Goal: Information Seeking & Learning: Learn about a topic

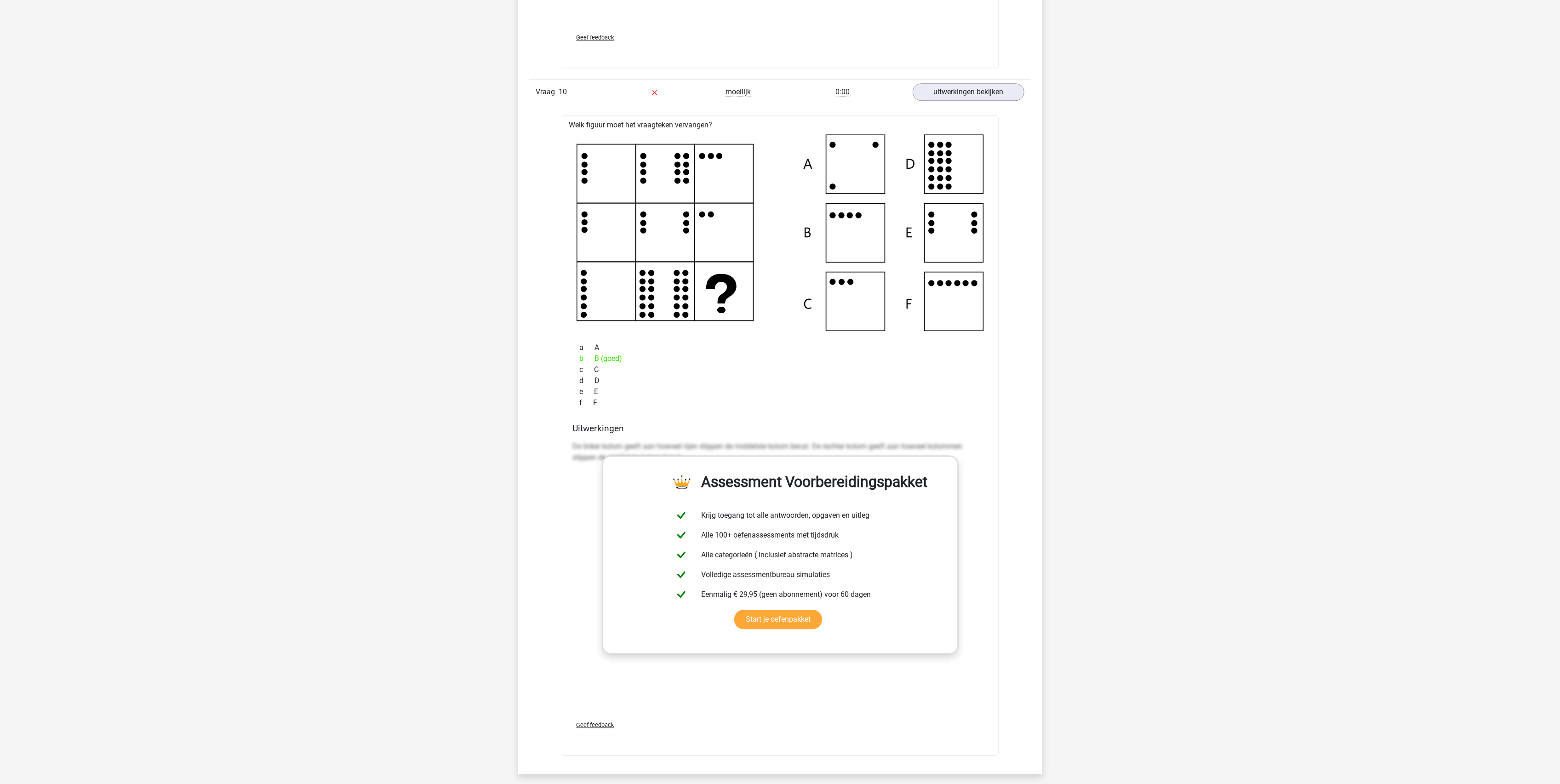
scroll to position [2943, 0]
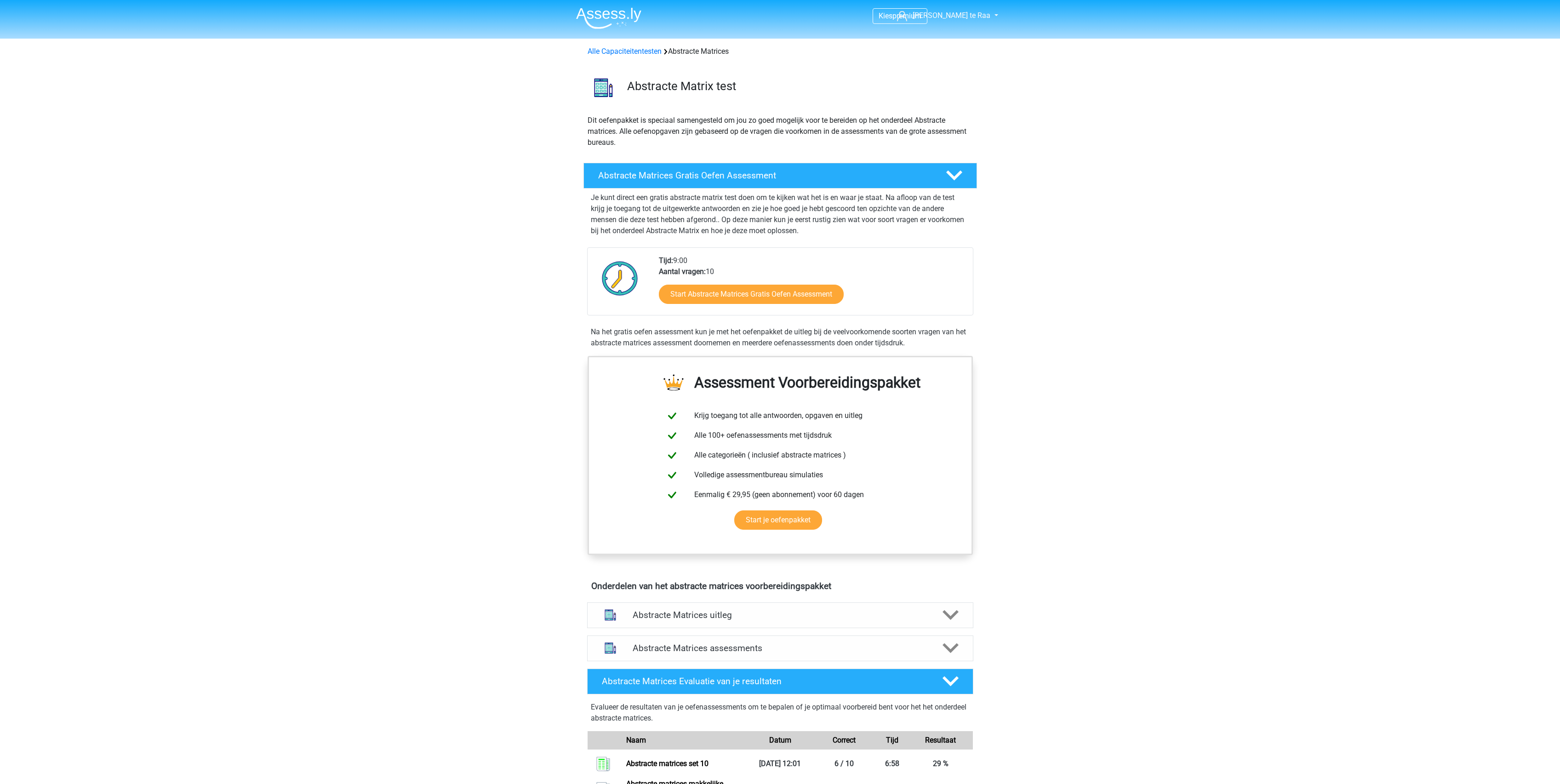
scroll to position [543, 0]
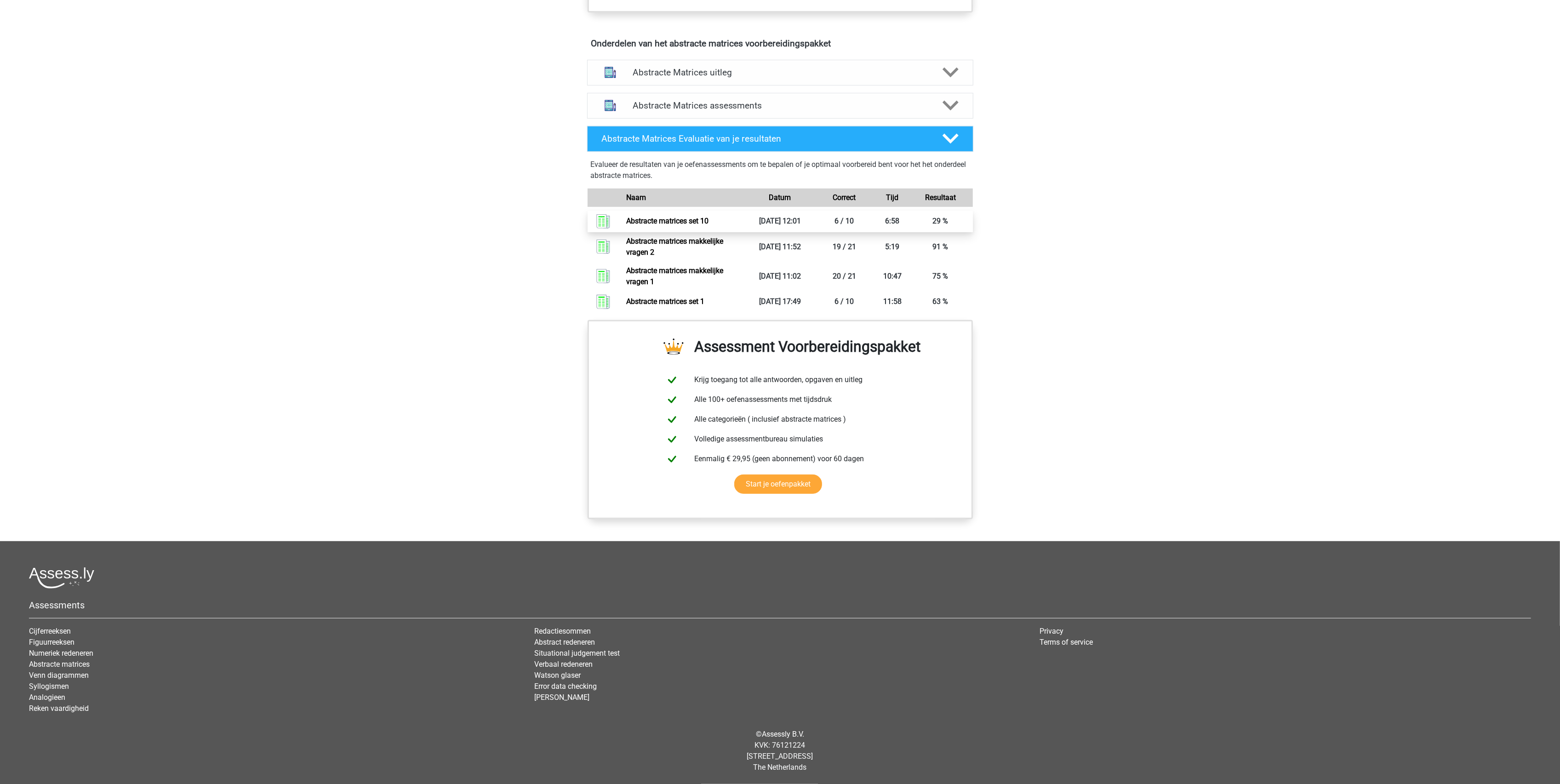
click at [688, 218] on link "Abstracte matrices set 10" at bounding box center [668, 220] width 83 height 9
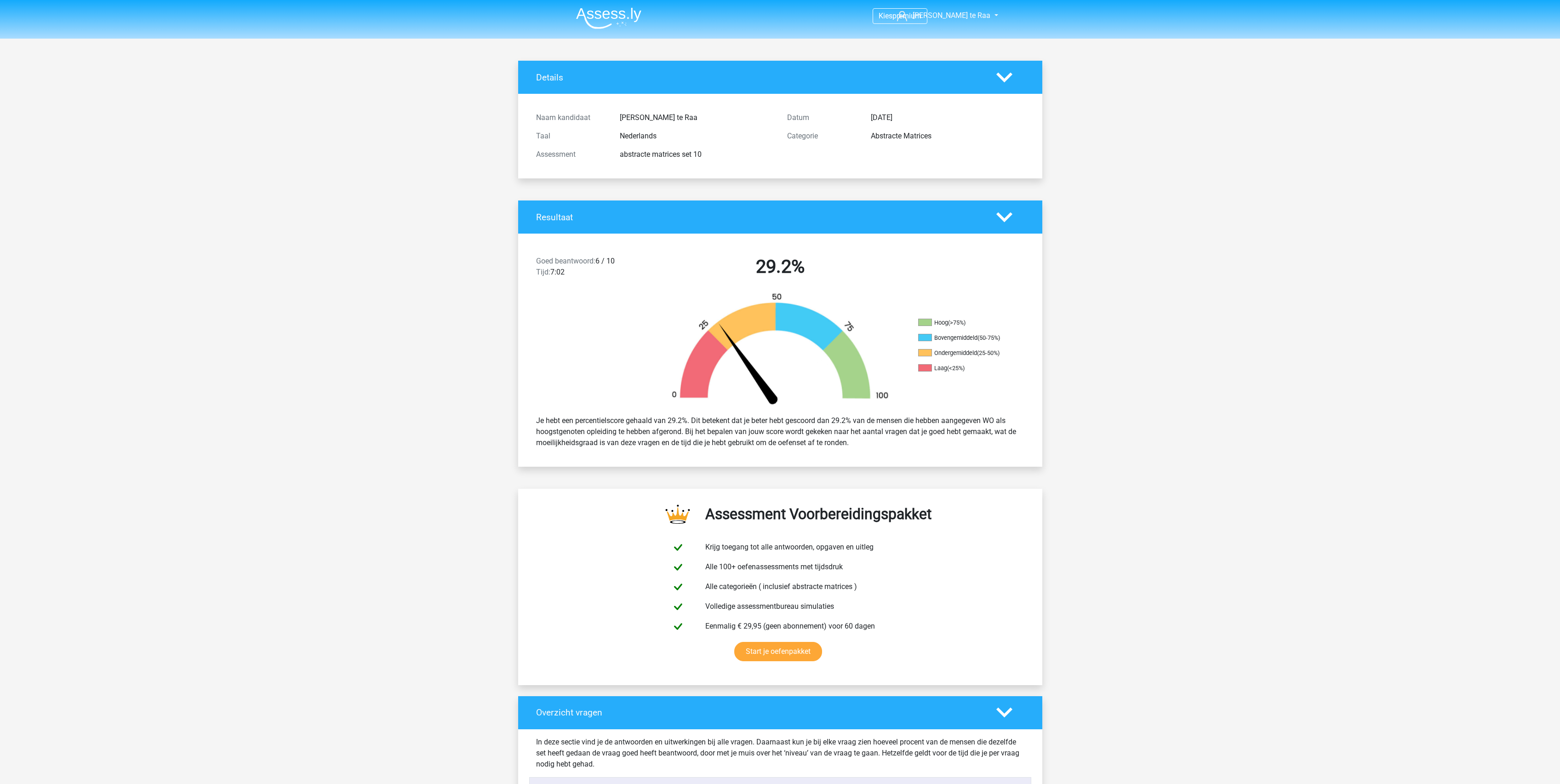
scroll to position [306, 0]
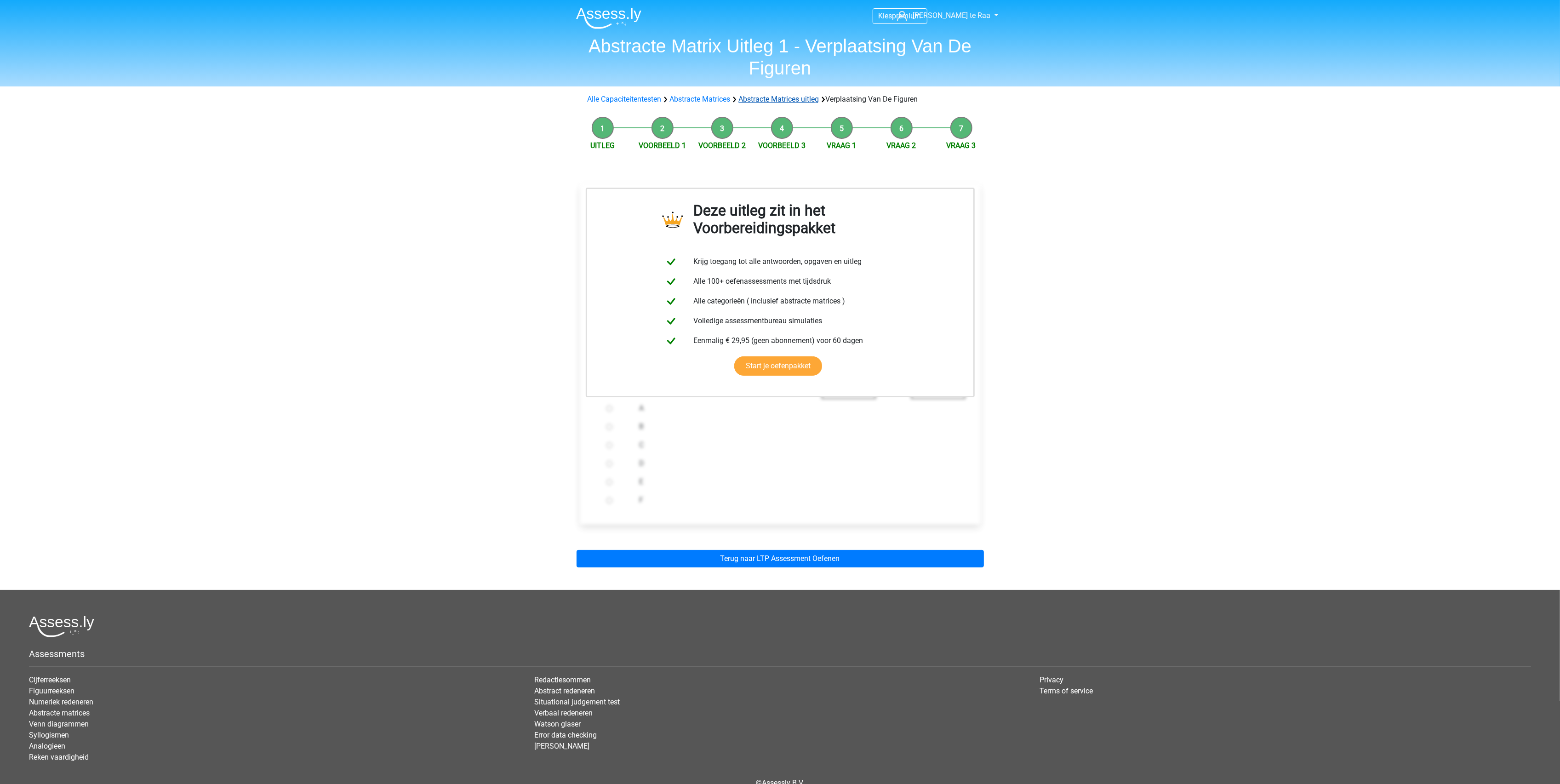
click at [778, 96] on link "Abstracte Matrices uitleg" at bounding box center [779, 99] width 81 height 9
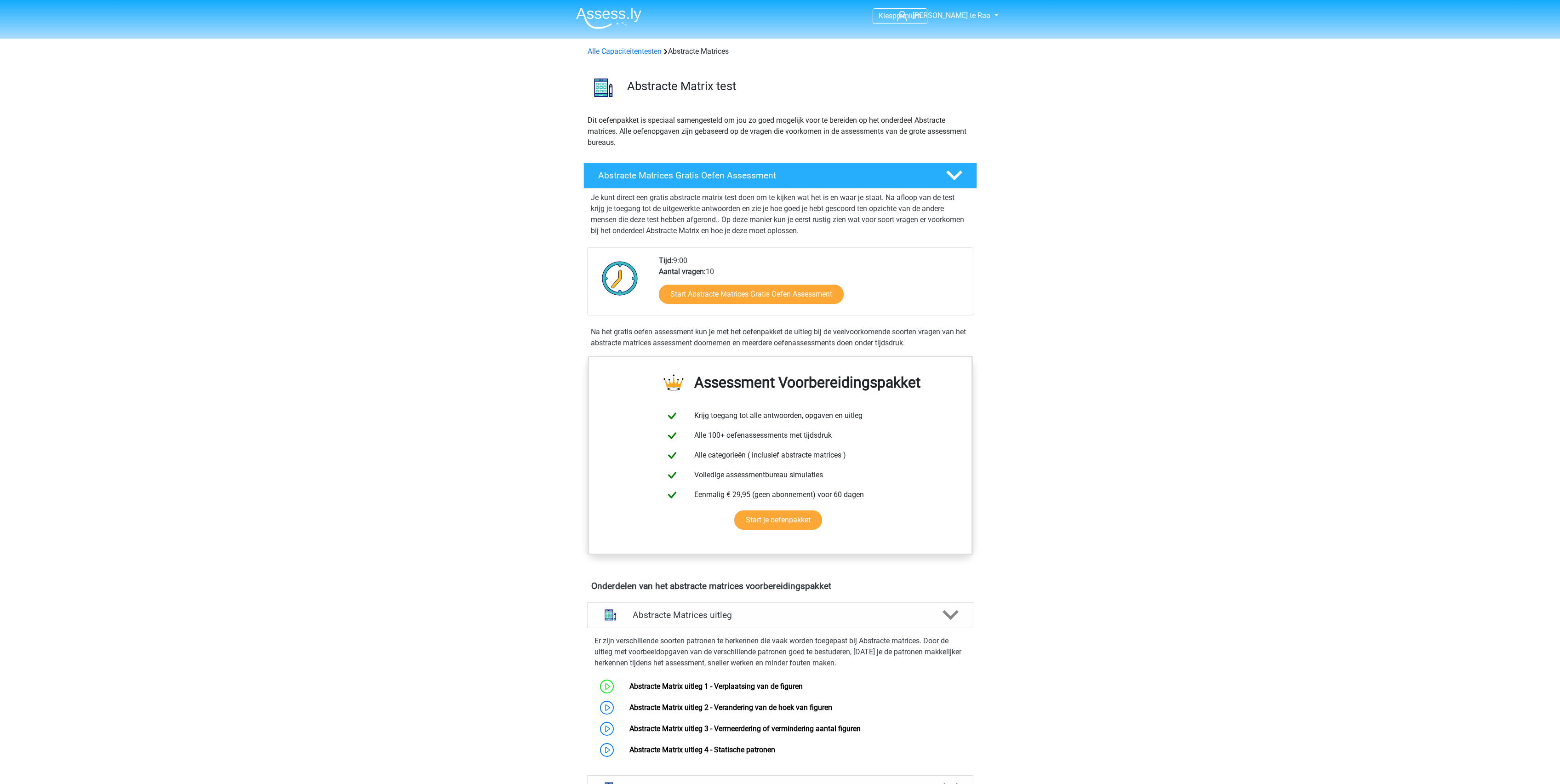
scroll to position [598, 0]
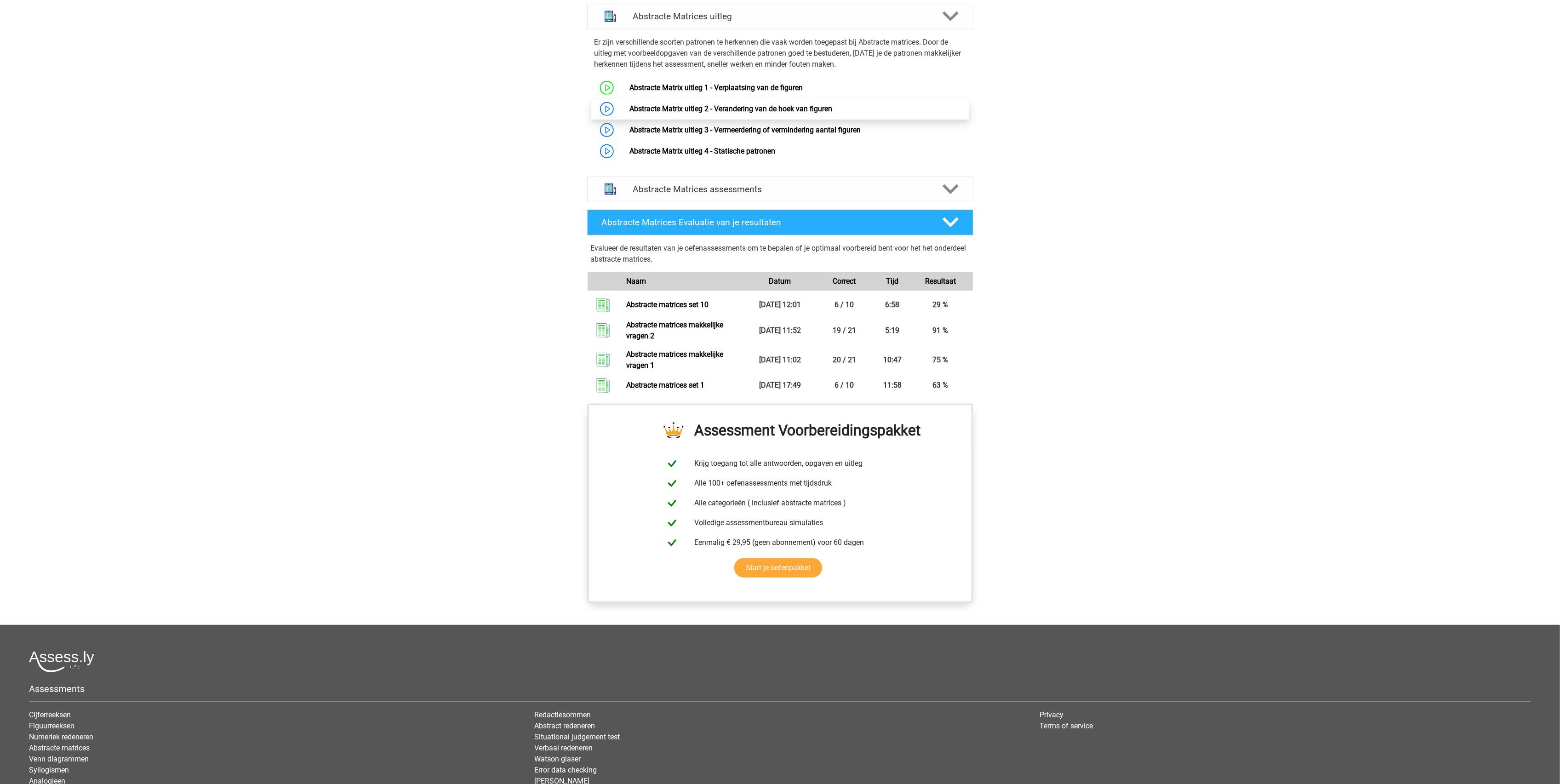
click at [630, 113] on link "Abstracte Matrix uitleg 2 - Verandering van de hoek van figuren" at bounding box center [731, 108] width 203 height 9
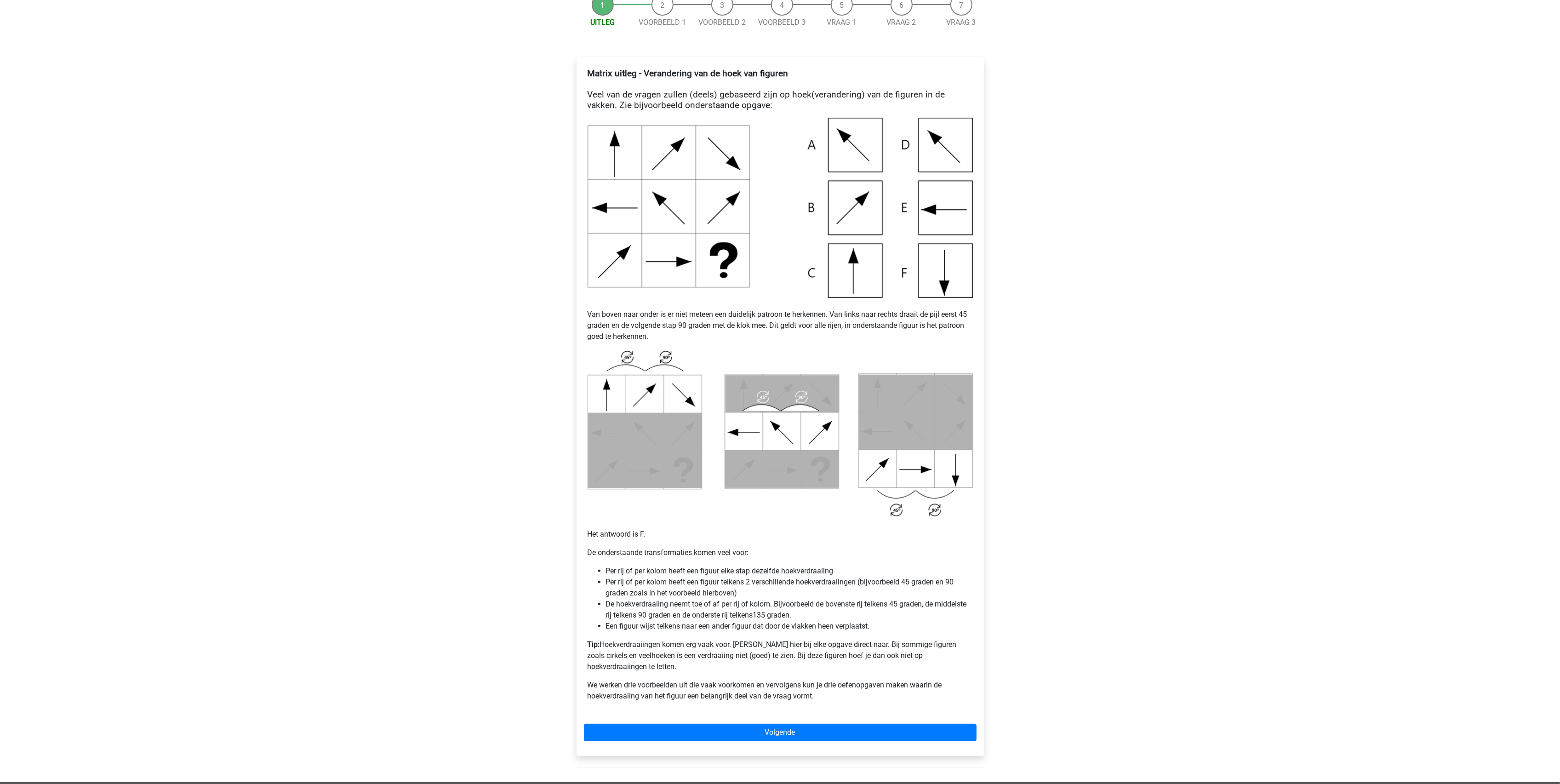
scroll to position [353, 0]
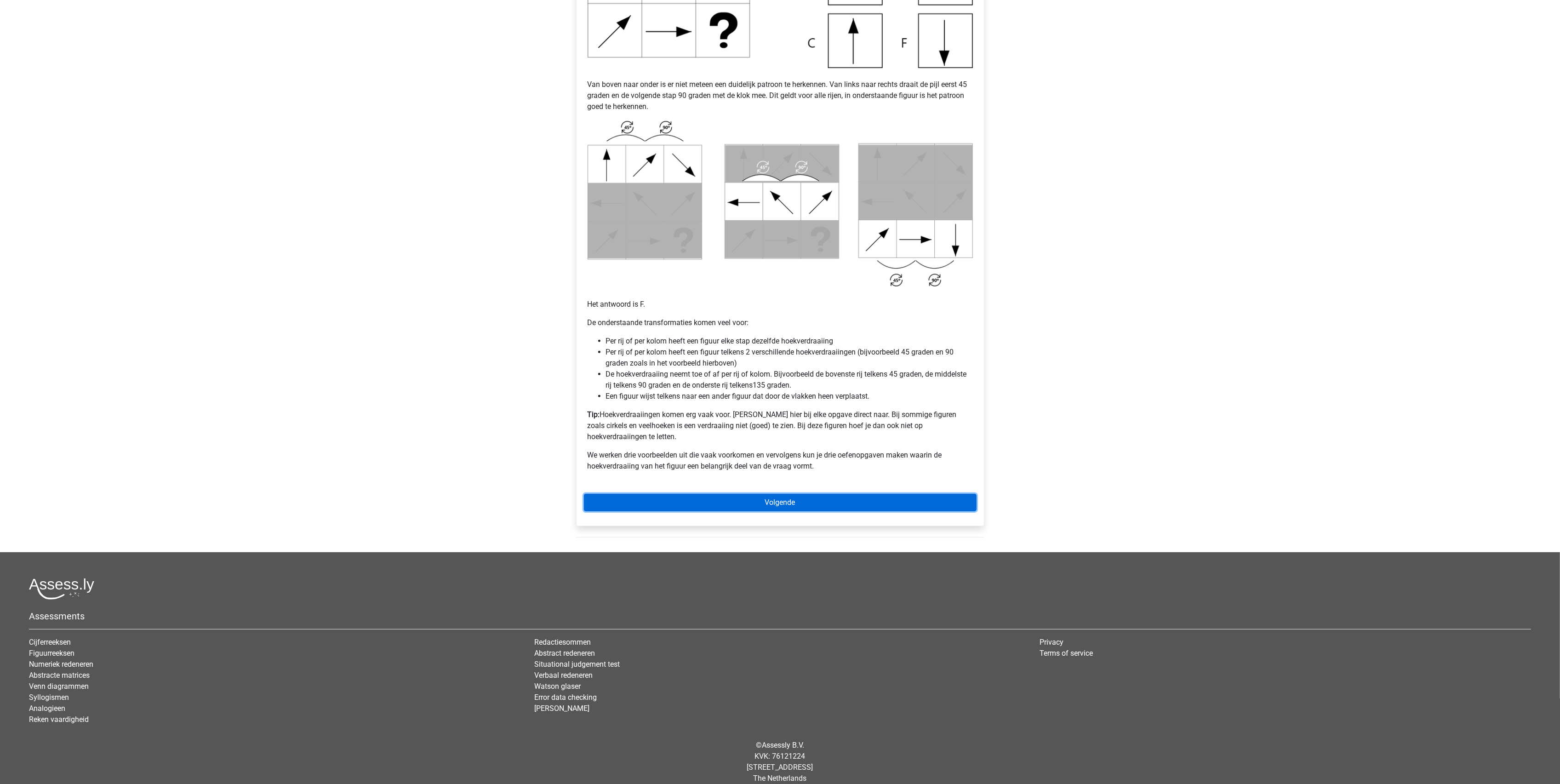
click at [763, 494] on link "Volgende" at bounding box center [781, 502] width 393 height 17
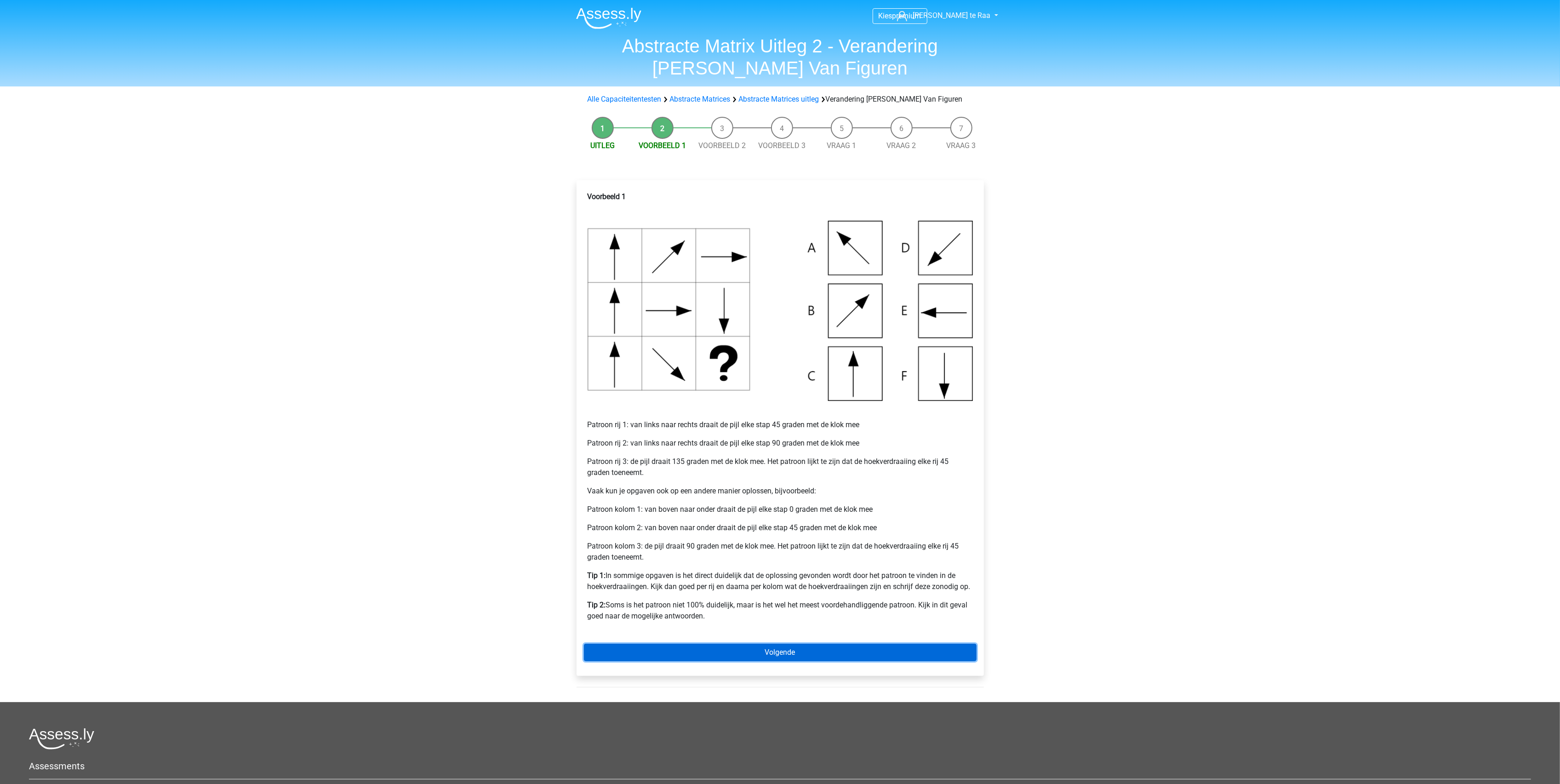
click at [758, 653] on link "Volgende" at bounding box center [781, 652] width 393 height 17
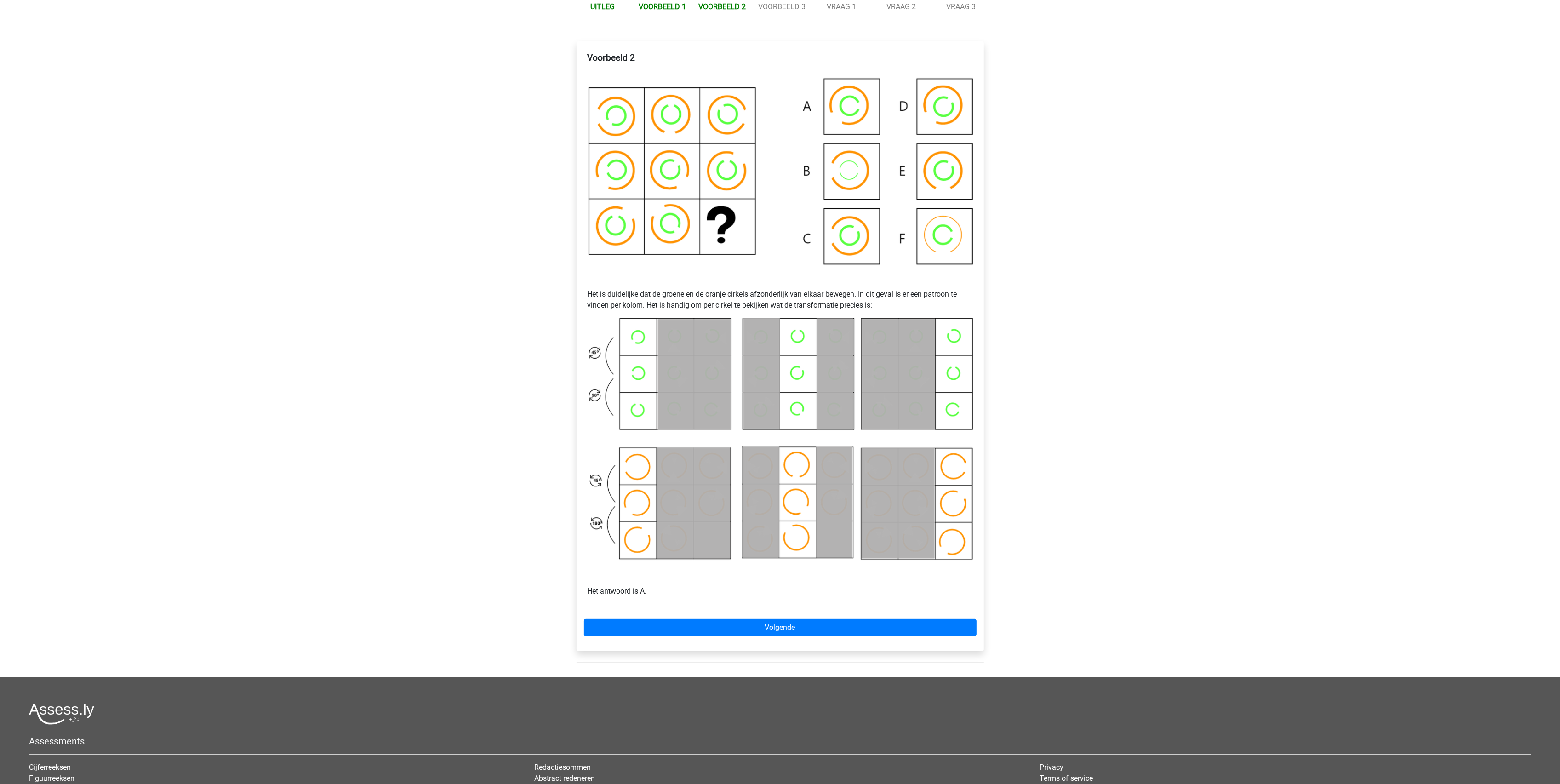
scroll to position [122, 0]
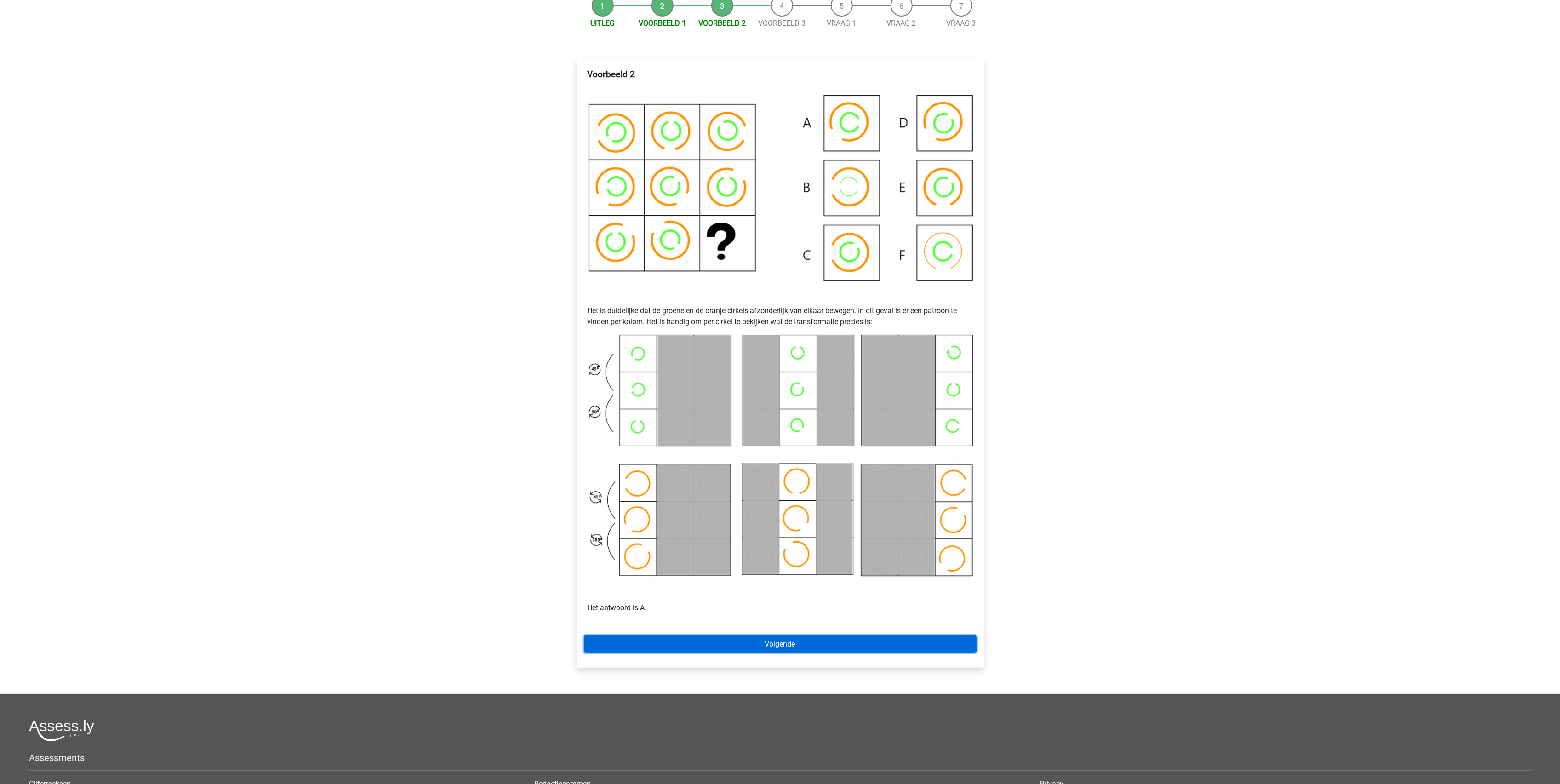
click at [678, 650] on link "Volgende" at bounding box center [781, 644] width 393 height 17
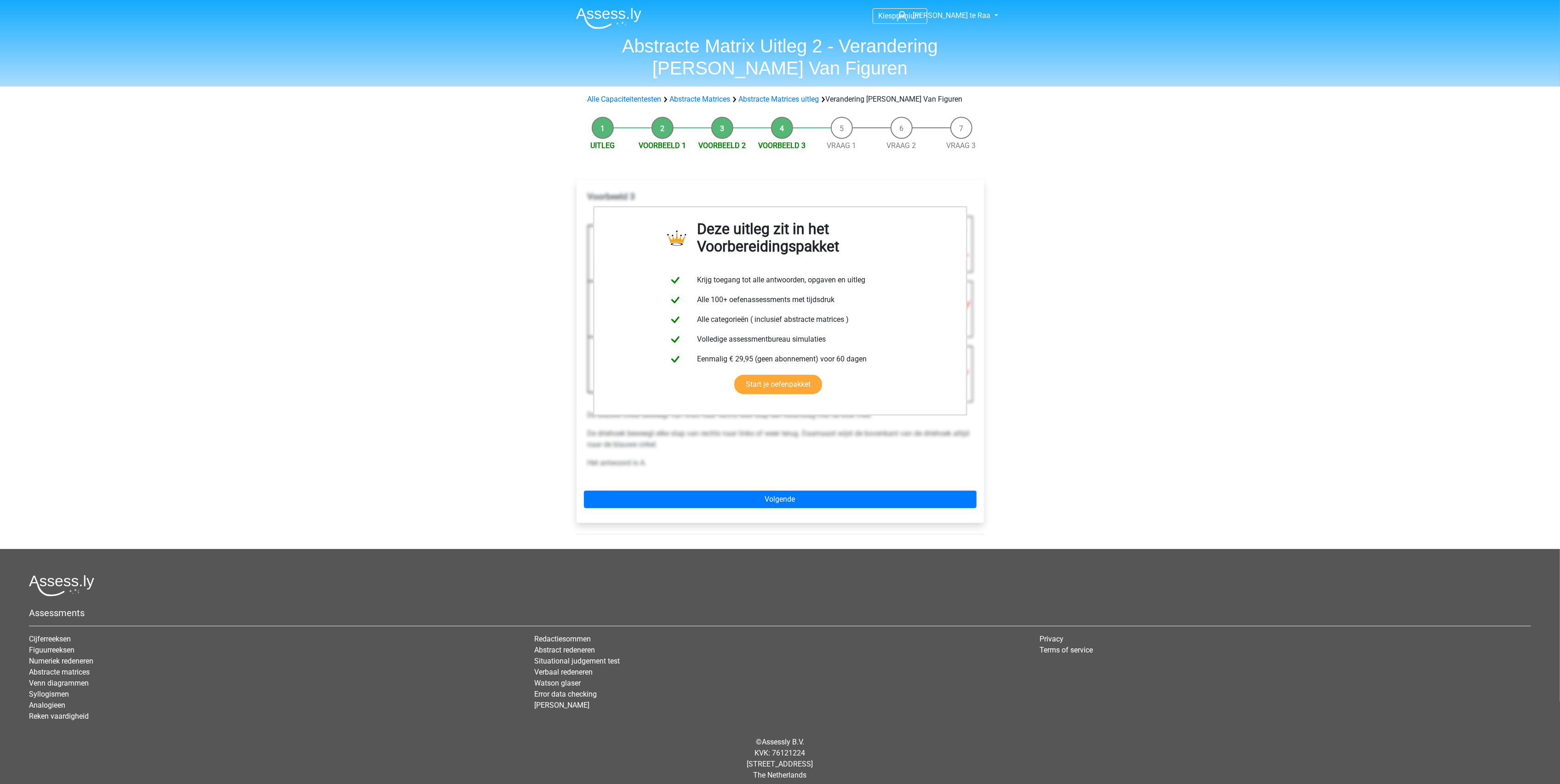
click at [804, 486] on div "Deze uitleg zit in het Voorbereidingspakket Krijg toegang tot alle antwoorden, …" at bounding box center [781, 351] width 408 height 342
click at [804, 499] on link "Volgende" at bounding box center [781, 498] width 393 height 17
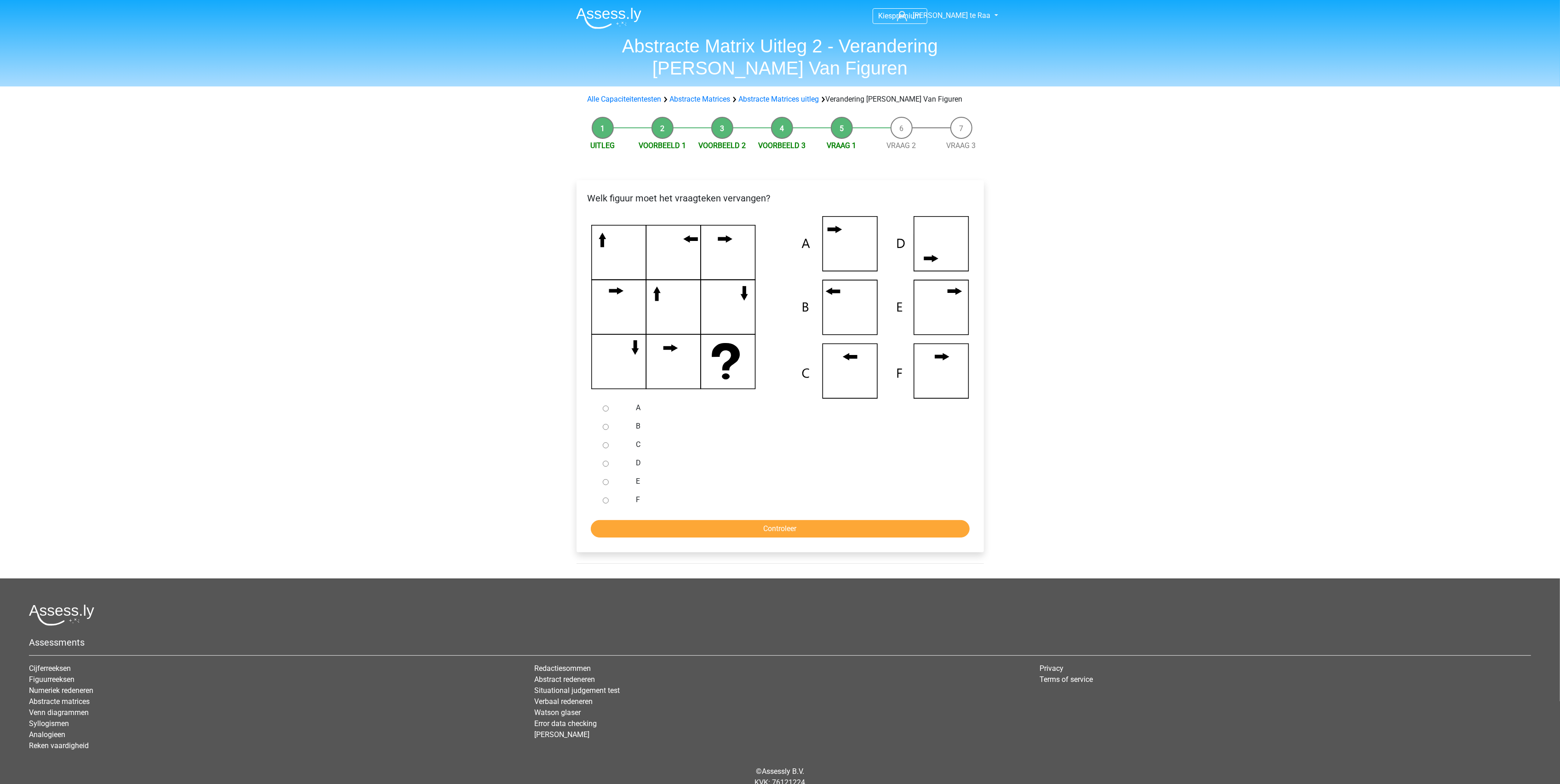
click at [602, 424] on div at bounding box center [614, 426] width 31 height 18
click at [604, 427] on input "B" at bounding box center [605, 427] width 6 height 6
radio input "true"
click at [711, 524] on input "Controleer" at bounding box center [780, 528] width 379 height 17
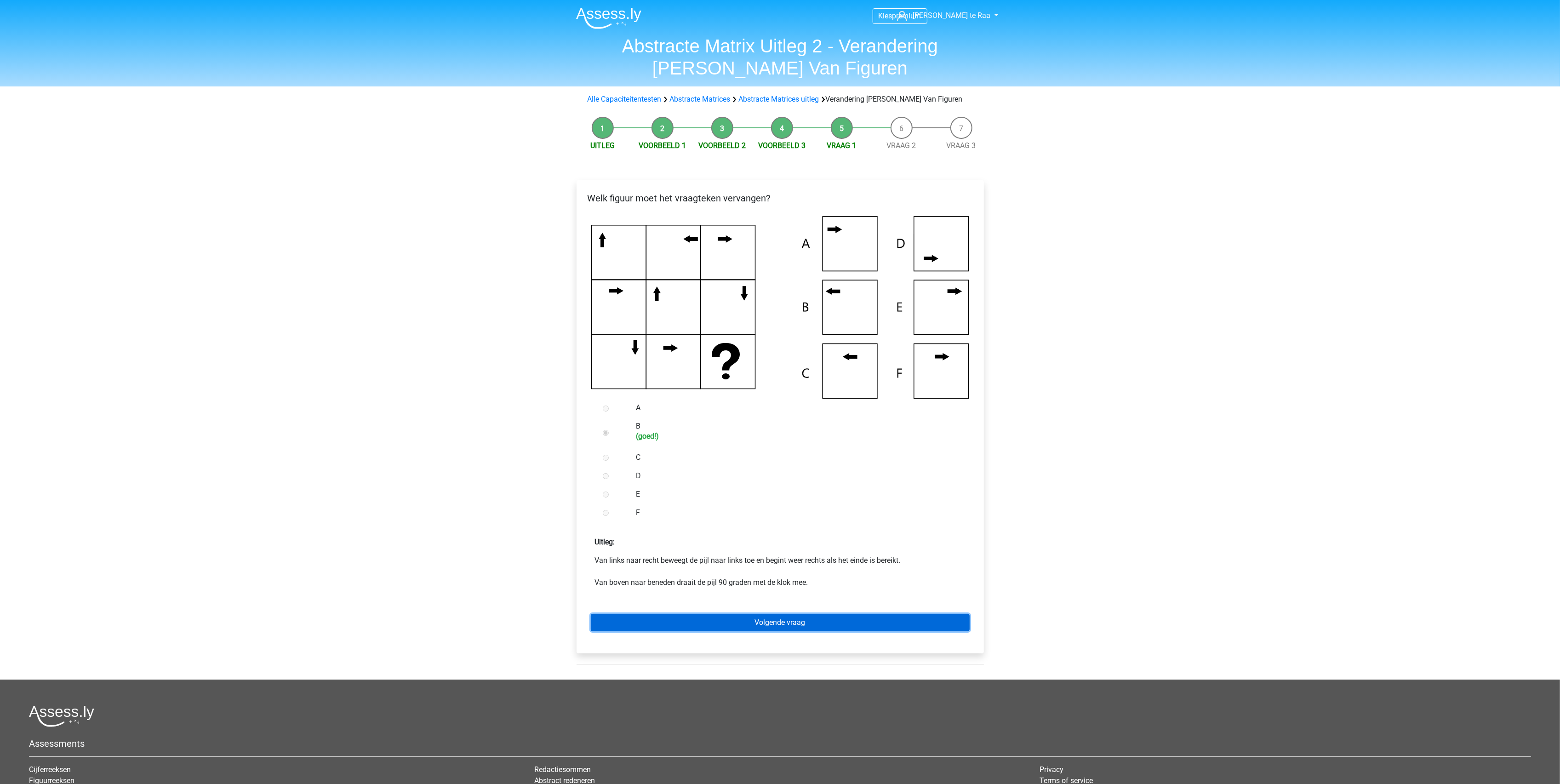
click at [773, 614] on link "Volgende vraag" at bounding box center [780, 622] width 379 height 17
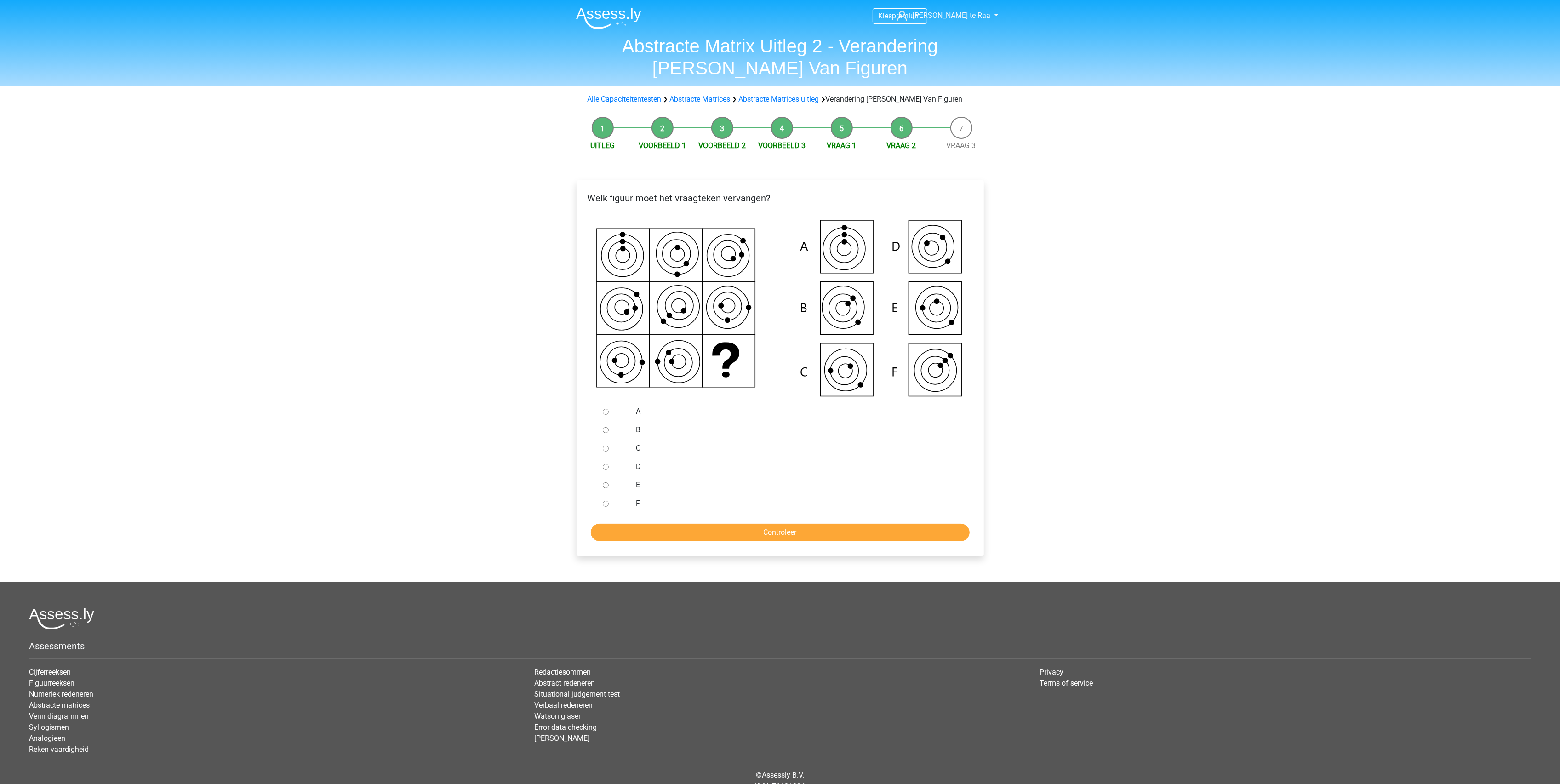
click at [606, 449] on input "C" at bounding box center [605, 448] width 6 height 6
radio input "true"
click at [690, 539] on input "Controleer" at bounding box center [780, 532] width 379 height 17
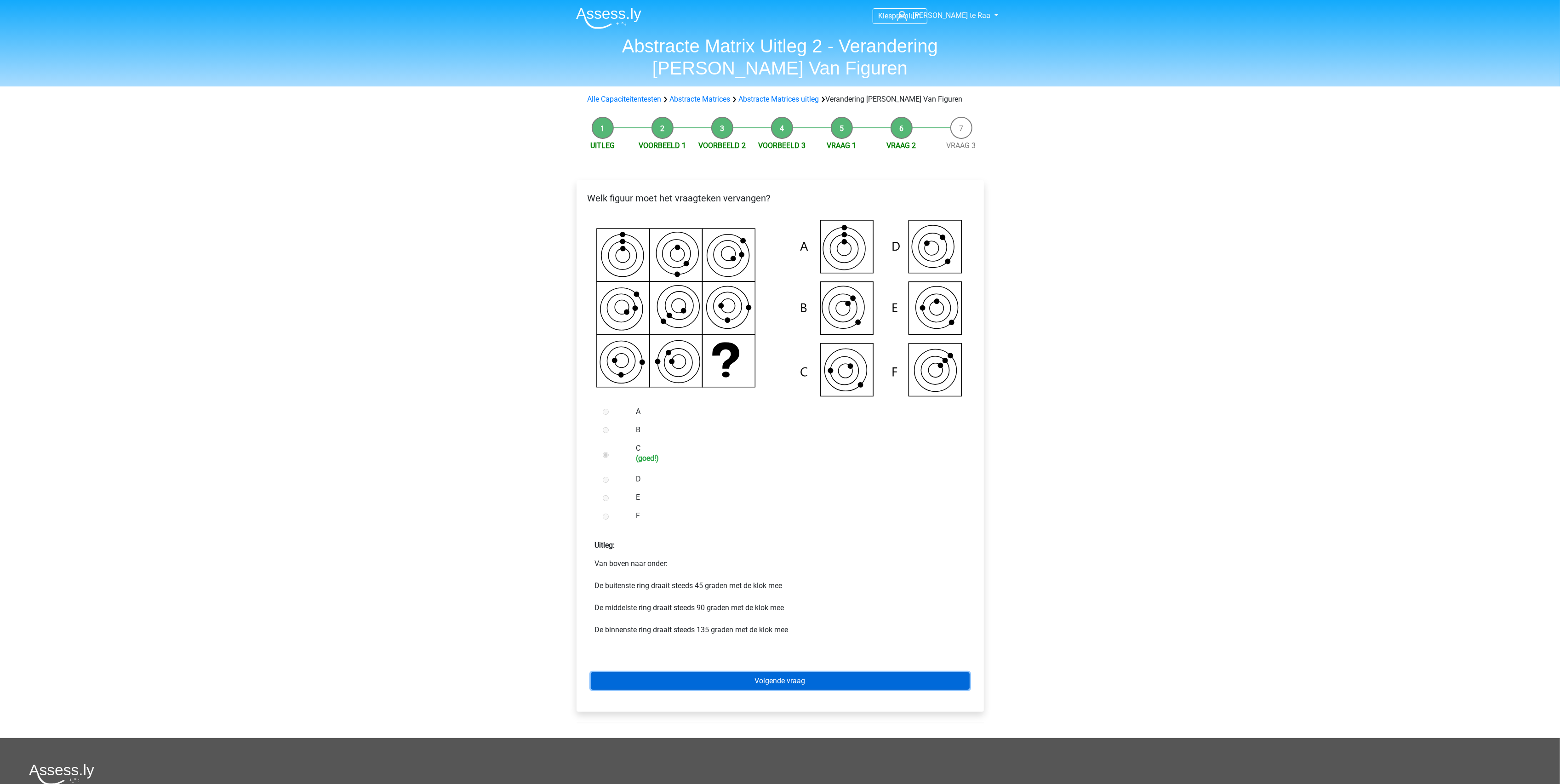
click at [760, 684] on link "Volgende vraag" at bounding box center [780, 681] width 379 height 17
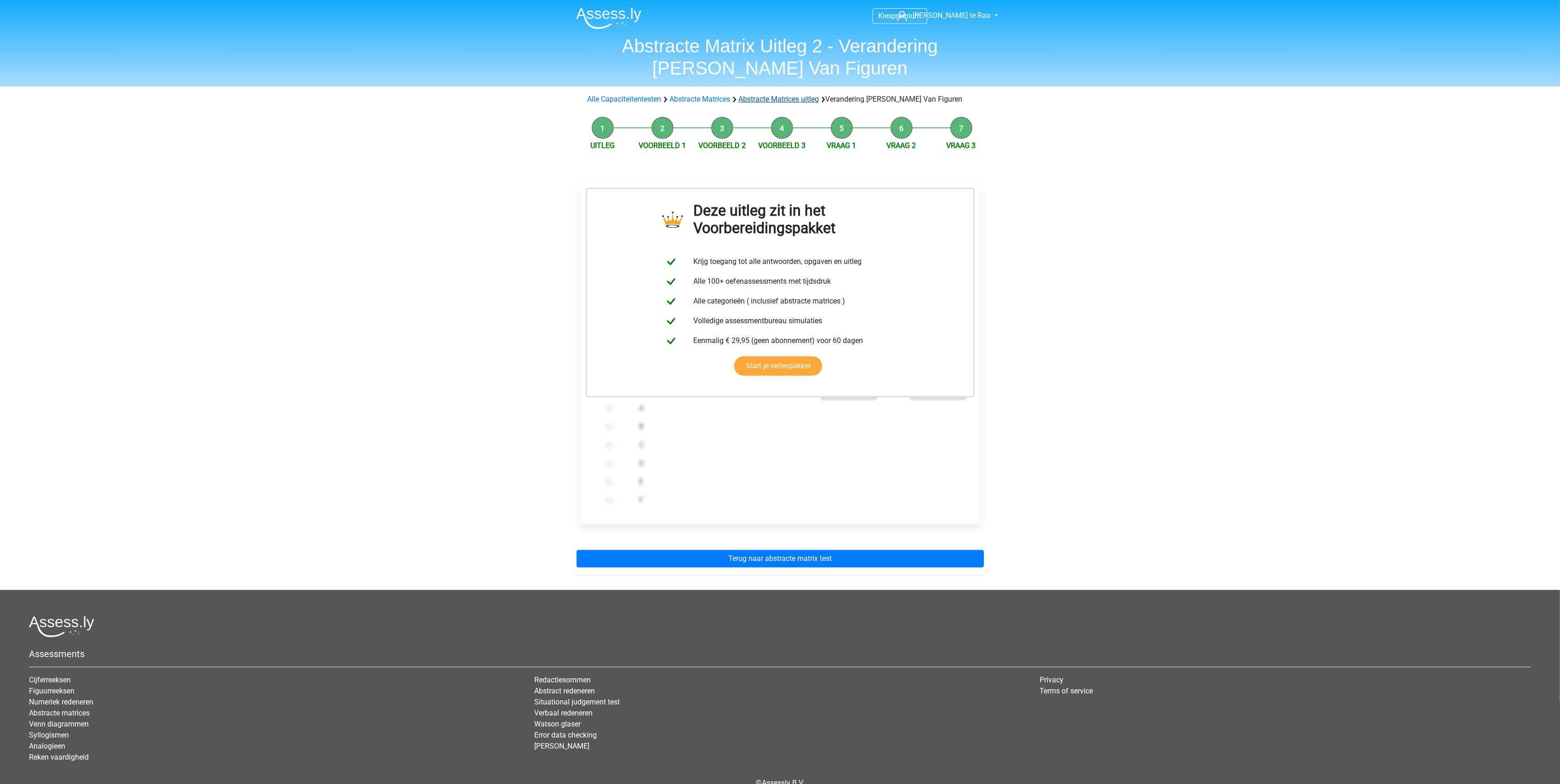
click at [795, 102] on link "Abstracte Matrices uitleg" at bounding box center [779, 99] width 81 height 9
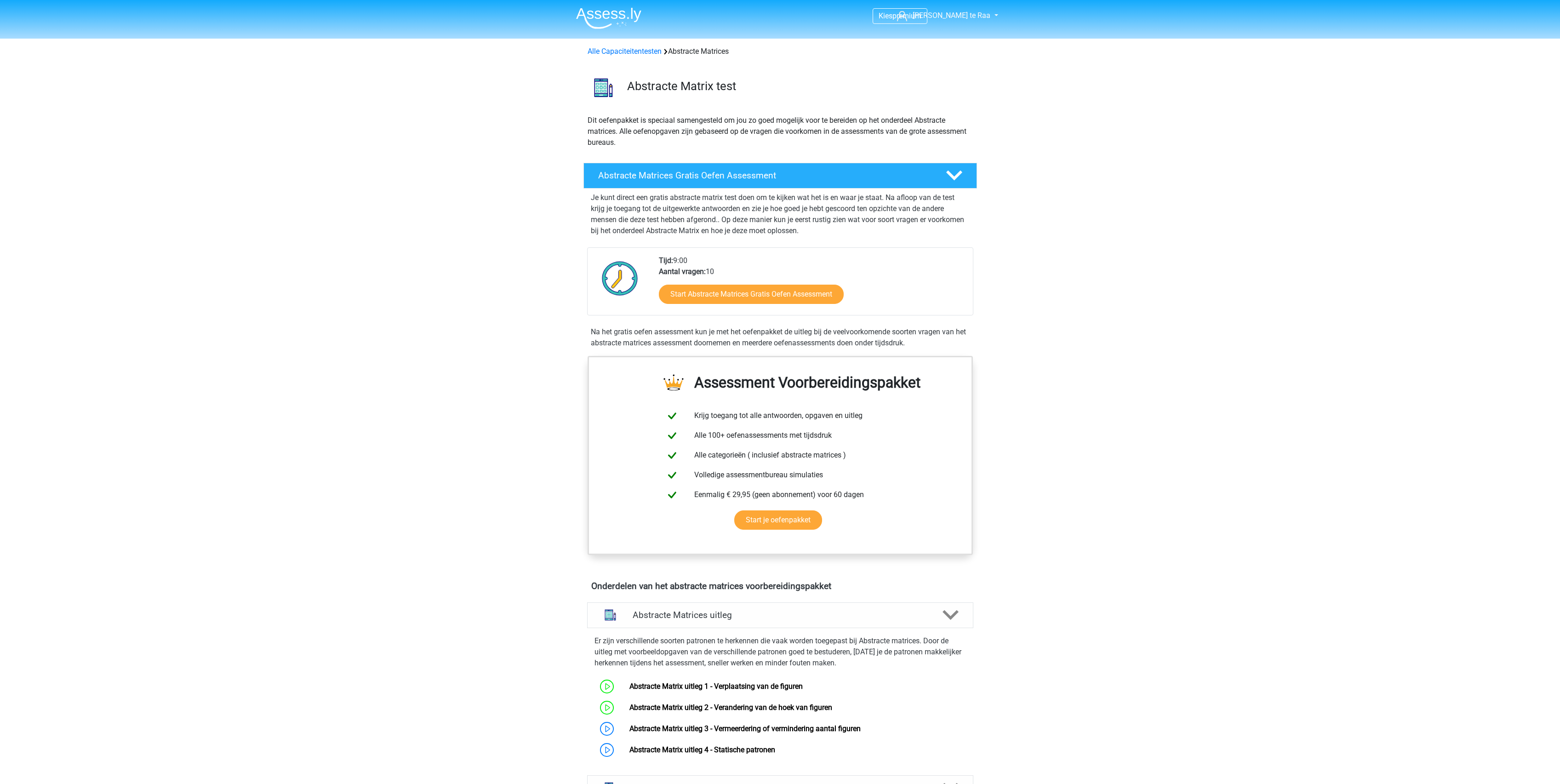
scroll to position [598, 0]
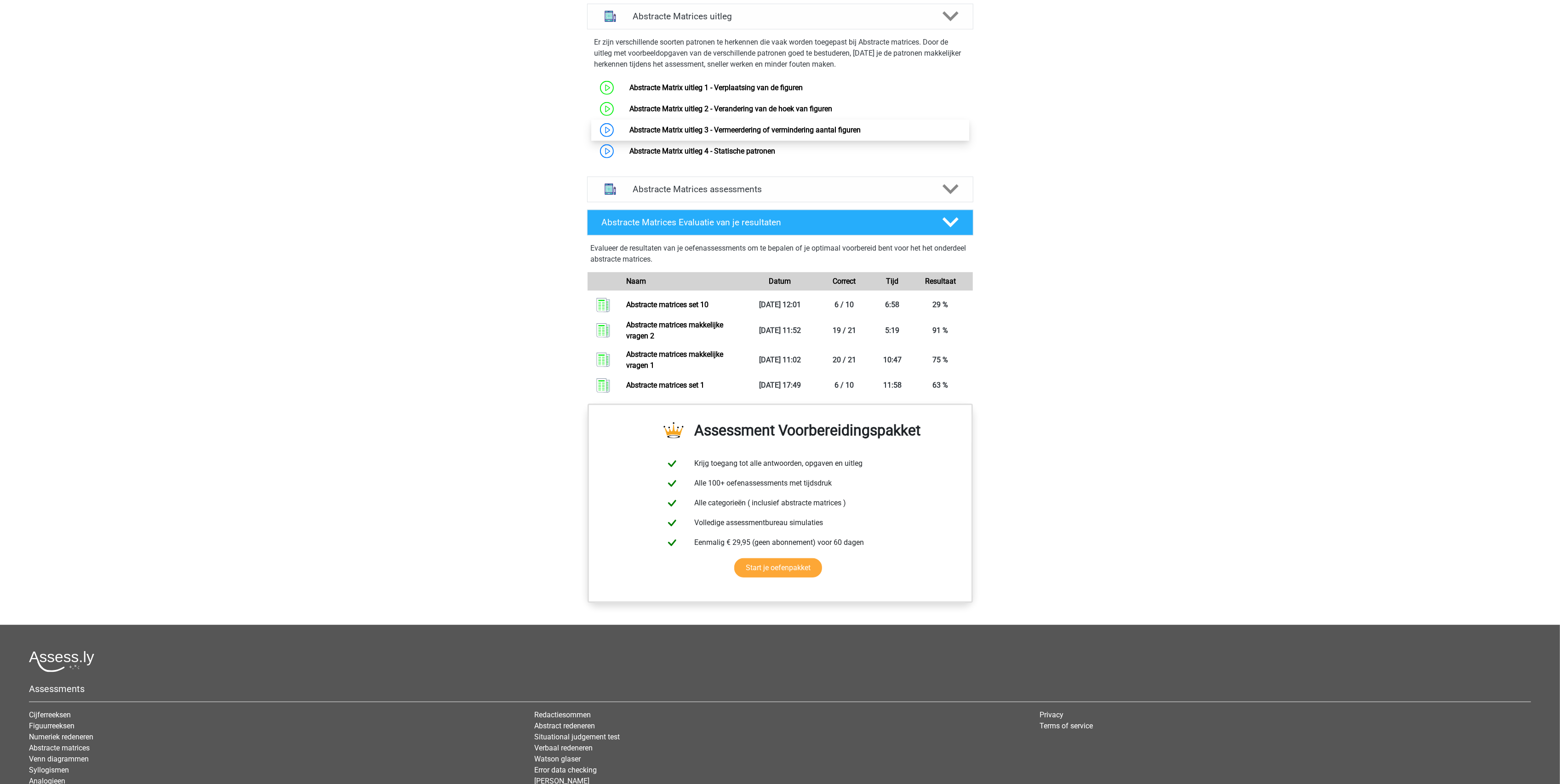
click at [788, 135] on link "Abstracte Matrix uitleg 3 - Vermeerdering of vermindering aantal figuren" at bounding box center [745, 130] width 231 height 9
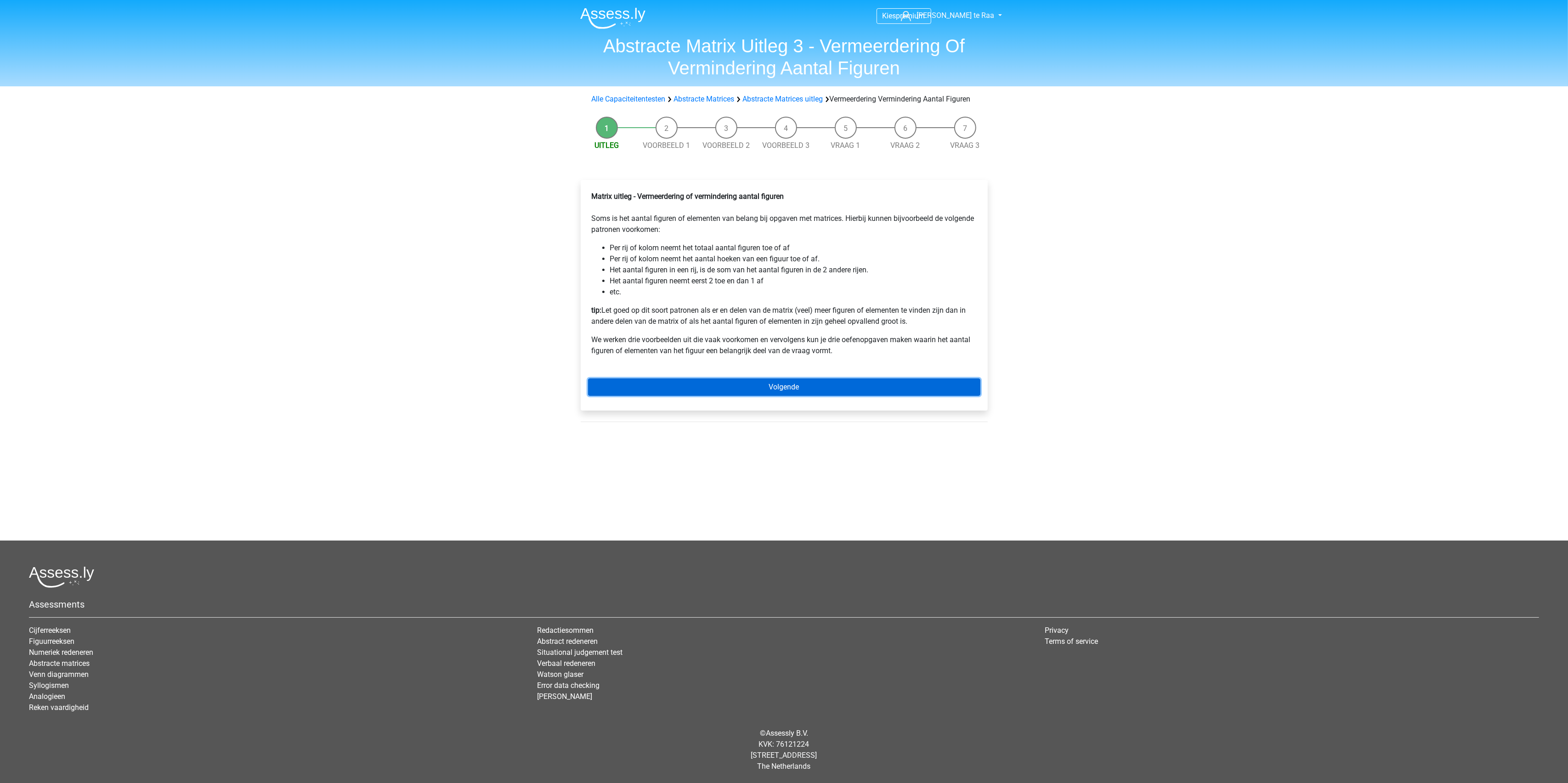
click at [765, 393] on link "Volgende" at bounding box center [784, 387] width 392 height 17
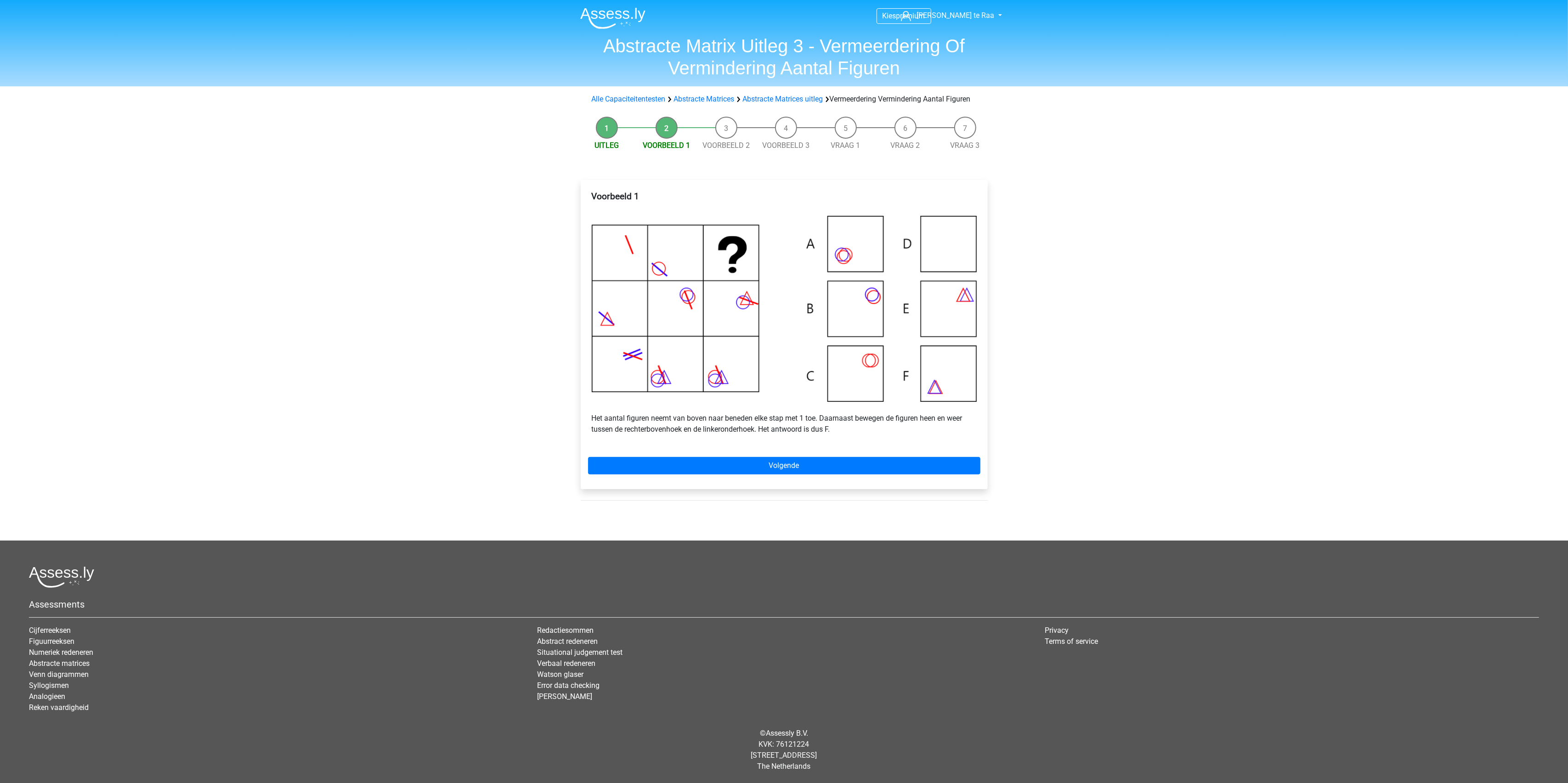
click at [792, 466] on div "Voorbeeld 1 Het aantal figuren neemt van boven naar beneden elke stap met 1 toe…" at bounding box center [784, 334] width 407 height 308
click at [786, 475] on link "Volgende" at bounding box center [784, 465] width 392 height 17
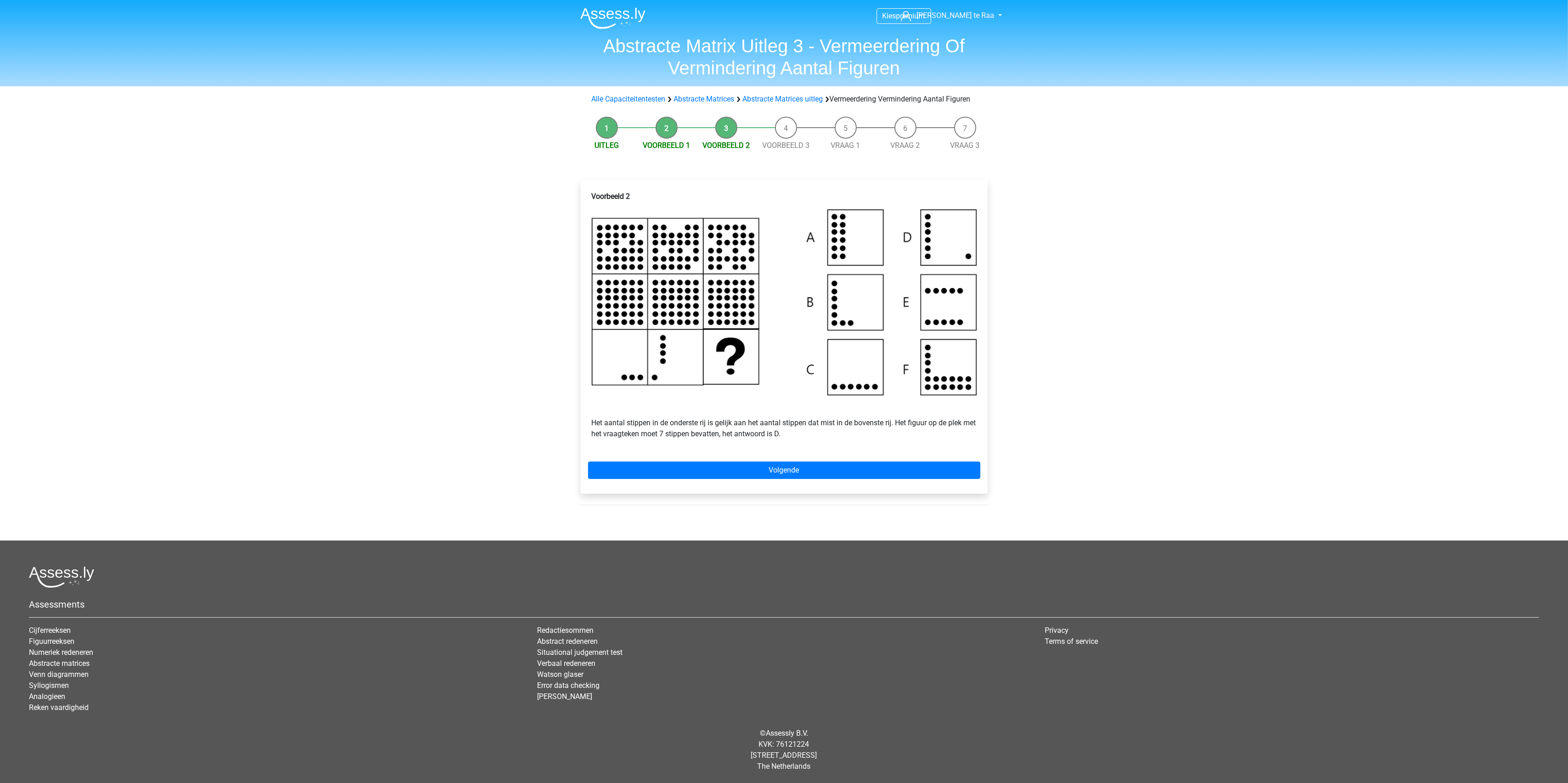
click at [933, 260] on img at bounding box center [784, 302] width 385 height 185
click at [772, 479] on link "Volgende" at bounding box center [784, 470] width 392 height 17
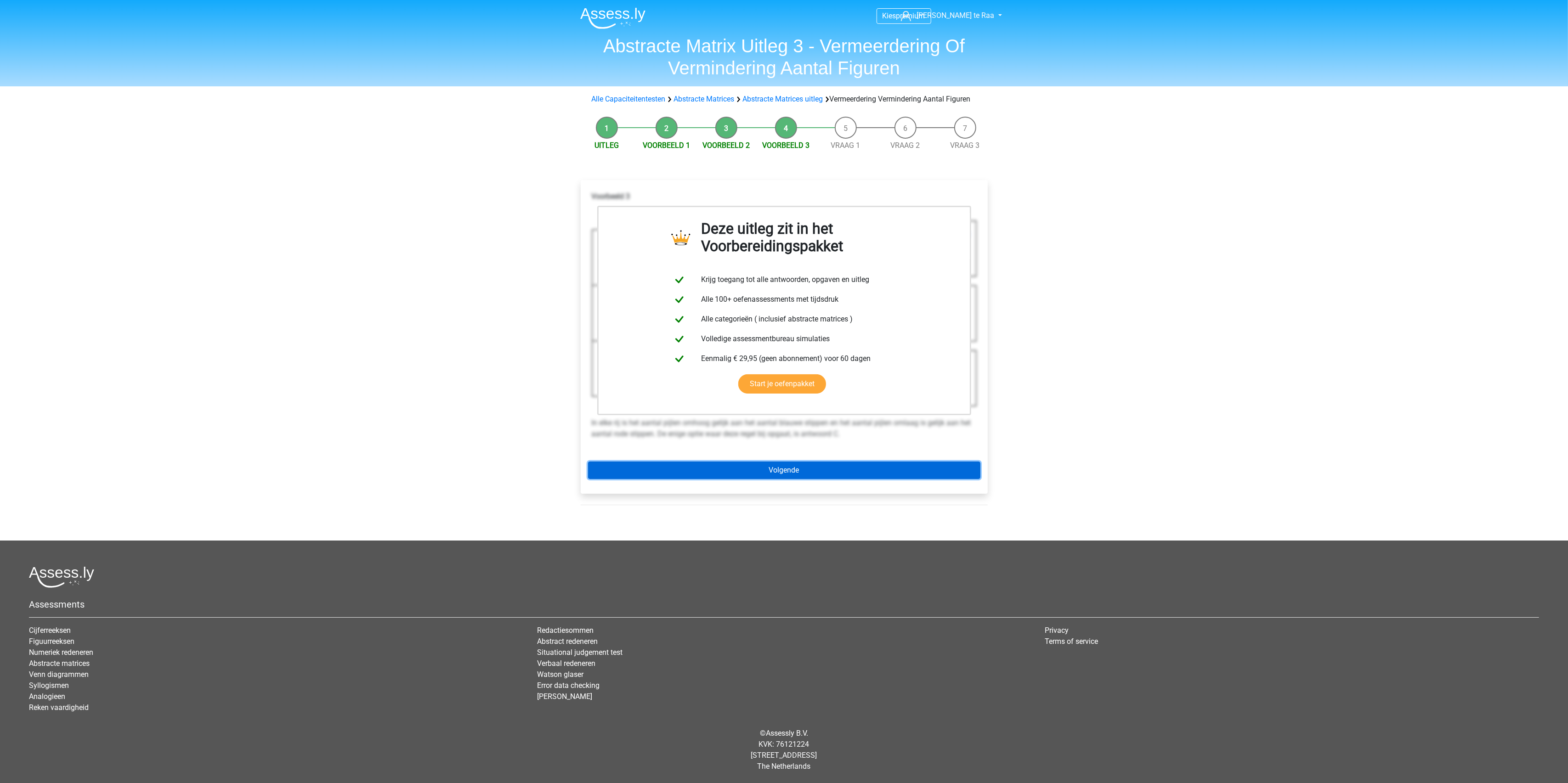
click at [772, 479] on link "Volgende" at bounding box center [784, 470] width 392 height 17
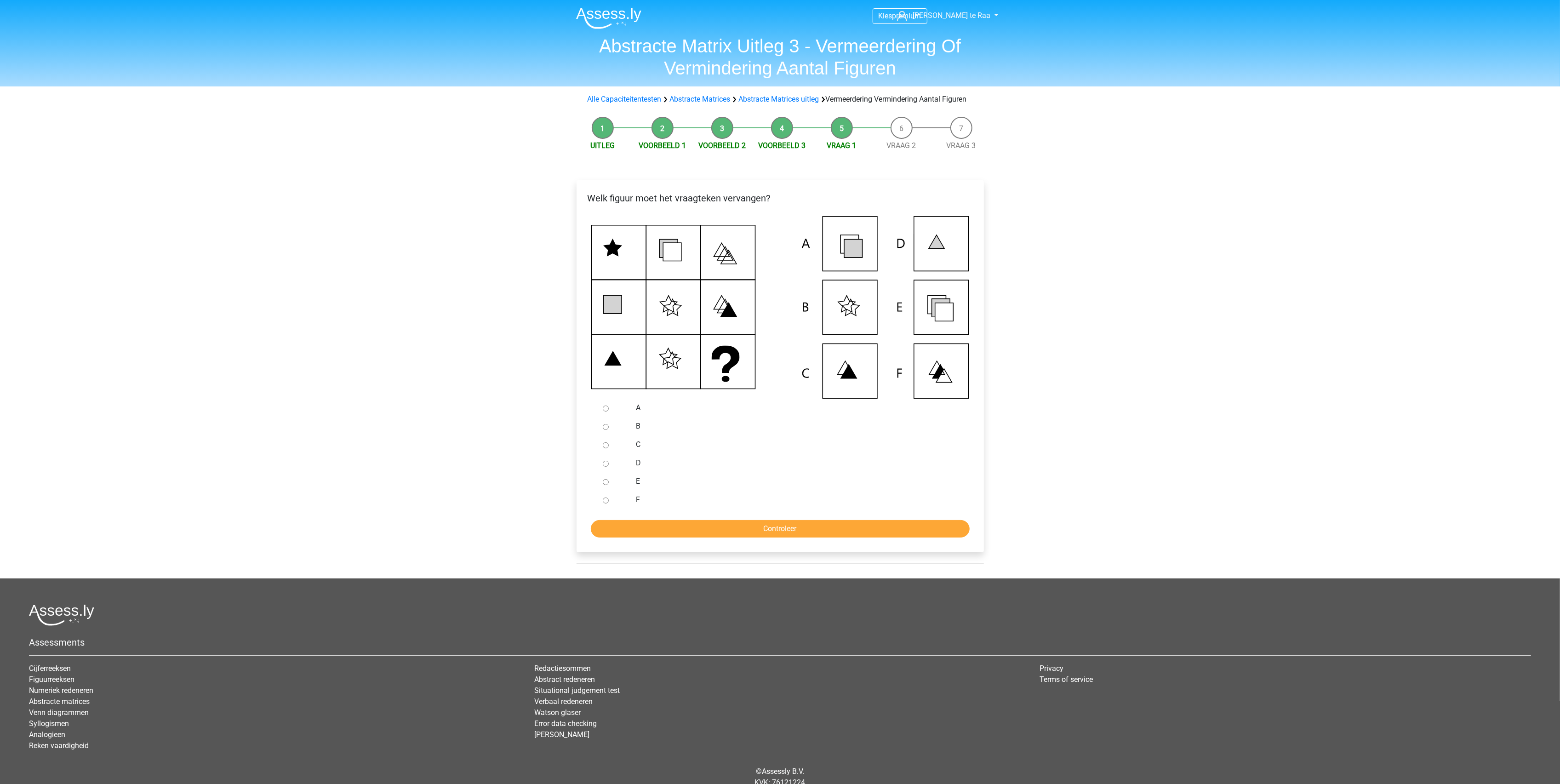
click at [606, 485] on input "E" at bounding box center [605, 482] width 6 height 6
radio input "true"
click at [778, 537] on input "Controleer" at bounding box center [780, 528] width 379 height 17
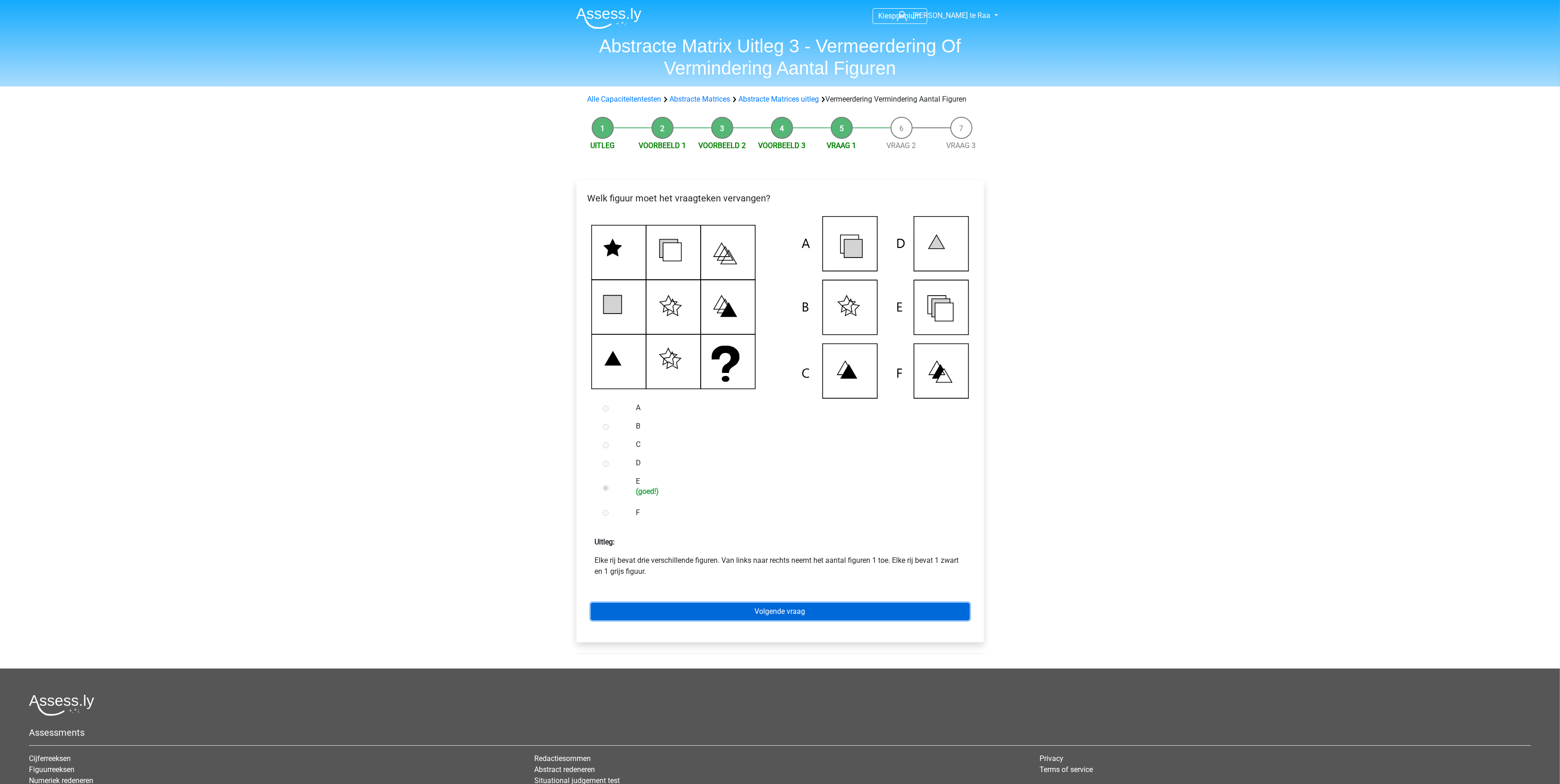
click at [774, 618] on link "Volgende vraag" at bounding box center [780, 611] width 379 height 17
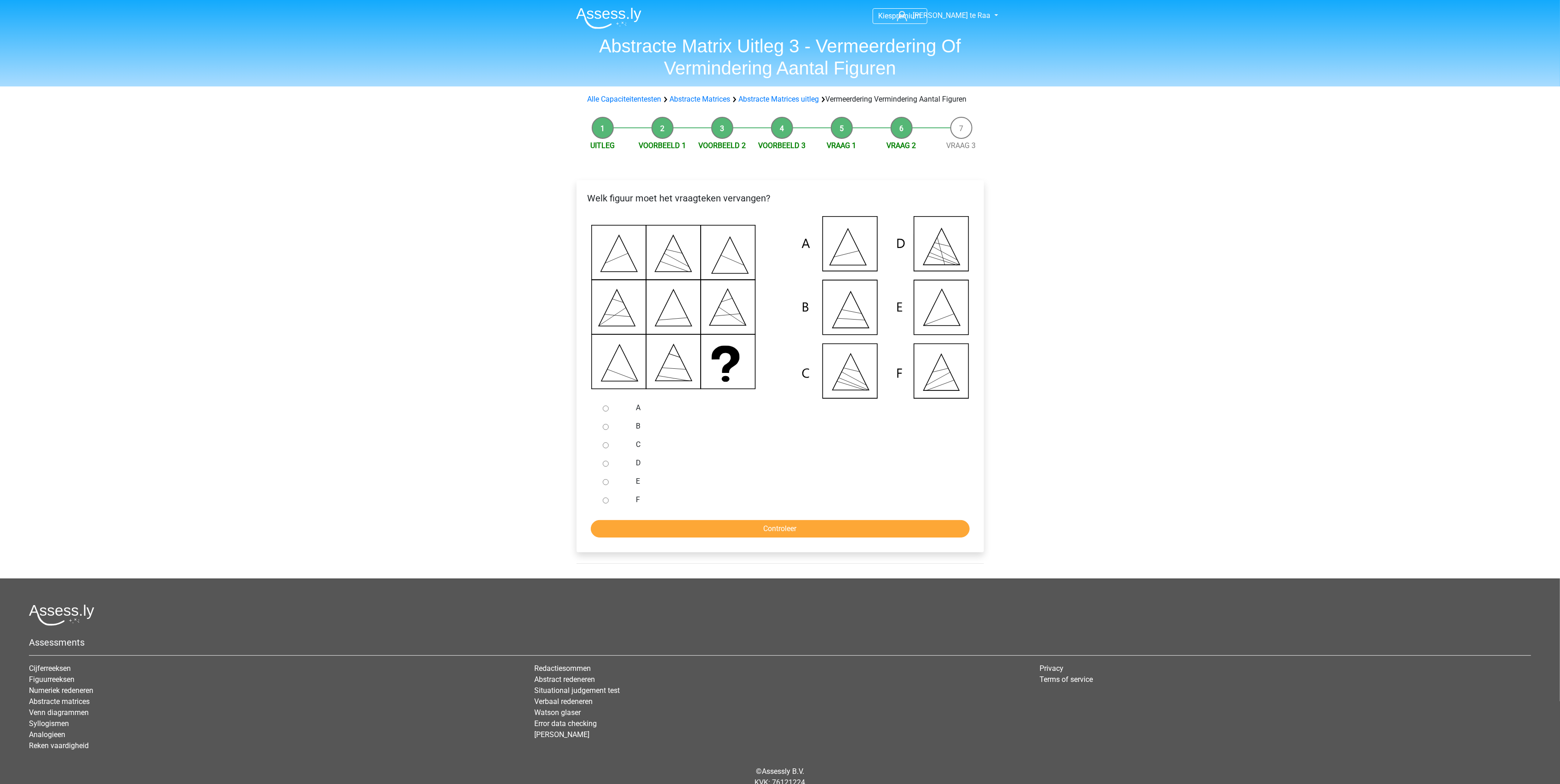
click at [604, 485] on input "E" at bounding box center [605, 482] width 6 height 6
radio input "true"
click at [669, 534] on input "Controleer" at bounding box center [780, 528] width 379 height 17
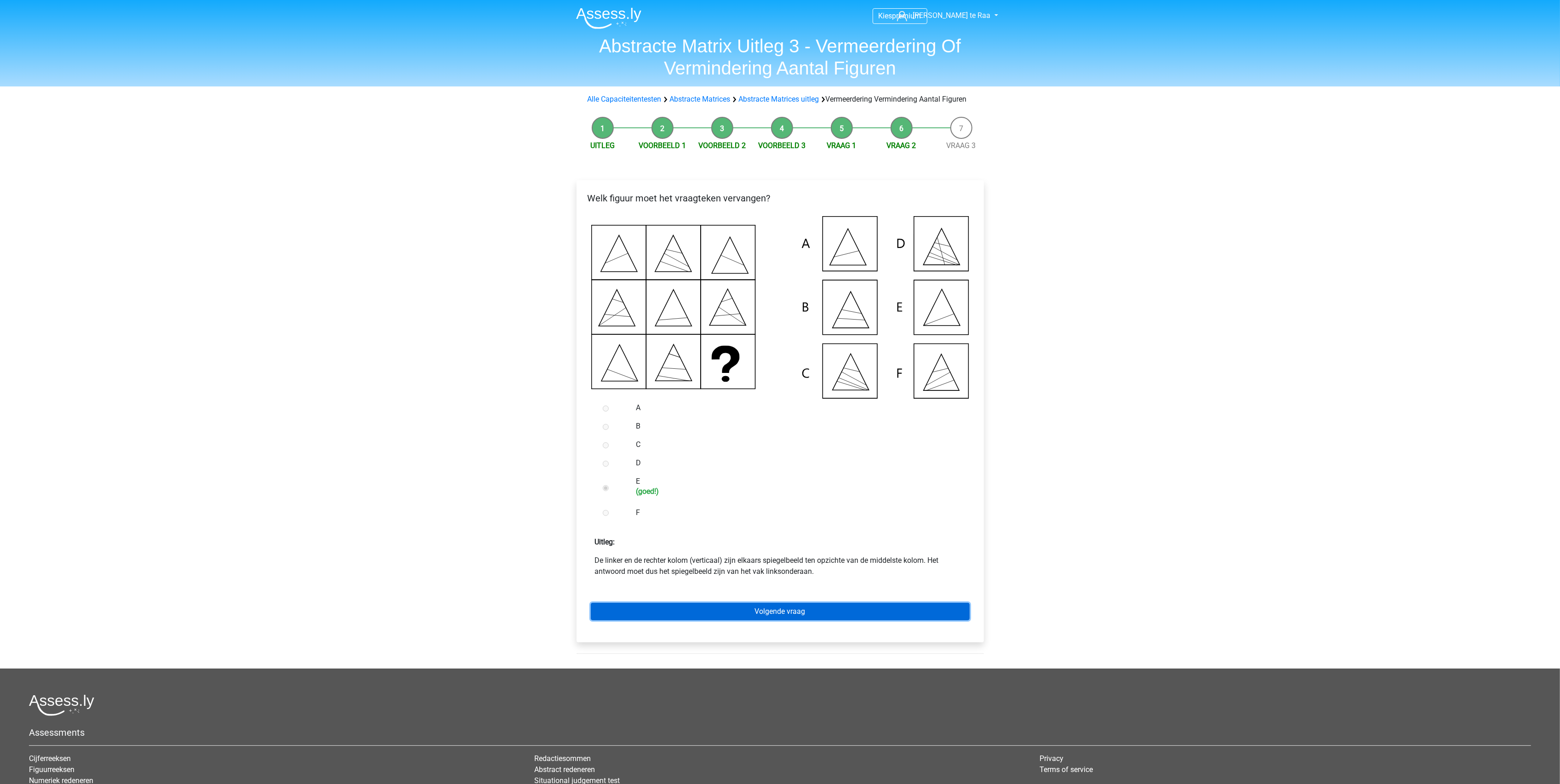
click at [674, 615] on link "Volgende vraag" at bounding box center [780, 611] width 379 height 17
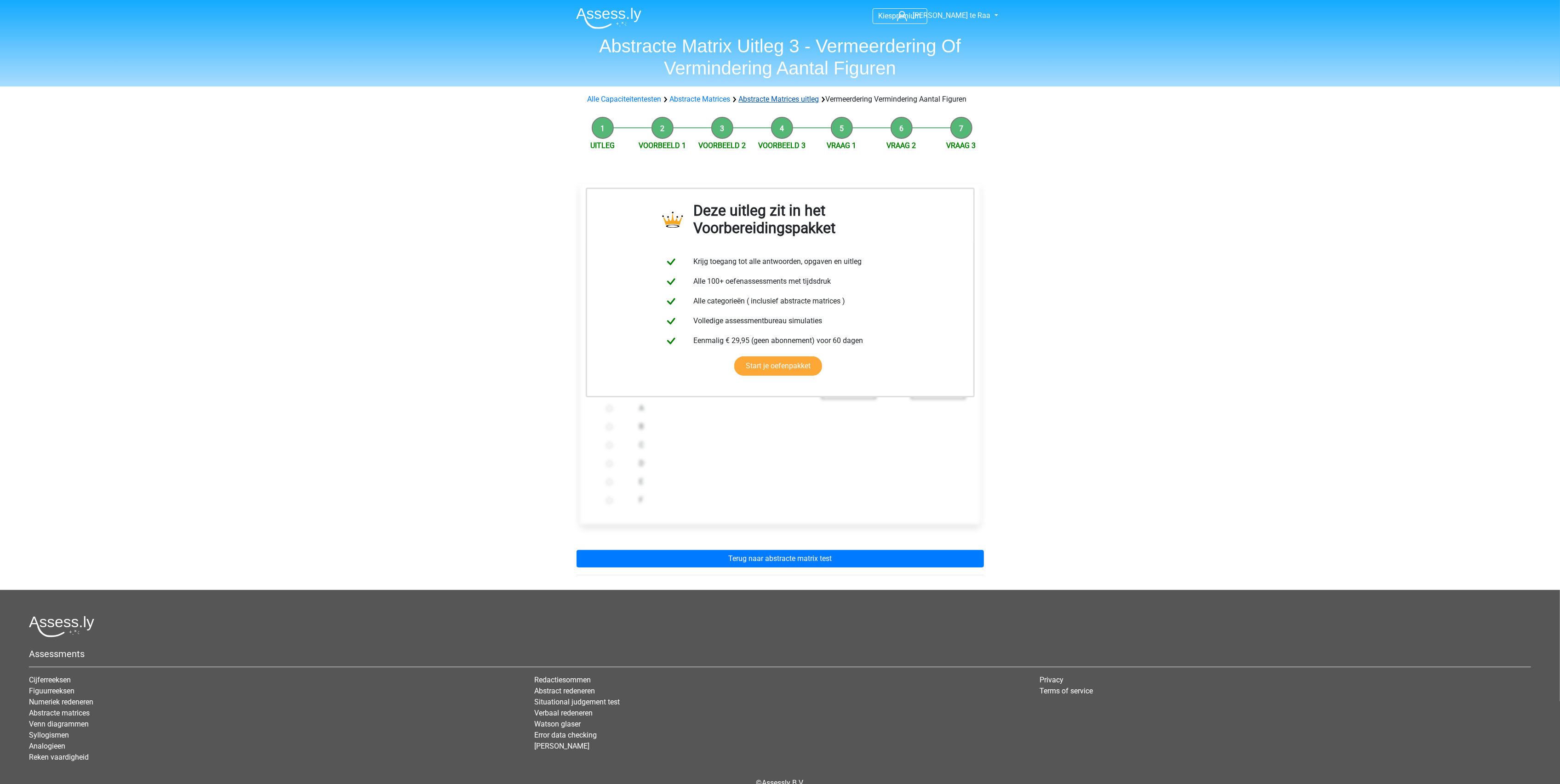
click at [782, 99] on link "Abstracte Matrices uitleg" at bounding box center [779, 99] width 81 height 9
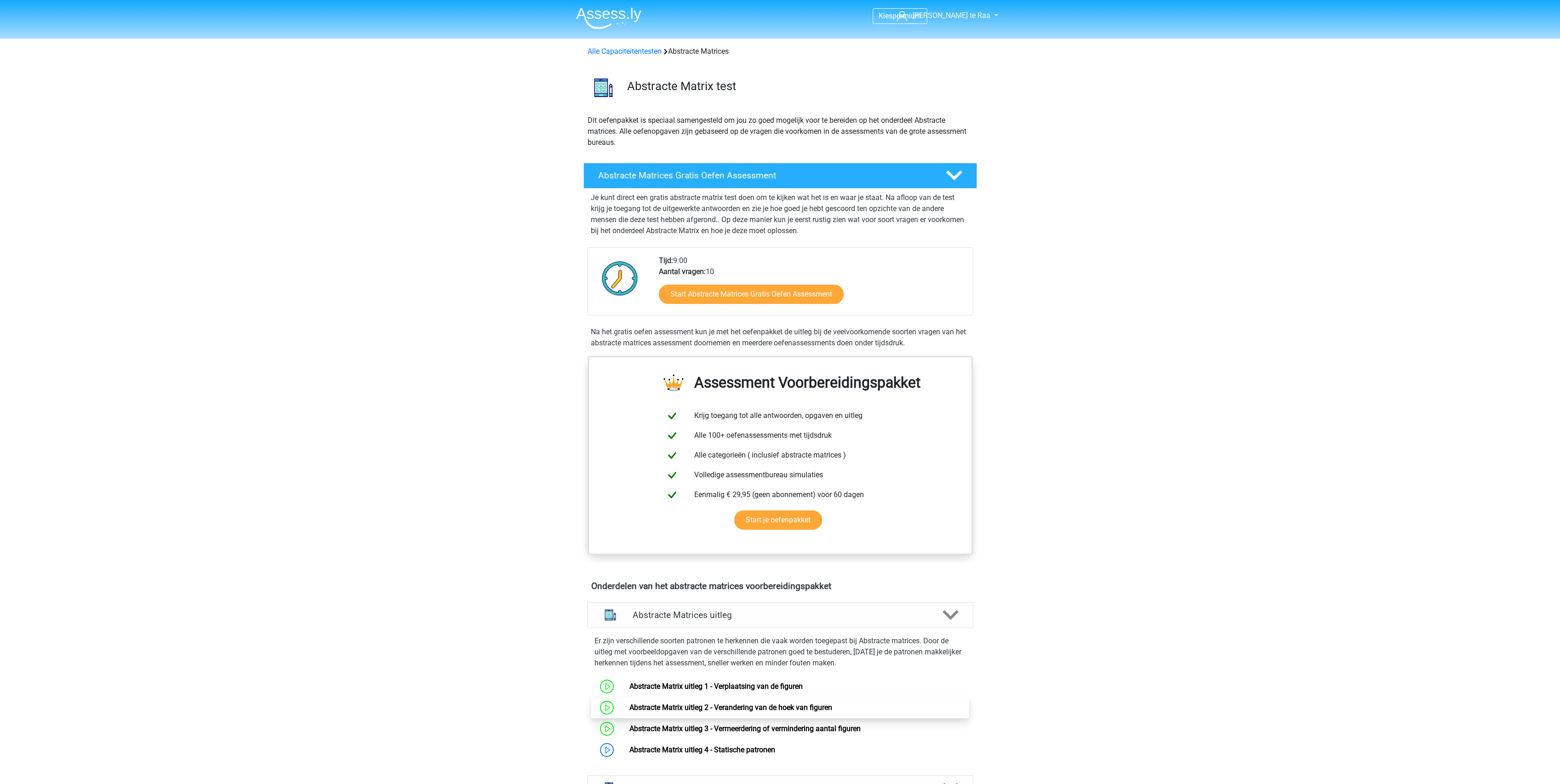
scroll to position [598, 0]
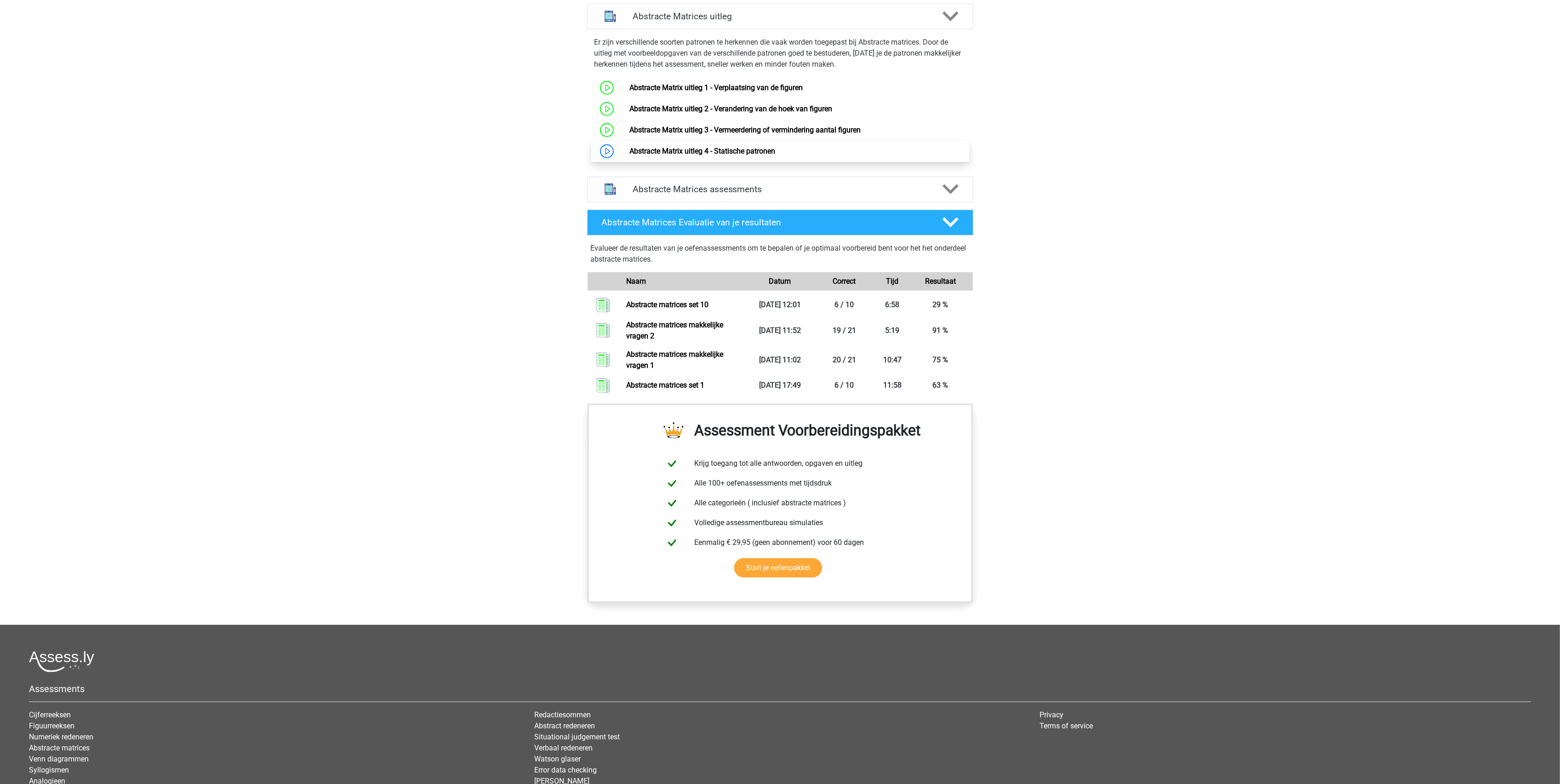
click at [750, 154] on link "Abstracte Matrix uitleg 4 - Statische patronen" at bounding box center [702, 151] width 146 height 9
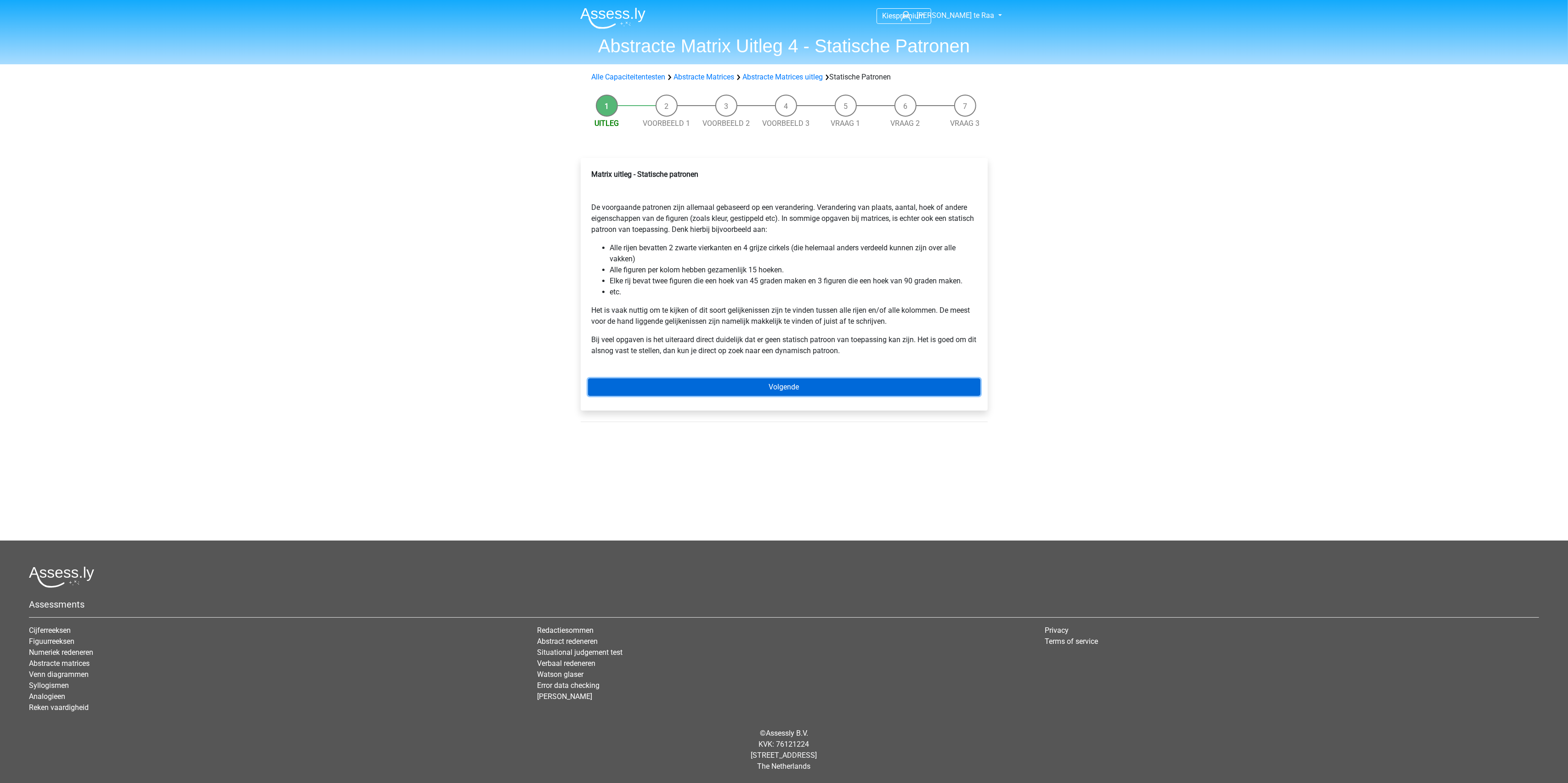
click at [761, 381] on link "Volgende" at bounding box center [784, 387] width 392 height 17
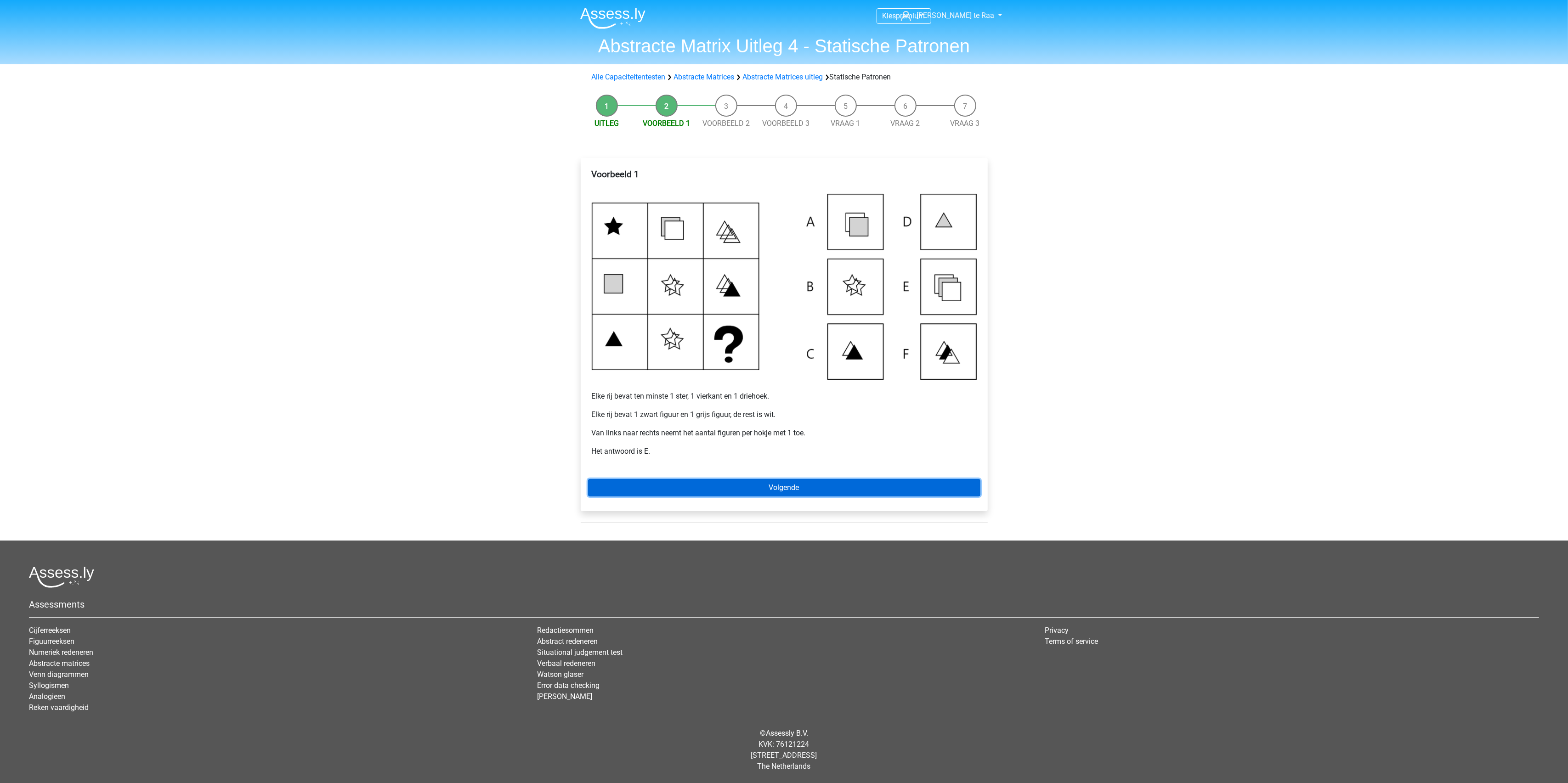
click at [697, 492] on link "Volgende" at bounding box center [784, 487] width 392 height 17
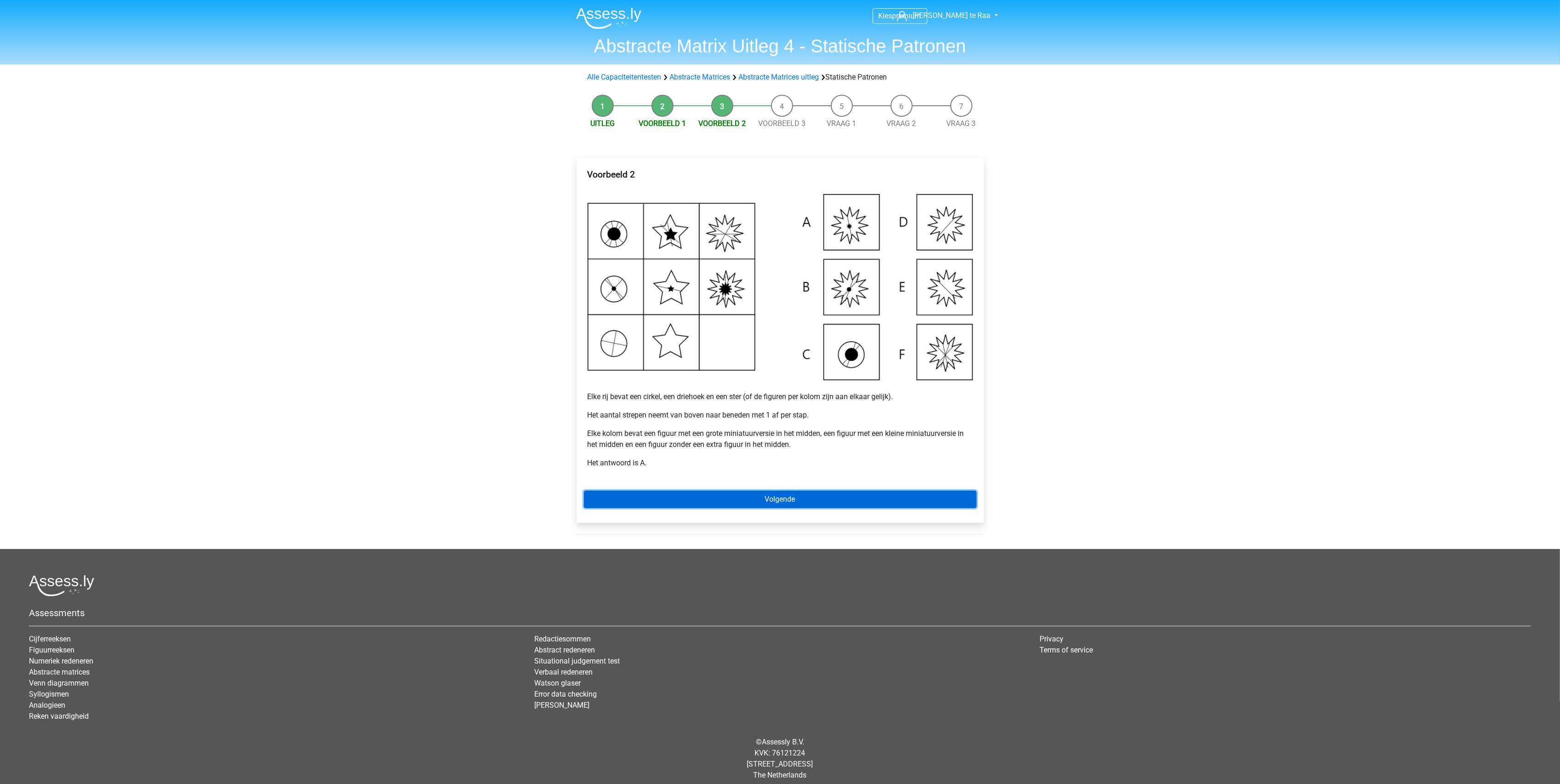
click at [753, 501] on link "Volgende" at bounding box center [781, 498] width 393 height 17
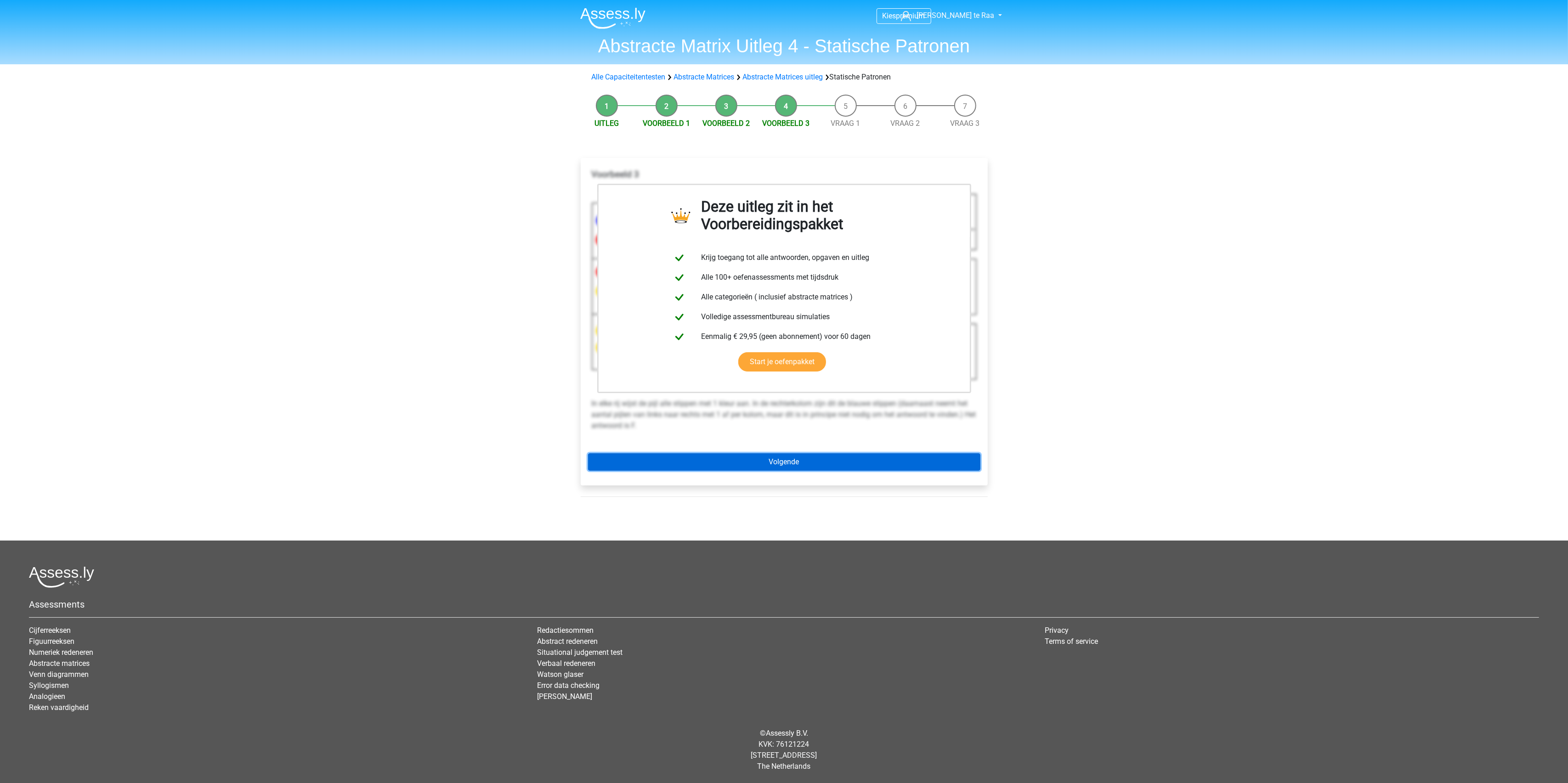
click at [768, 469] on link "Volgende" at bounding box center [784, 462] width 392 height 17
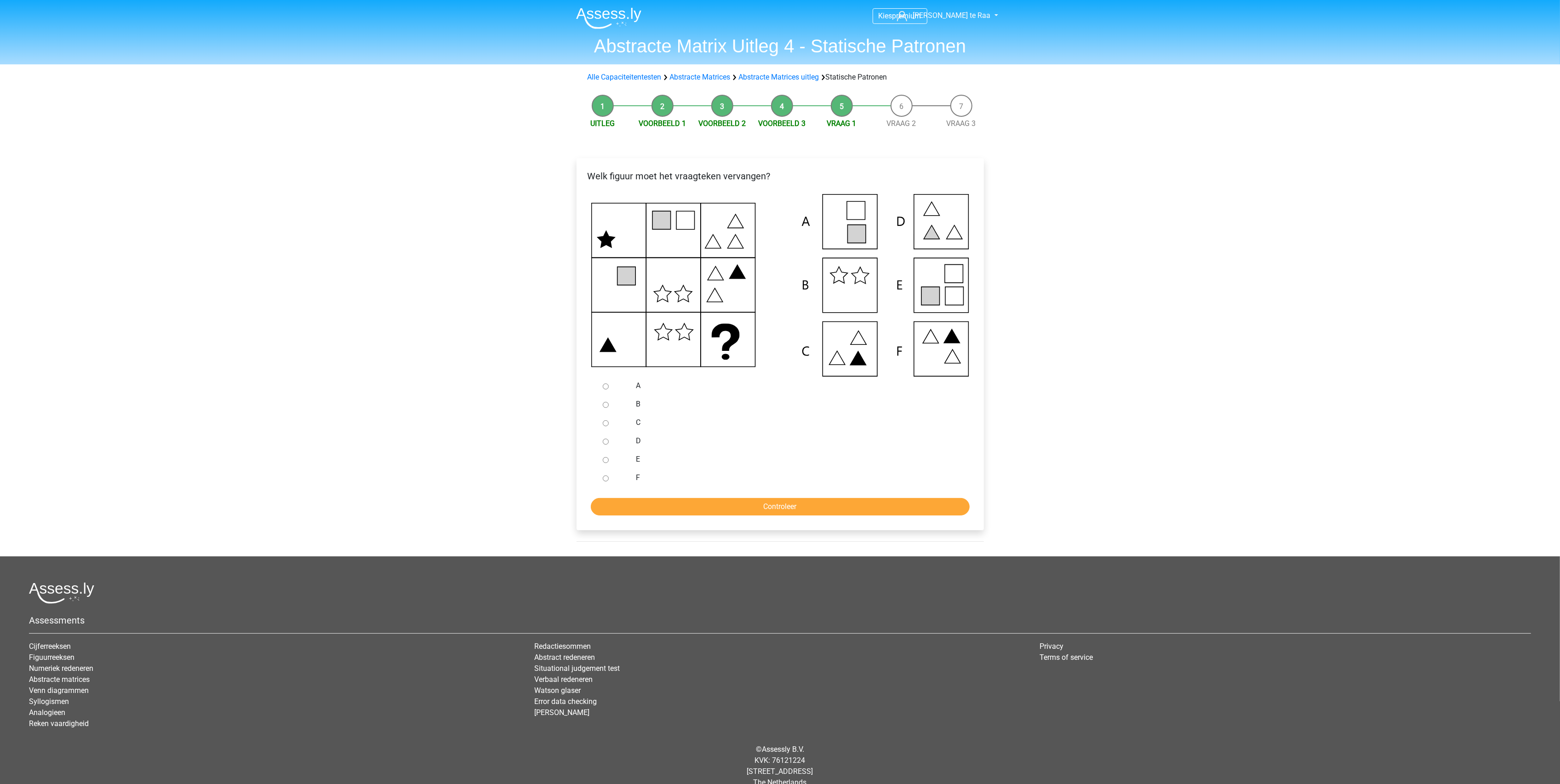
drag, startPoint x: 767, startPoint y: 82, endPoint x: 768, endPoint y: 87, distance: 5.1
click at [767, 83] on div "Alle Capaciteitentesten Abstracte Matrices Abstracte Matrices uitleg Statische …" at bounding box center [780, 77] width 437 height 18
click at [768, 79] on link "Abstracte Matrices uitleg" at bounding box center [779, 77] width 81 height 9
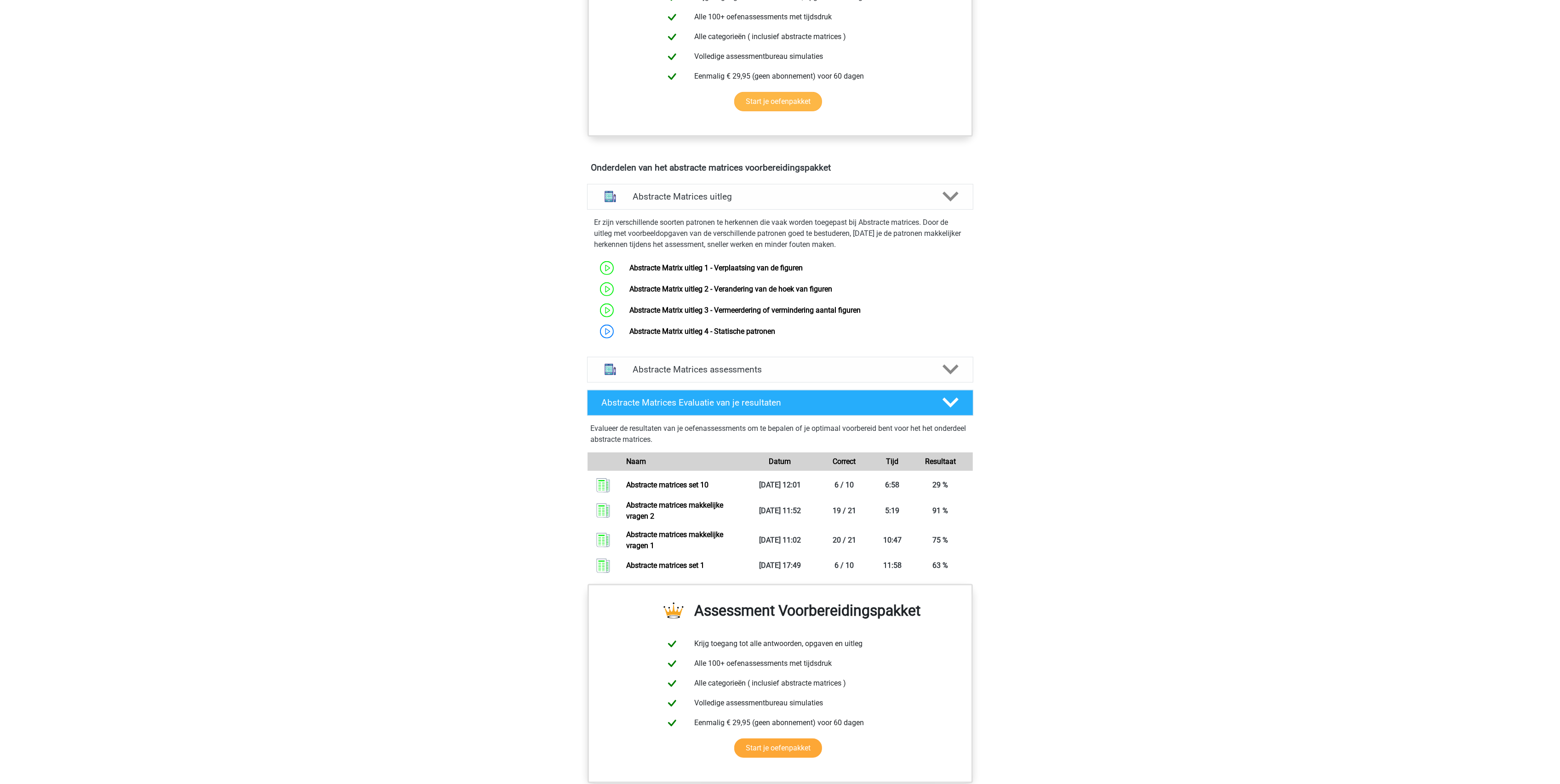
scroll to position [415, 0]
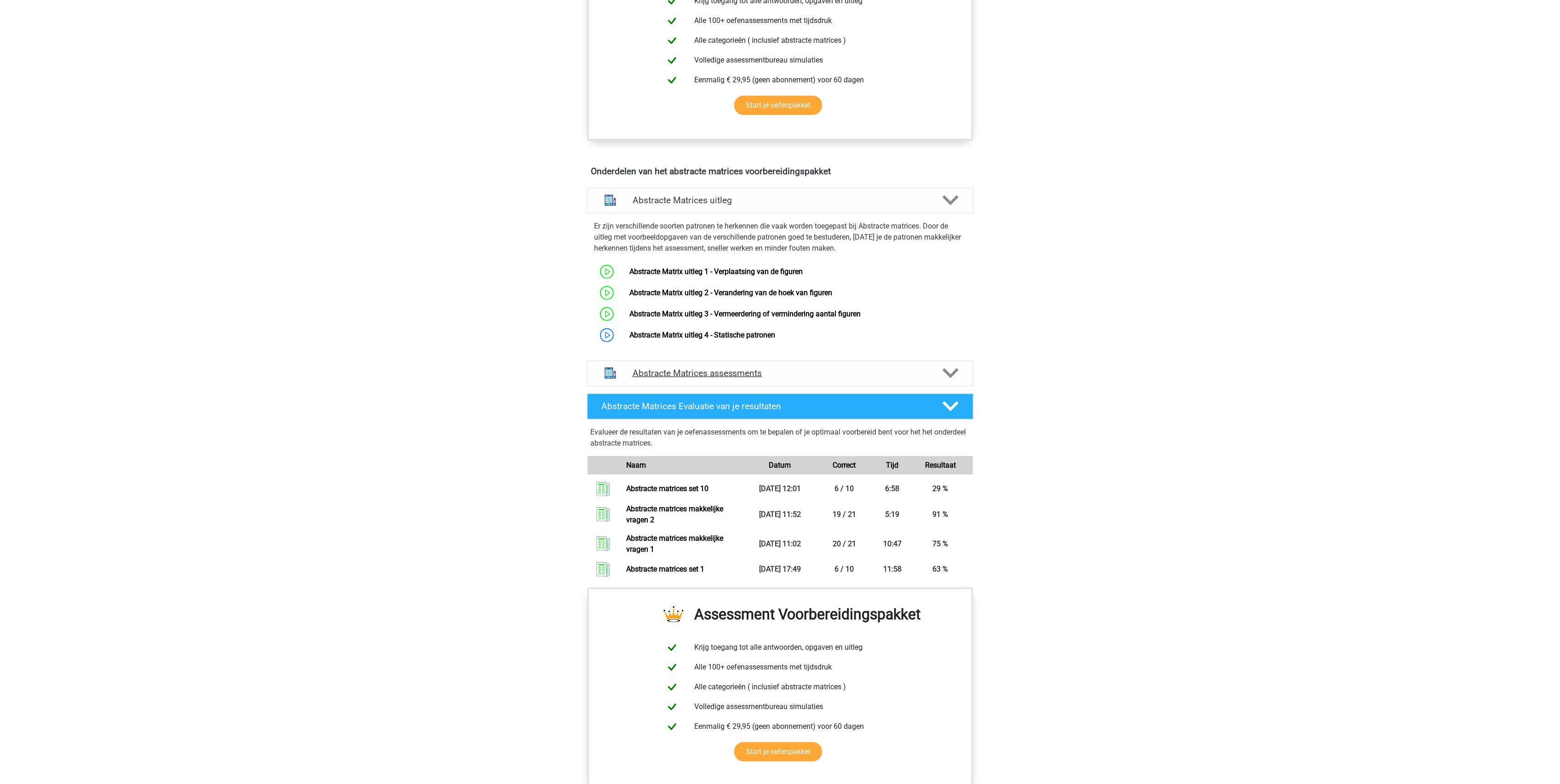
click at [714, 379] on h4 "Abstracte Matrices assessments" at bounding box center [781, 373] width 295 height 11
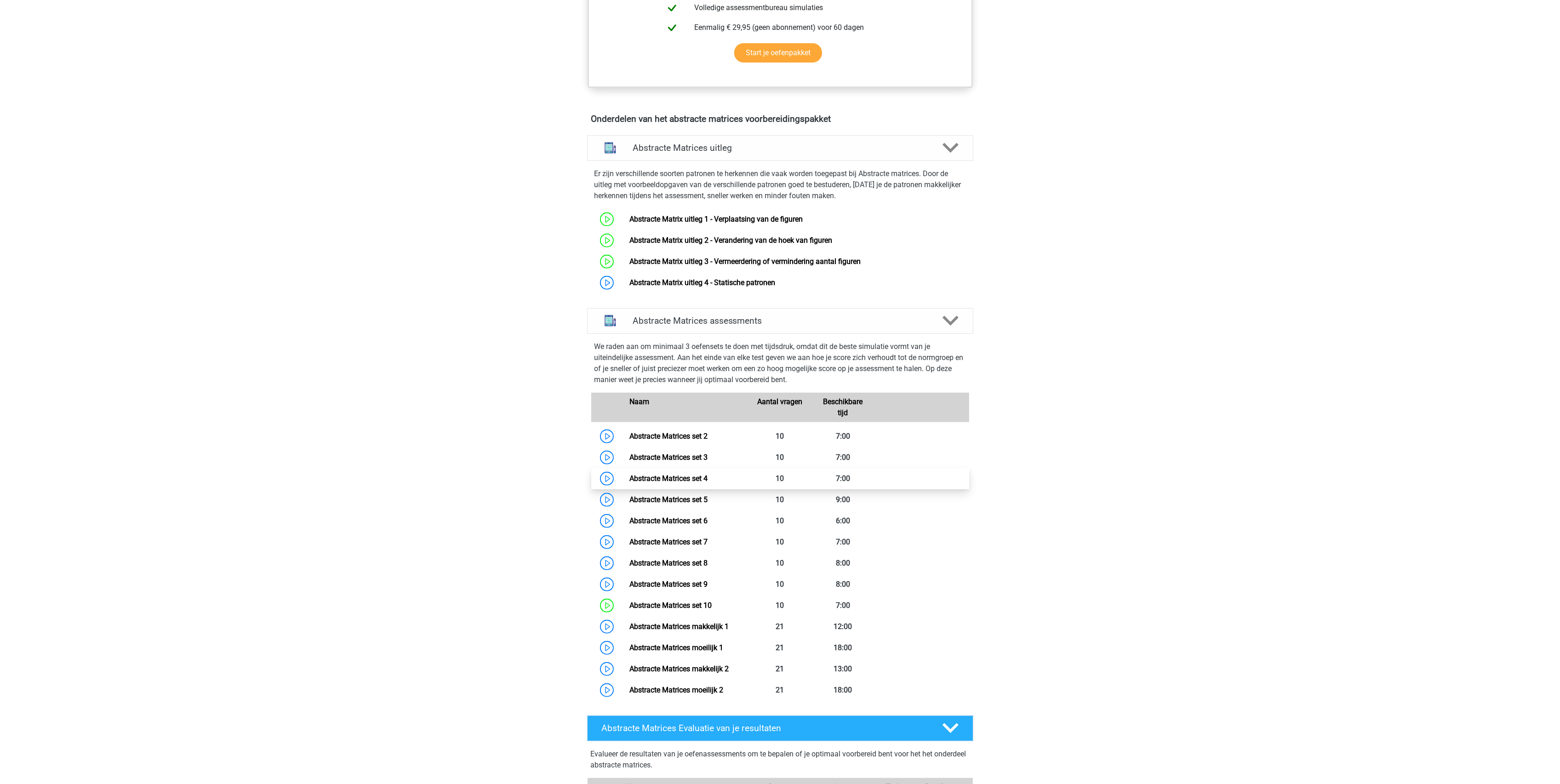
scroll to position [537, 0]
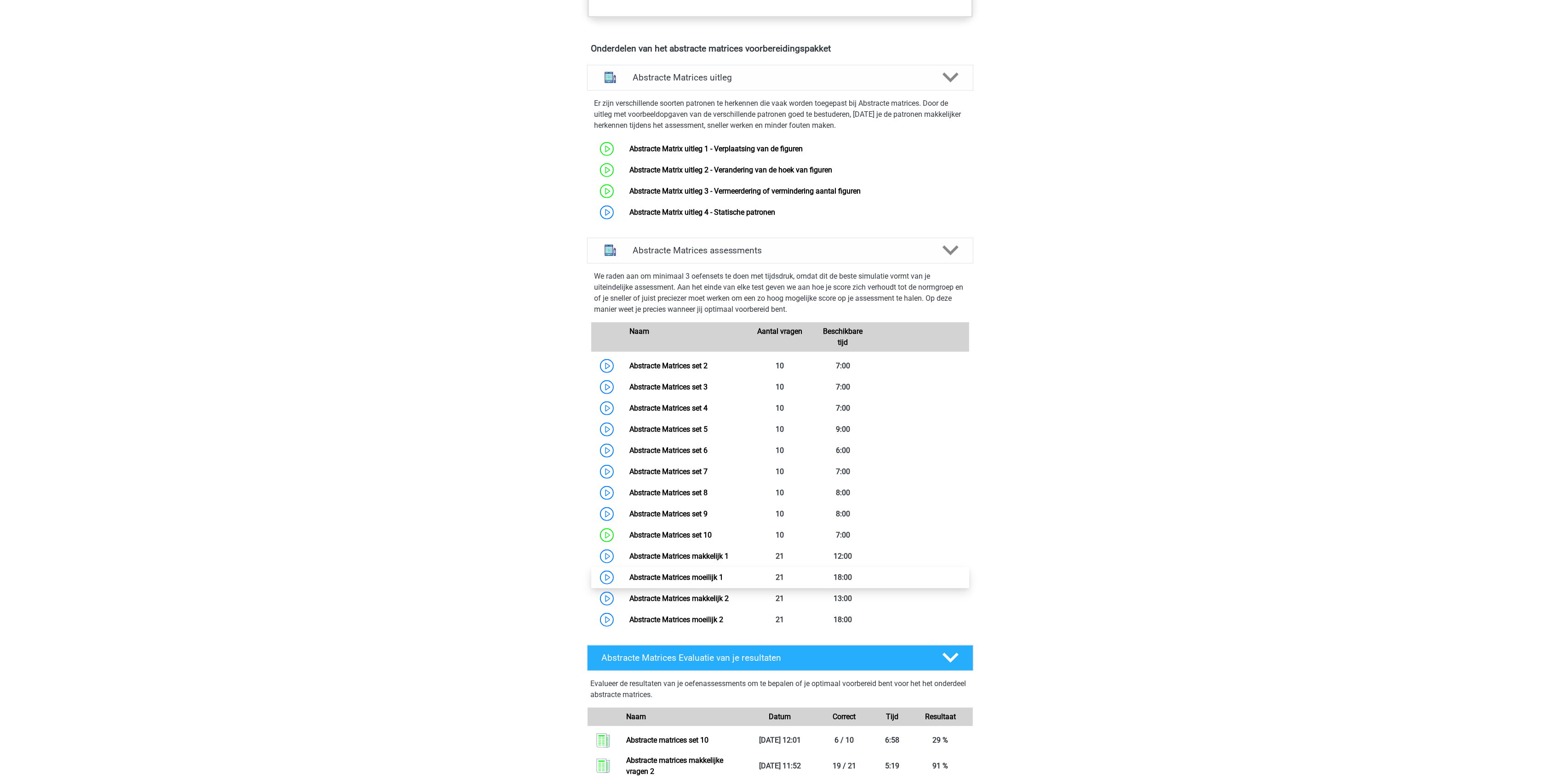
click at [630, 579] on link "Abstracte Matrices moeilijk 1" at bounding box center [677, 577] width 94 height 9
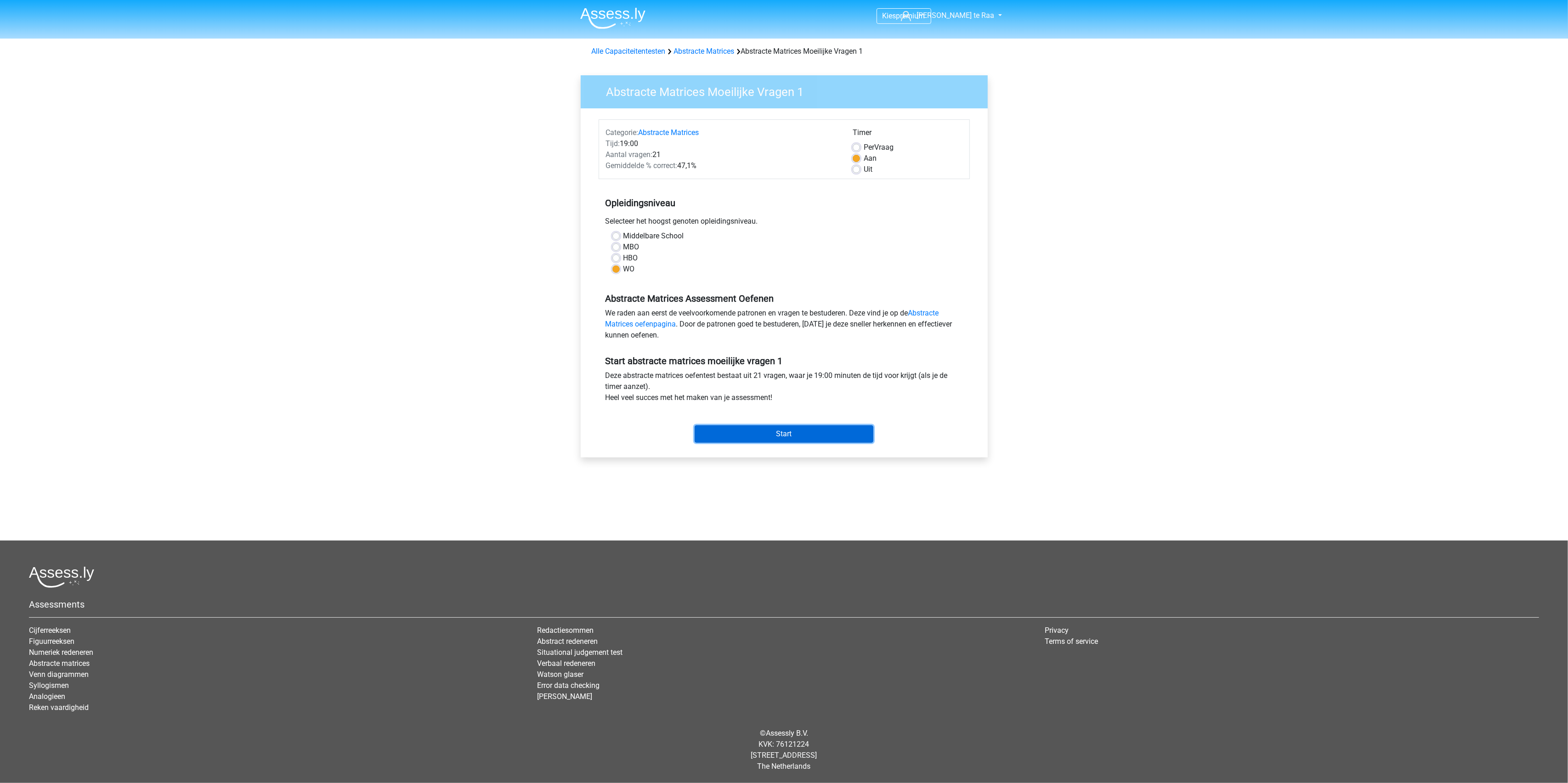
click at [785, 434] on input "Start" at bounding box center [783, 434] width 179 height 17
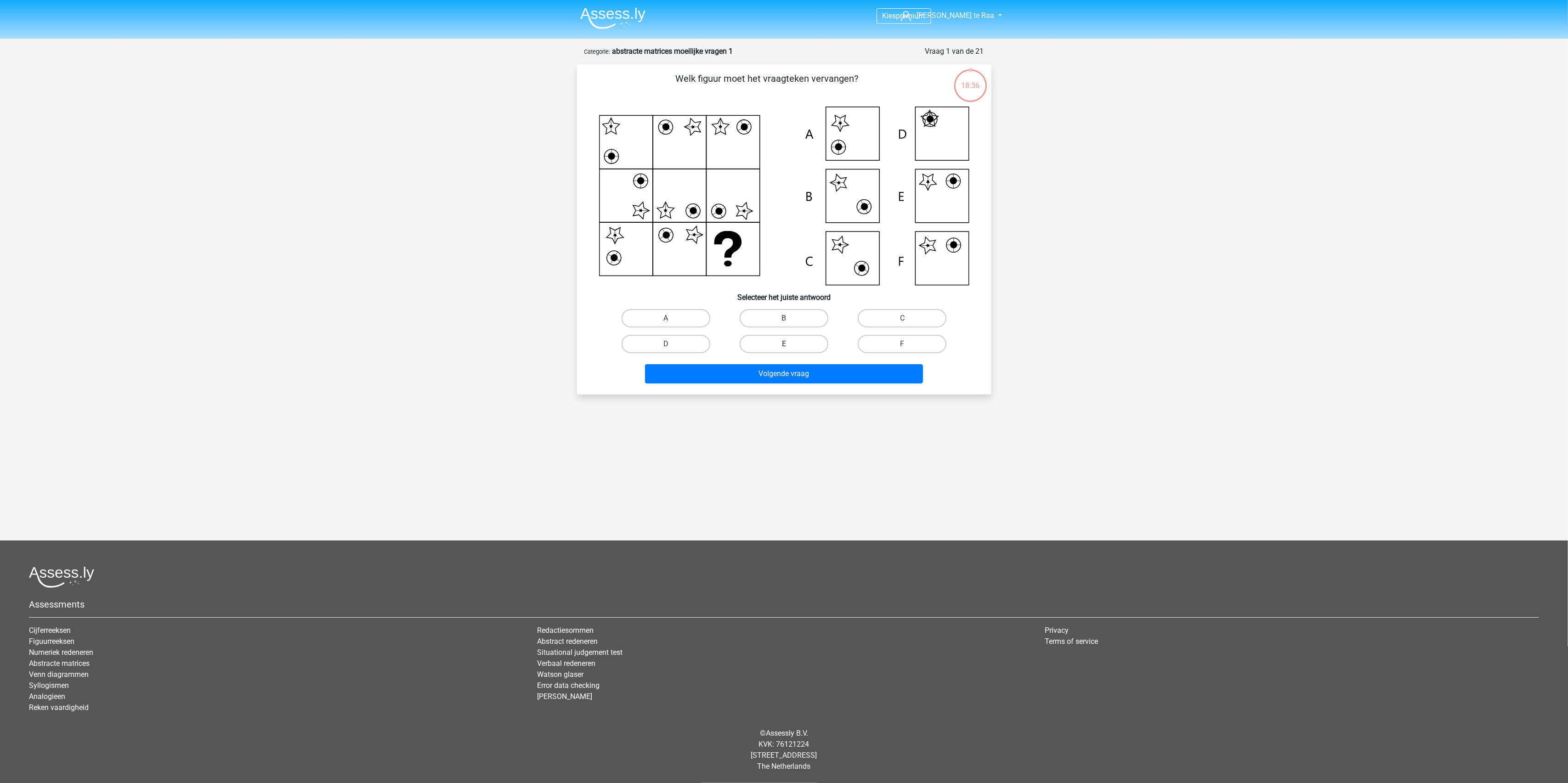
click at [794, 339] on label "E" at bounding box center [784, 344] width 89 height 18
click at [790, 344] on input "E" at bounding box center [786, 346] width 6 height 6
radio input "true"
click at [821, 377] on button "Volgende vraag" at bounding box center [783, 373] width 278 height 19
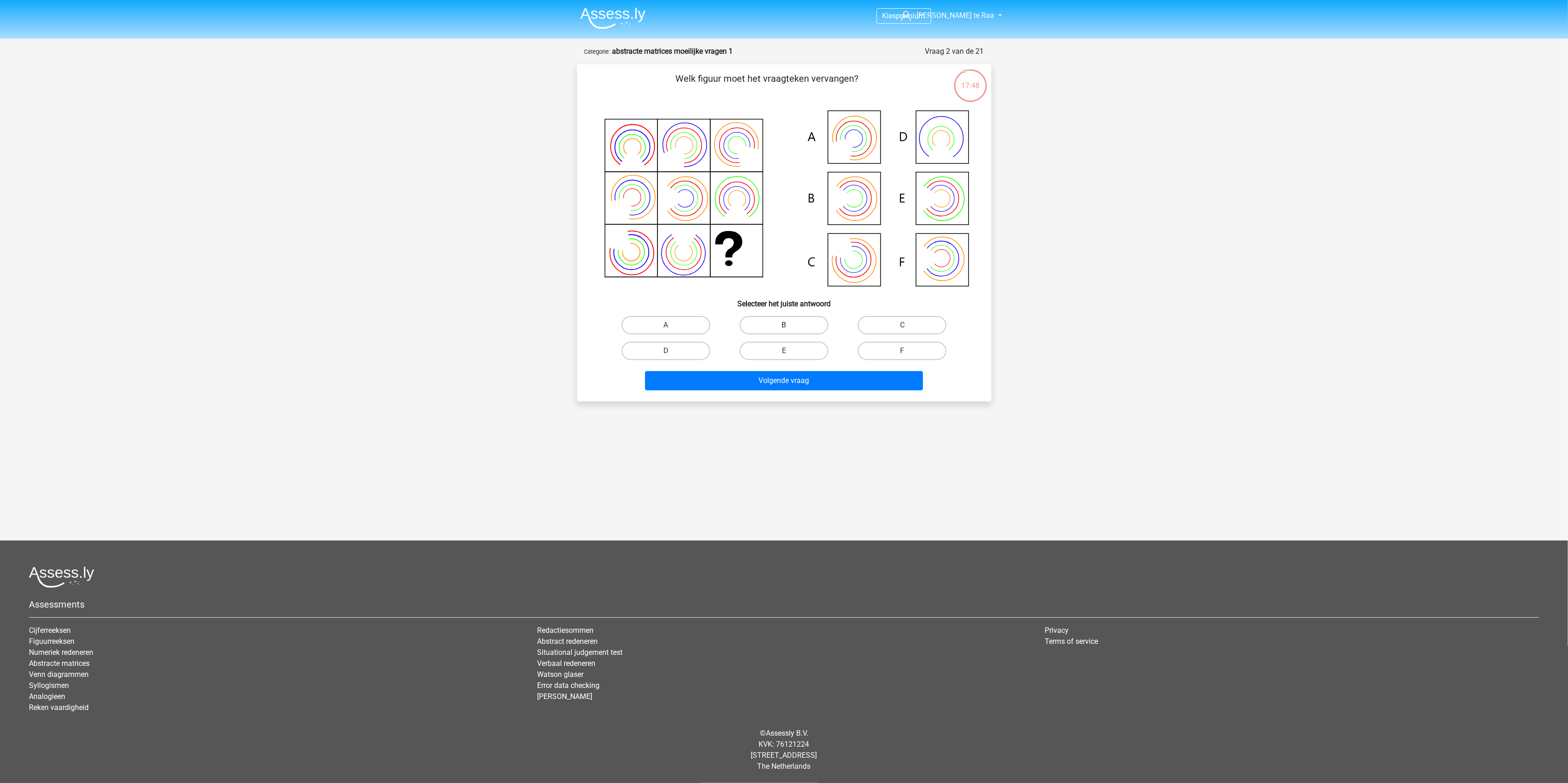
click at [786, 316] on label "B" at bounding box center [784, 325] width 89 height 18
click at [786, 325] on input "B" at bounding box center [786, 327] width 6 height 6
radio input "true"
click at [785, 375] on button "Volgende vraag" at bounding box center [783, 380] width 278 height 19
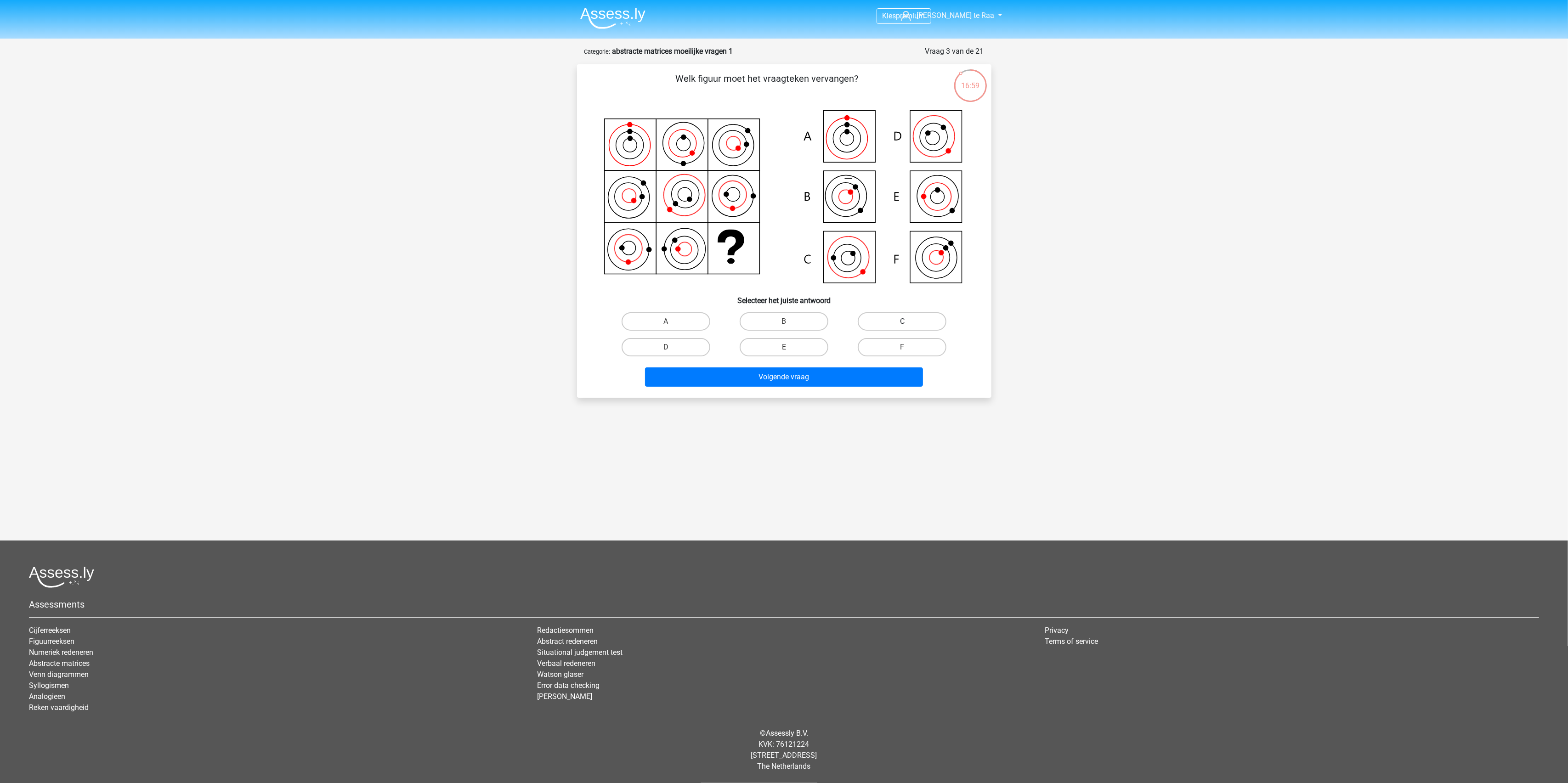
click at [899, 324] on label "C" at bounding box center [902, 321] width 89 height 18
click at [902, 324] on input "C" at bounding box center [904, 324] width 6 height 6
radio input "true"
click at [803, 379] on button "Volgende vraag" at bounding box center [783, 377] width 278 height 19
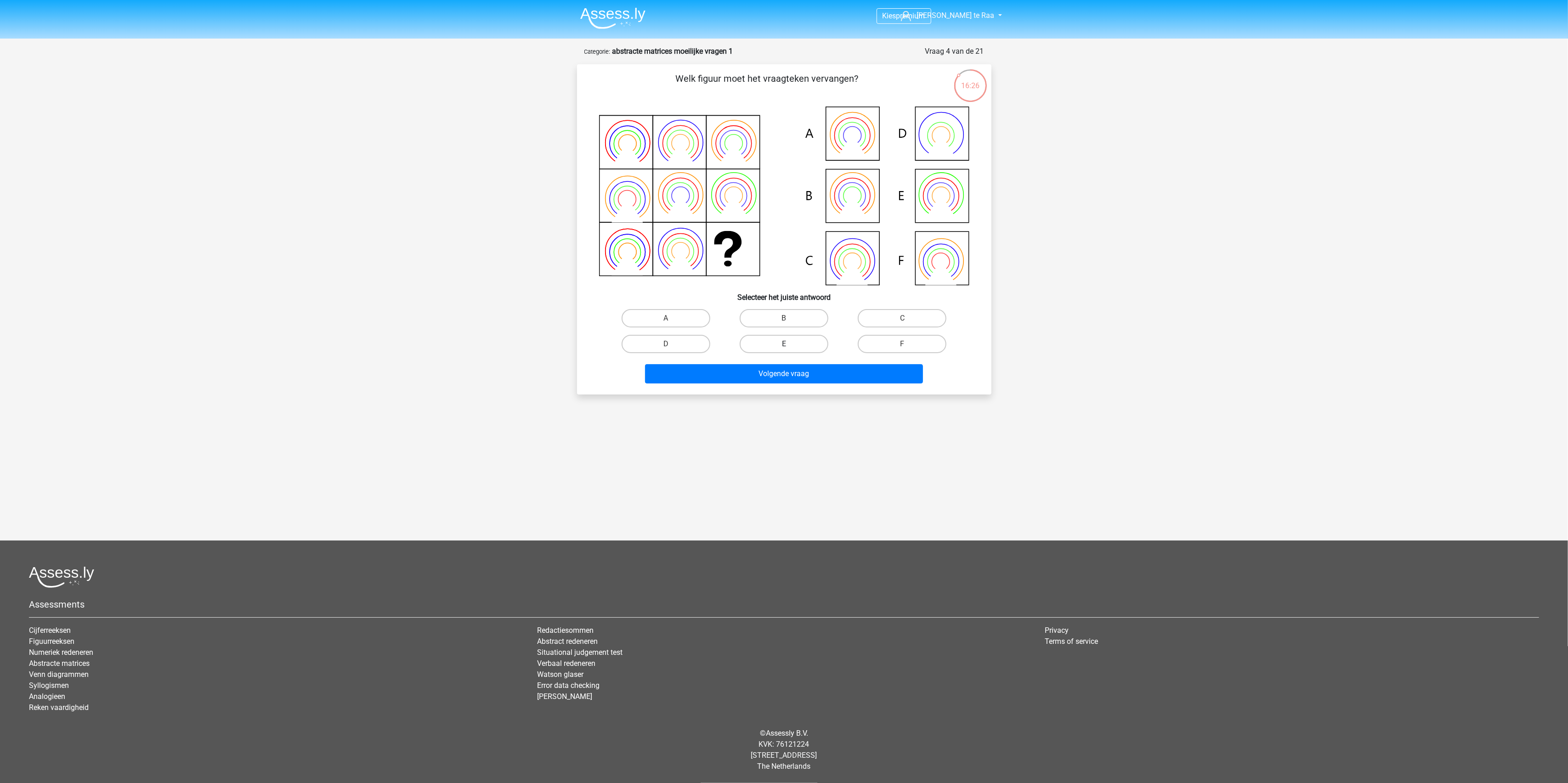
click at [796, 342] on label "E" at bounding box center [784, 344] width 89 height 18
click at [790, 344] on input "E" at bounding box center [786, 346] width 6 height 6
radio input "true"
click at [778, 366] on button "Volgende vraag" at bounding box center [783, 373] width 278 height 19
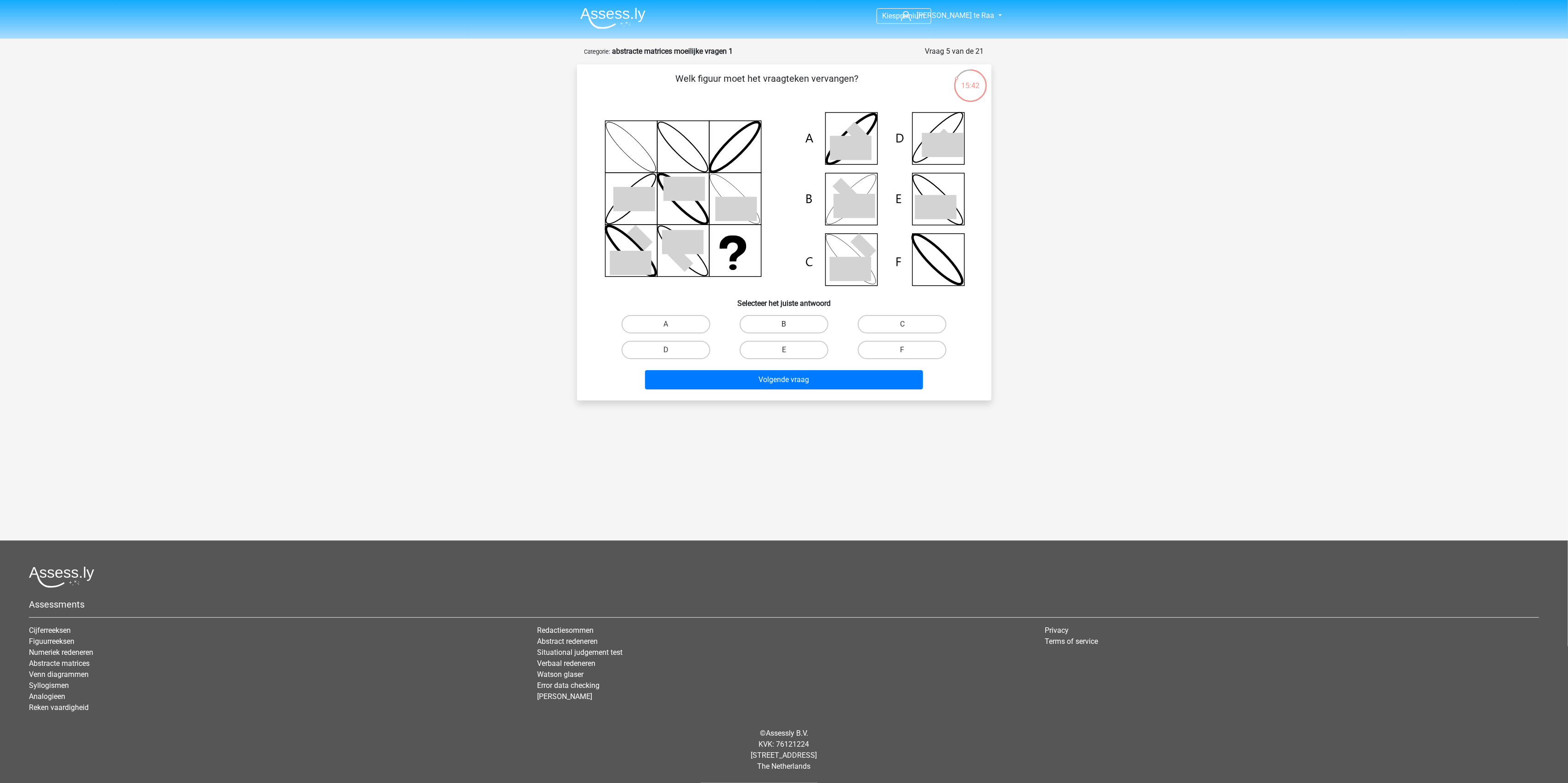
click at [798, 321] on label "B" at bounding box center [784, 324] width 89 height 18
click at [790, 324] on input "B" at bounding box center [786, 326] width 6 height 6
radio input "true"
click at [827, 385] on button "Volgende vraag" at bounding box center [783, 379] width 278 height 19
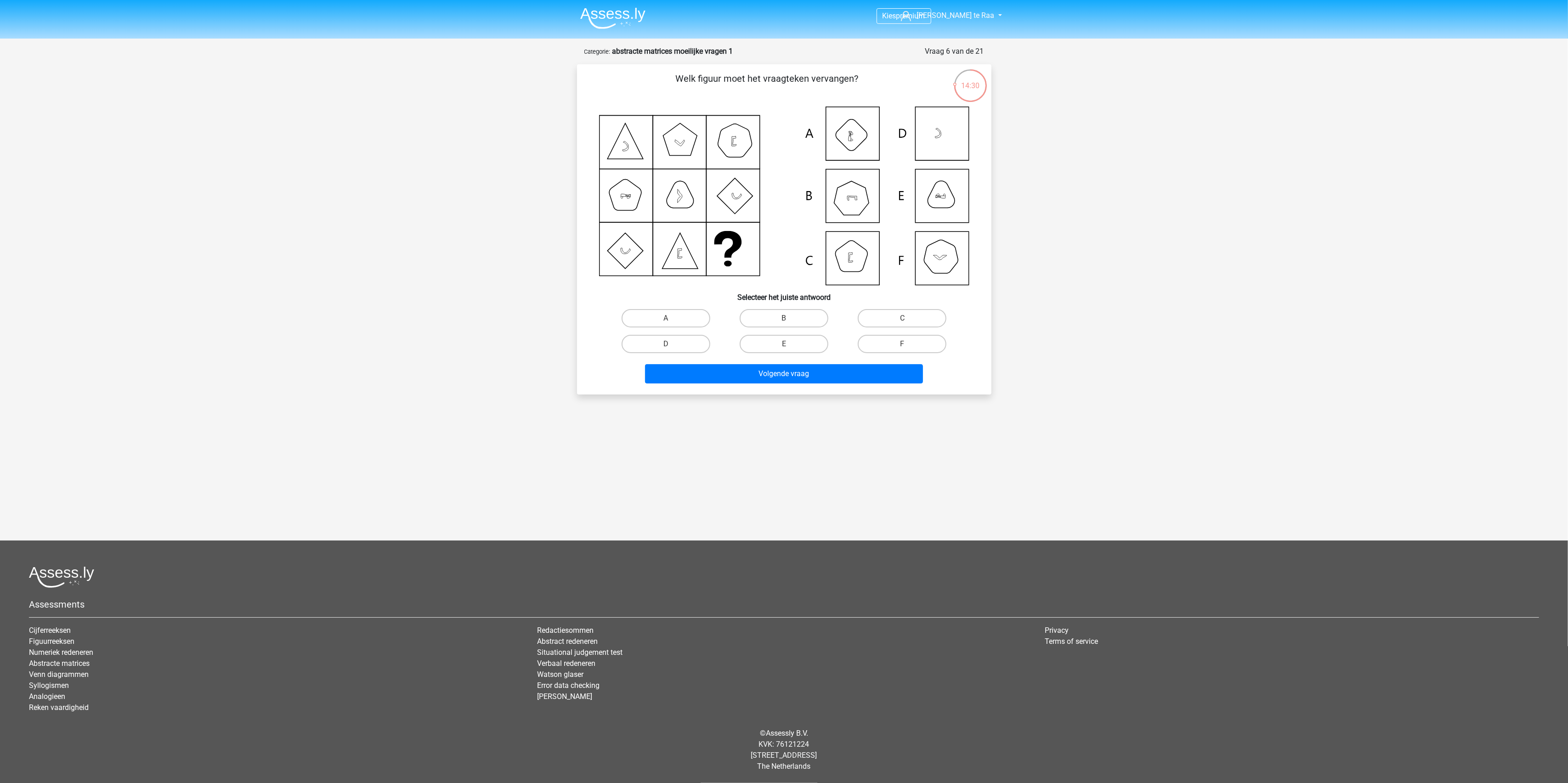
click at [904, 321] on input "C" at bounding box center [904, 321] width 6 height 6
radio input "true"
click at [791, 382] on button "Volgende vraag" at bounding box center [783, 373] width 278 height 19
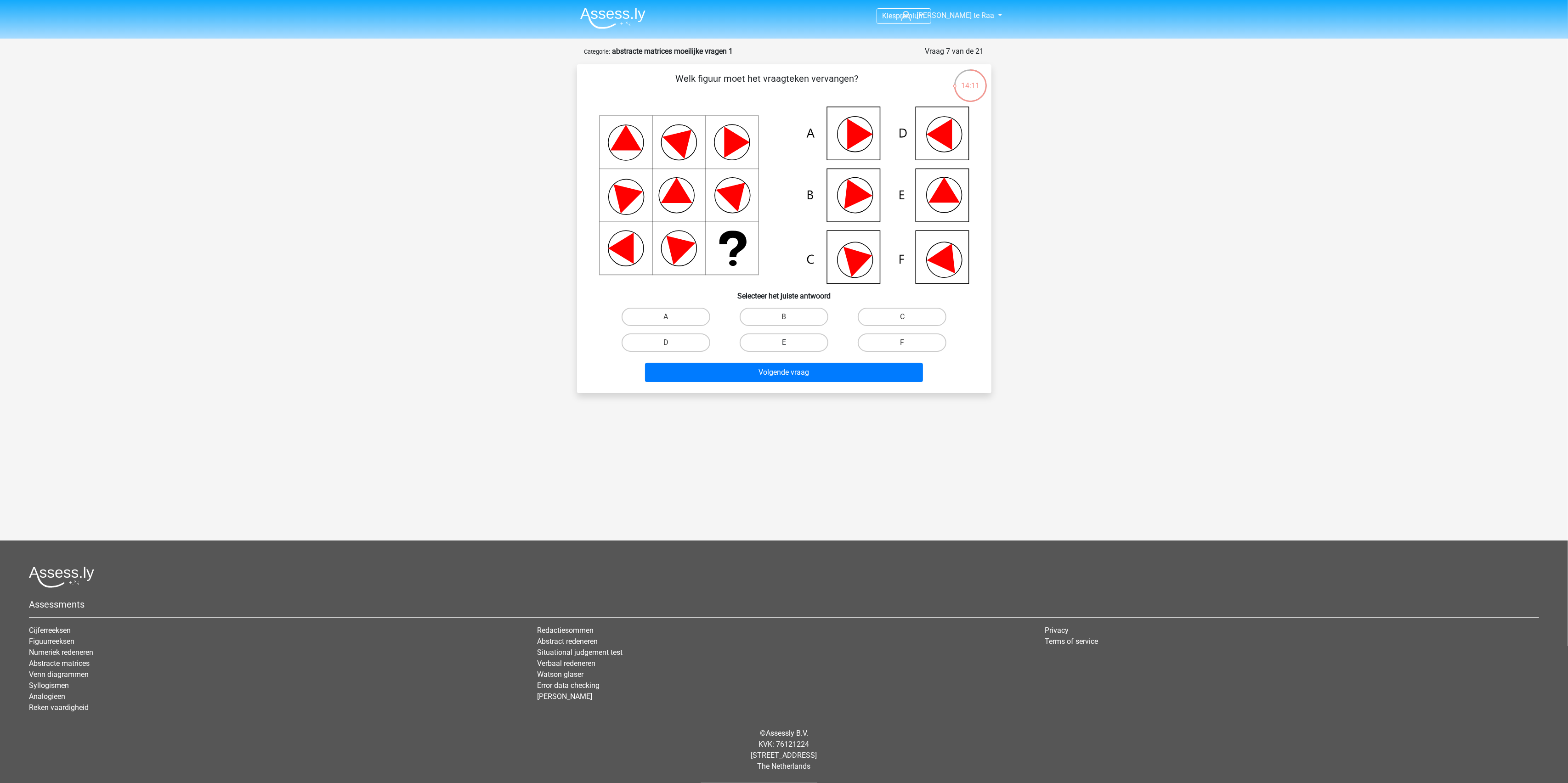
click at [815, 339] on label "E" at bounding box center [784, 342] width 89 height 18
click at [790, 343] on input "E" at bounding box center [786, 345] width 6 height 6
radio input "true"
click at [819, 379] on button "Volgende vraag" at bounding box center [783, 372] width 278 height 19
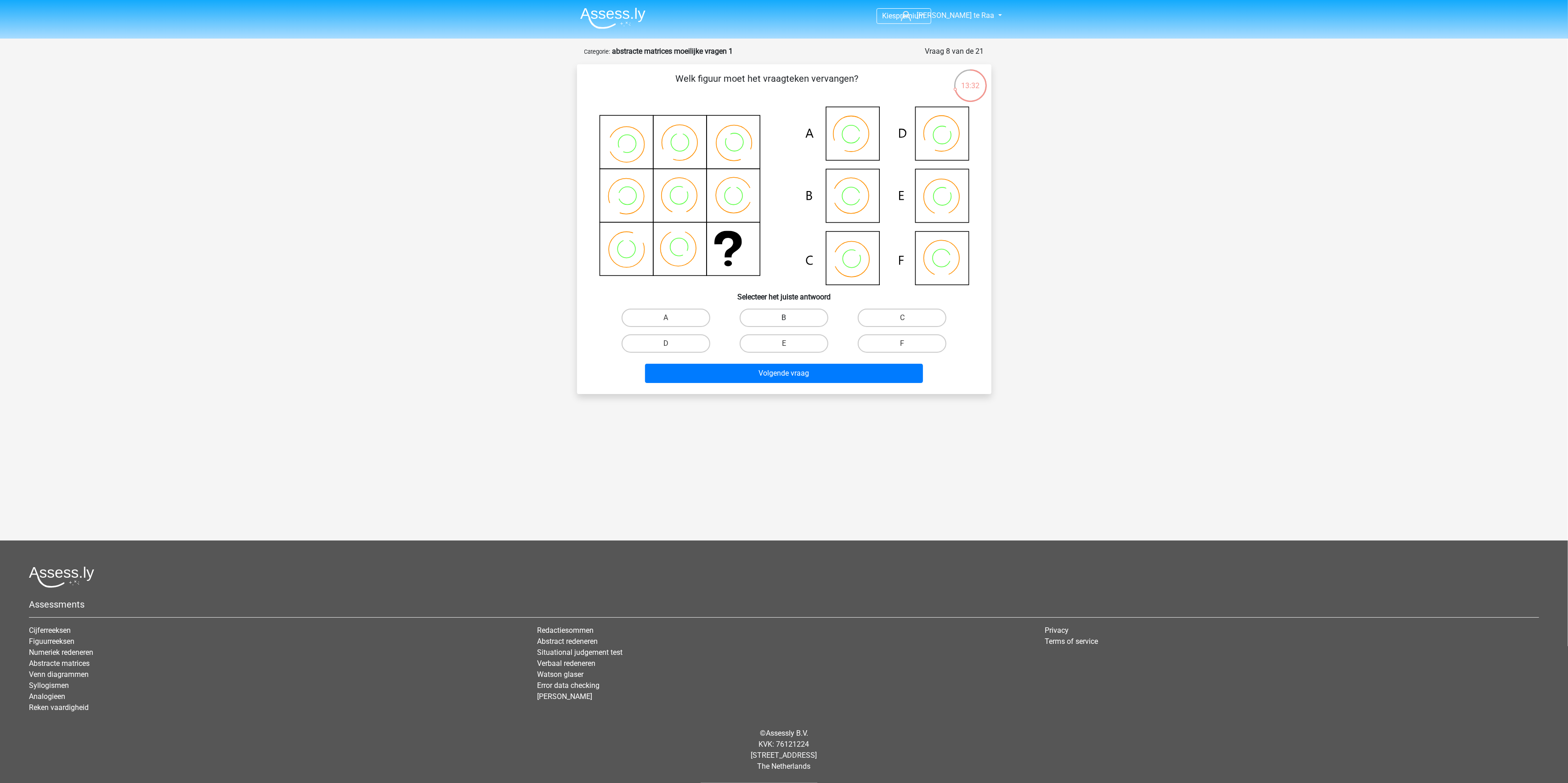
click at [782, 316] on label "B" at bounding box center [784, 317] width 89 height 18
click at [784, 318] on input "B" at bounding box center [786, 321] width 6 height 6
radio input "true"
click at [772, 381] on button "Volgende vraag" at bounding box center [783, 373] width 278 height 19
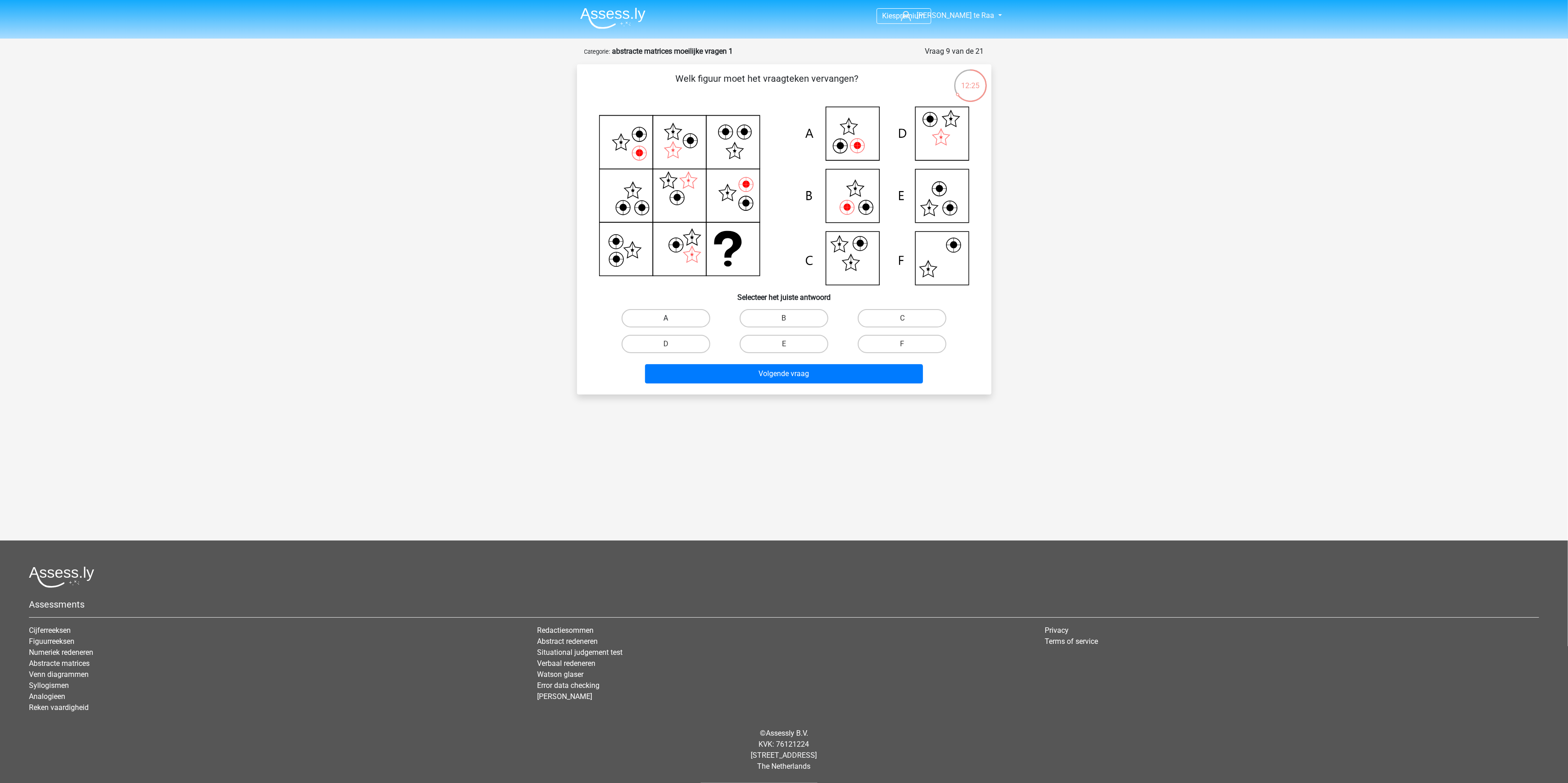
click at [665, 316] on label "A" at bounding box center [666, 318] width 89 height 18
click at [665, 318] on input "A" at bounding box center [668, 321] width 6 height 6
radio input "true"
click at [739, 381] on button "Volgende vraag" at bounding box center [783, 373] width 278 height 19
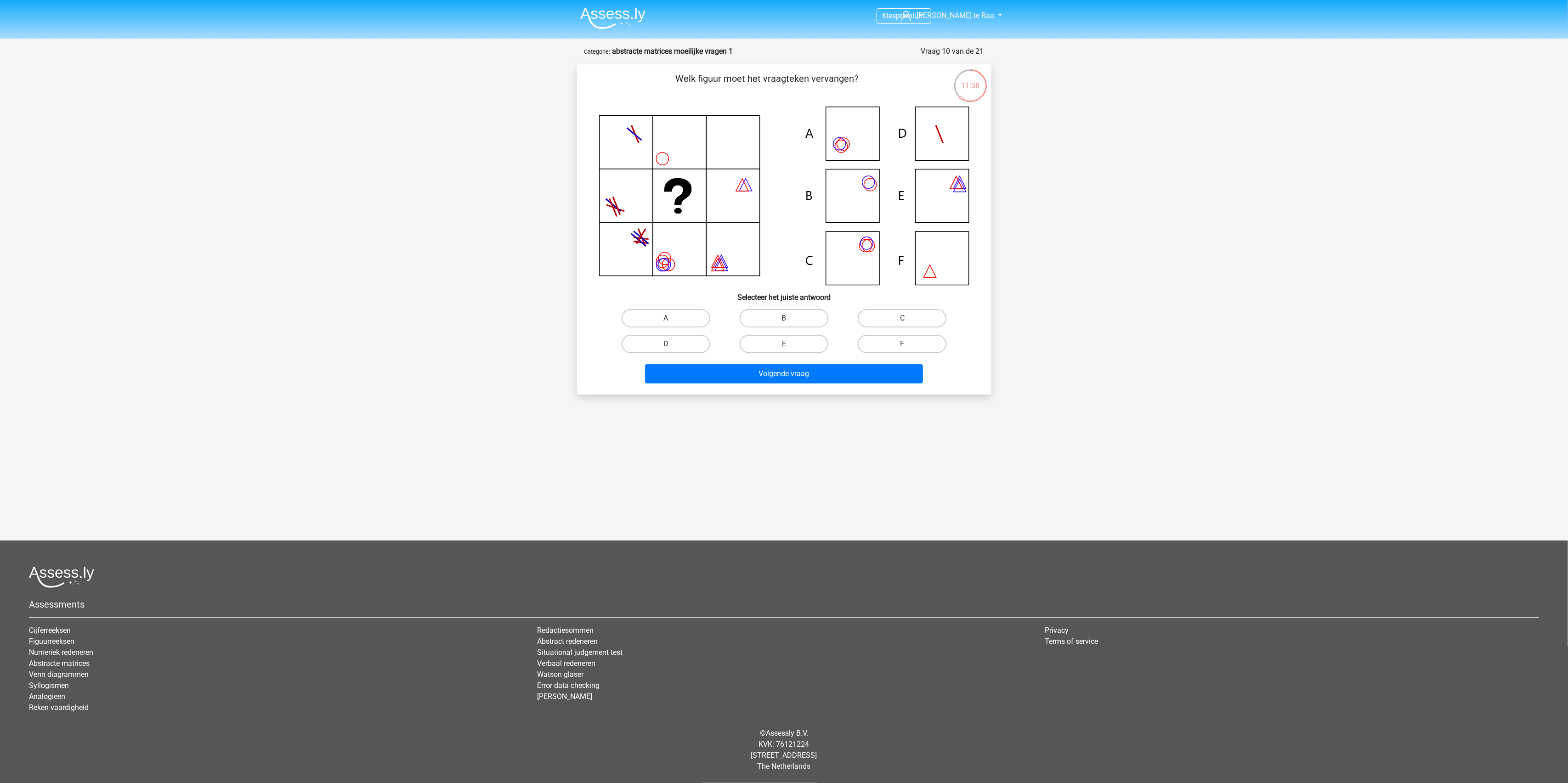
click at [667, 313] on label "A" at bounding box center [666, 318] width 89 height 18
click at [667, 318] on input "A" at bounding box center [668, 321] width 6 height 6
radio input "true"
drag, startPoint x: 717, startPoint y: 370, endPoint x: 705, endPoint y: 485, distance: 115.6
click at [705, 485] on div "Kies premium Jesse te Raa jesse_raa@hotmail.com" at bounding box center [784, 330] width 1568 height 659
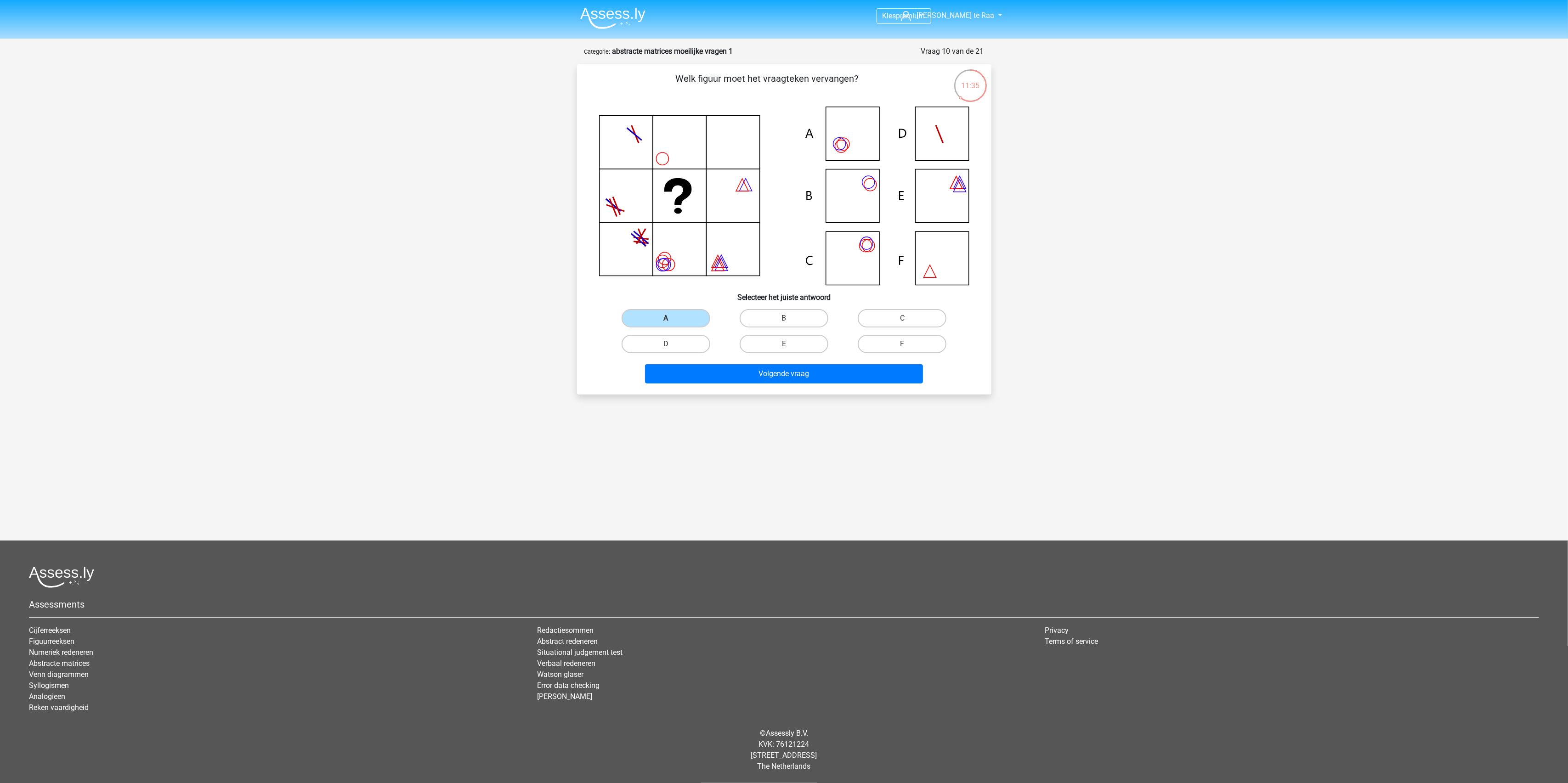
click at [706, 489] on div "Kies premium Jesse te Raa jesse_raa@hotmail.com" at bounding box center [784, 330] width 1568 height 659
click at [882, 316] on label "C" at bounding box center [902, 318] width 89 height 18
click at [902, 318] on input "C" at bounding box center [904, 321] width 6 height 6
radio input "true"
click at [838, 370] on button "Volgende vraag" at bounding box center [783, 373] width 278 height 19
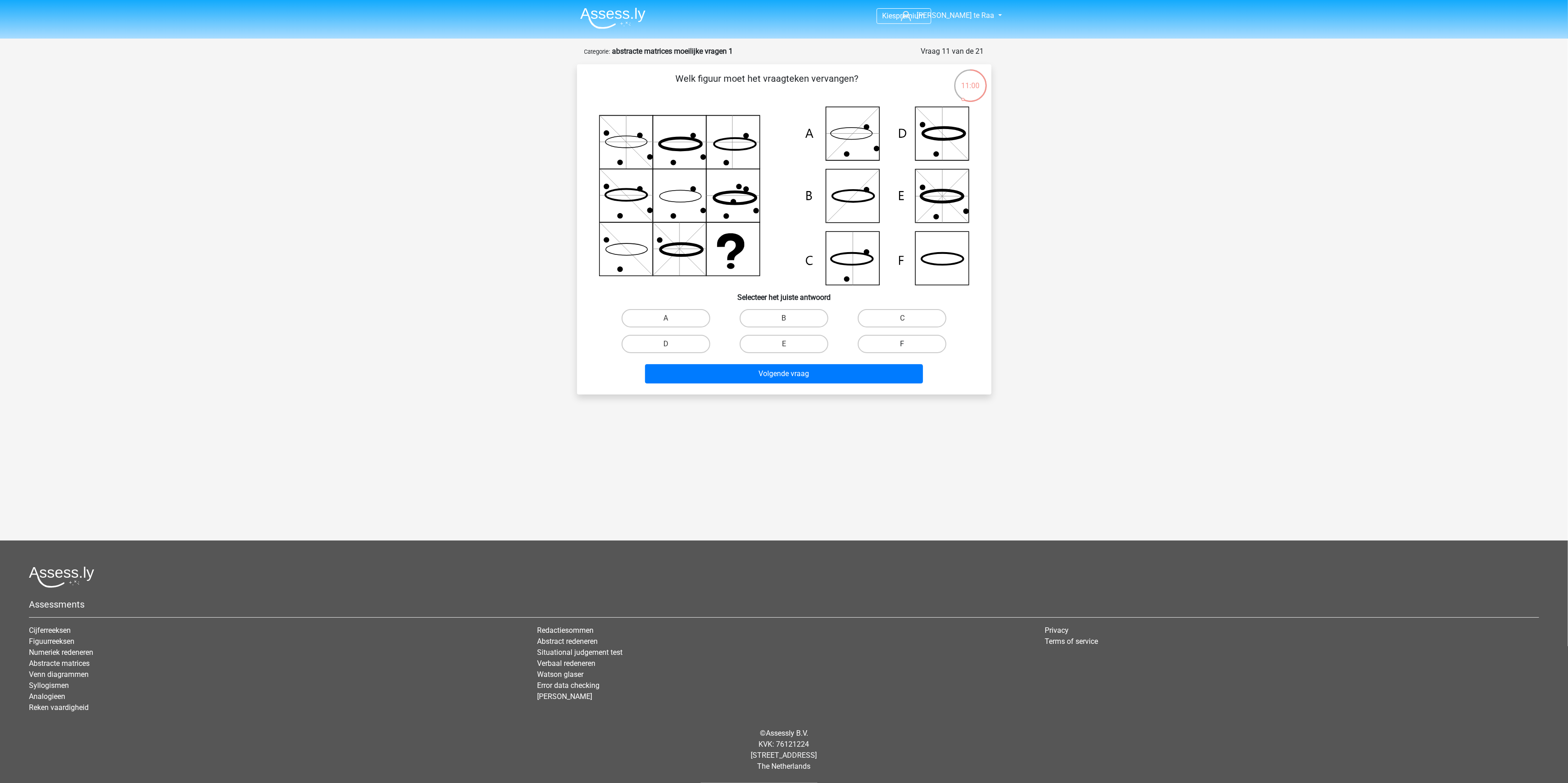
click at [927, 346] on label "F" at bounding box center [902, 344] width 89 height 18
click at [908, 346] on input "F" at bounding box center [904, 346] width 6 height 6
radio input "true"
click at [809, 381] on button "Volgende vraag" at bounding box center [783, 373] width 278 height 19
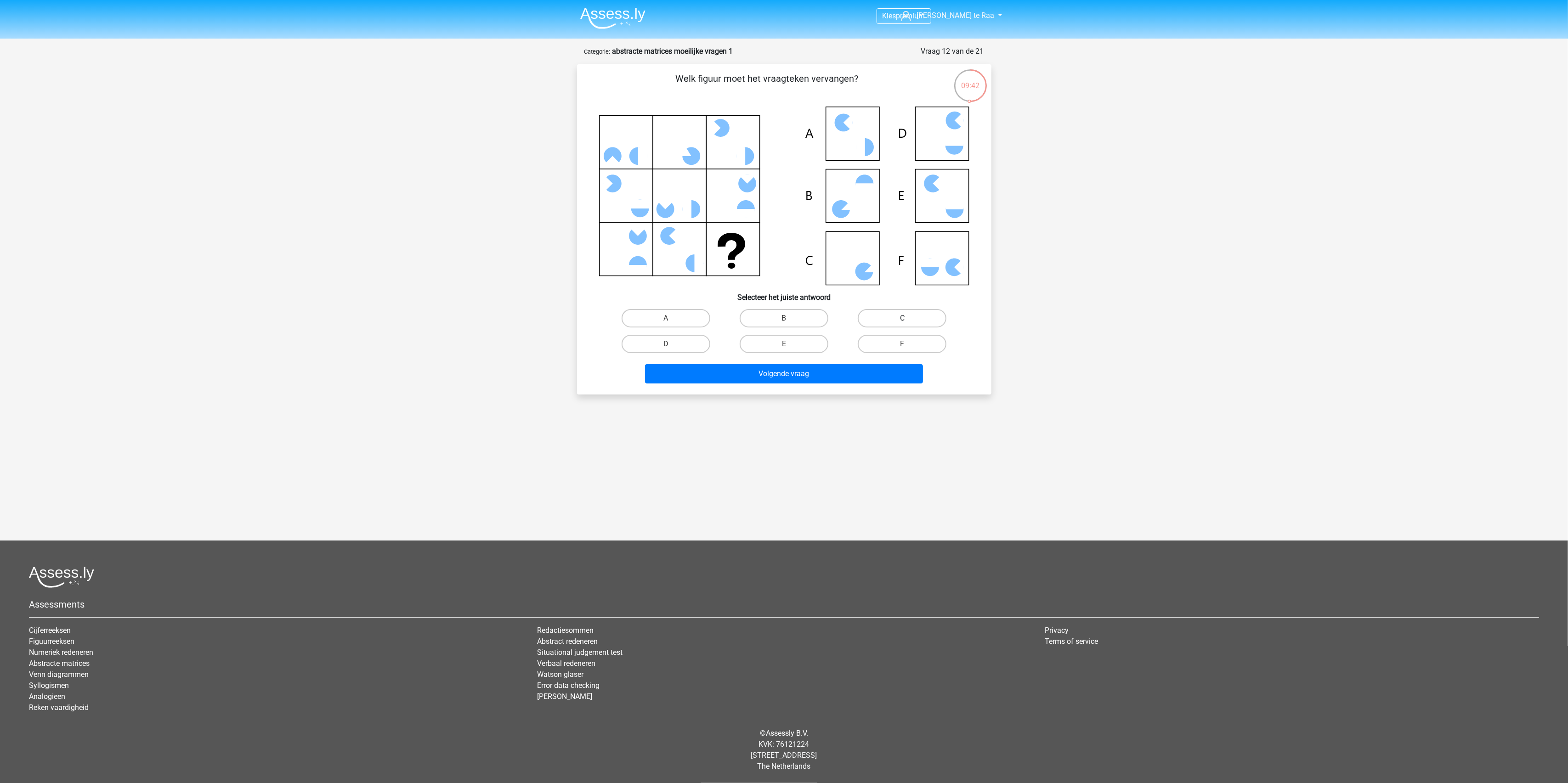
click at [894, 316] on label "C" at bounding box center [902, 318] width 89 height 18
click at [902, 318] on input "C" at bounding box center [904, 321] width 6 height 6
radio input "true"
click at [757, 374] on button "Volgende vraag" at bounding box center [783, 373] width 278 height 19
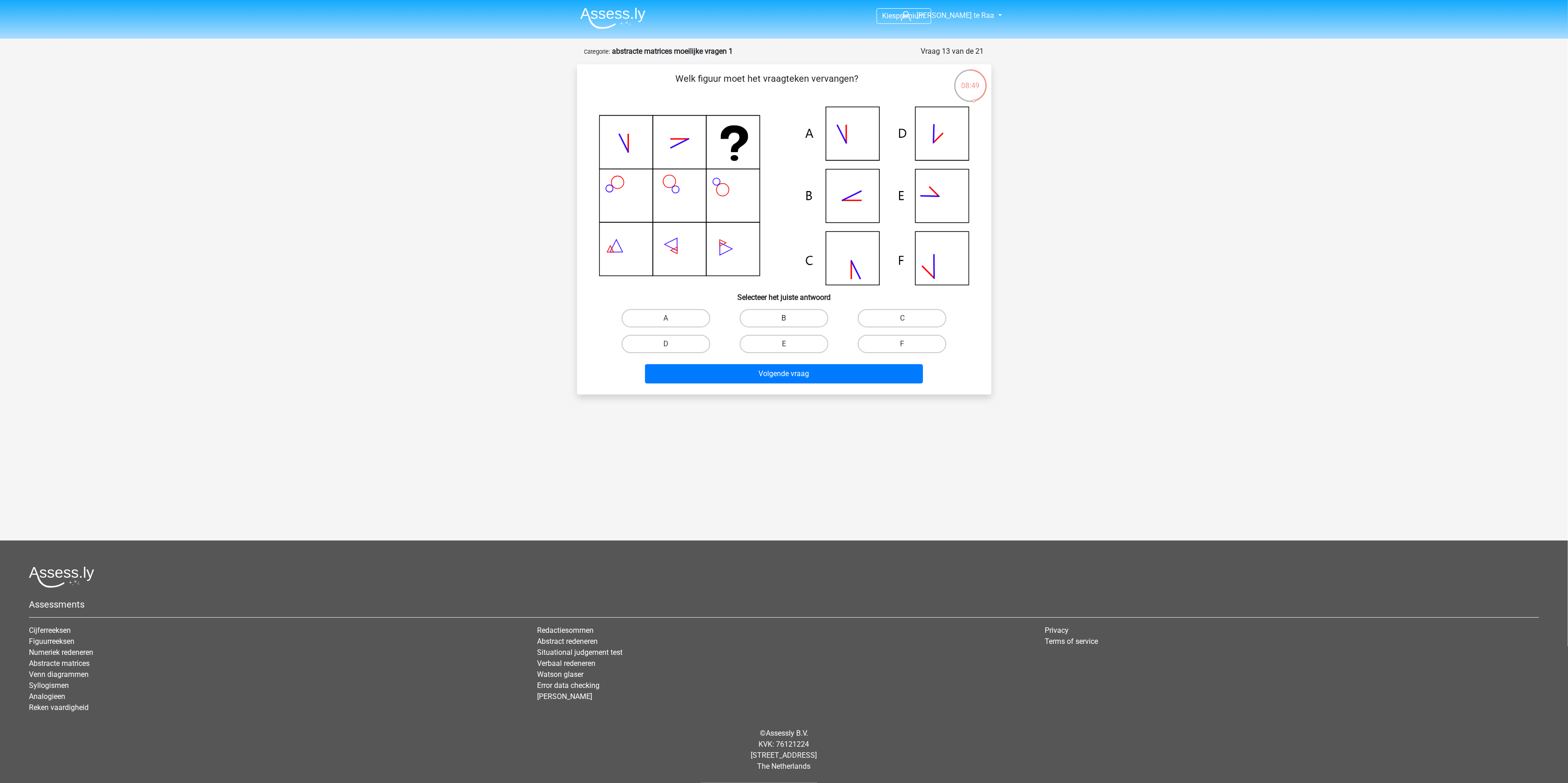
click at [790, 311] on label "B" at bounding box center [784, 318] width 89 height 18
click at [790, 318] on input "B" at bounding box center [786, 321] width 6 height 6
radio input "true"
click at [803, 370] on button "Volgende vraag" at bounding box center [783, 373] width 278 height 19
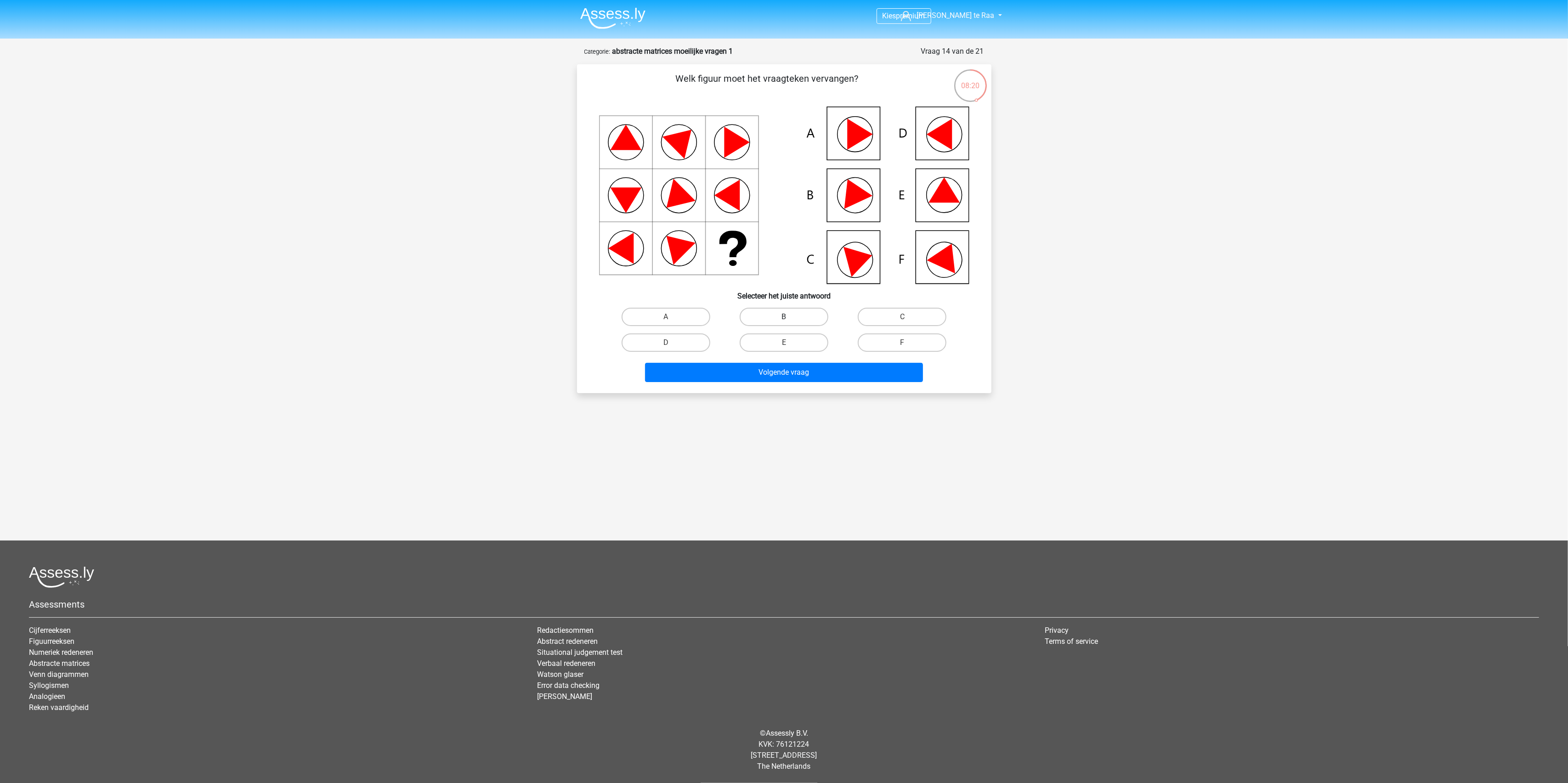
click at [801, 318] on label "B" at bounding box center [784, 316] width 89 height 18
click at [790, 318] on input "B" at bounding box center [786, 319] width 6 height 6
radio input "true"
click at [841, 375] on button "Volgende vraag" at bounding box center [783, 372] width 278 height 19
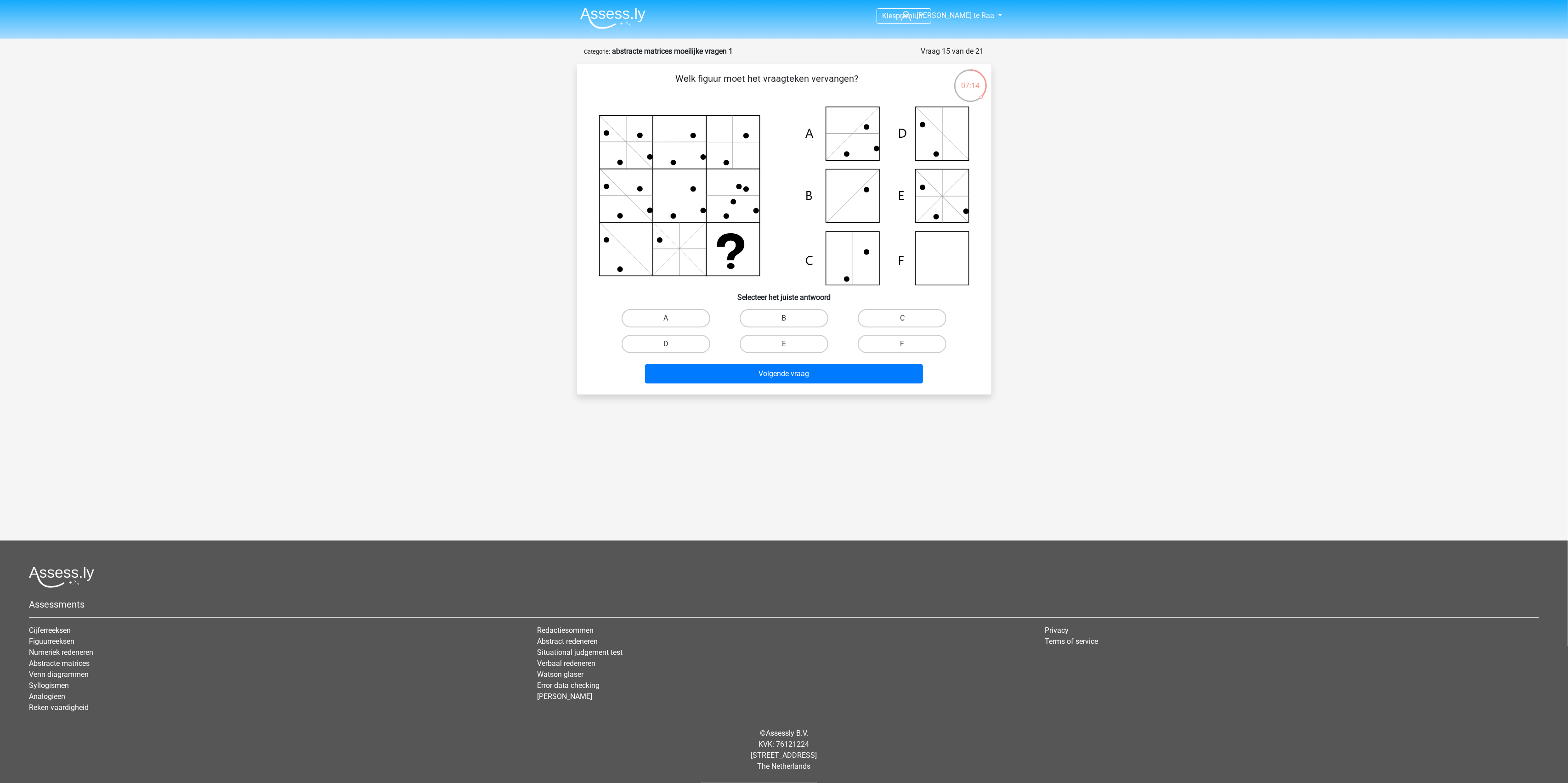
click at [903, 344] on input "F" at bounding box center [904, 346] width 6 height 6
radio input "true"
click at [825, 375] on button "Volgende vraag" at bounding box center [783, 373] width 278 height 19
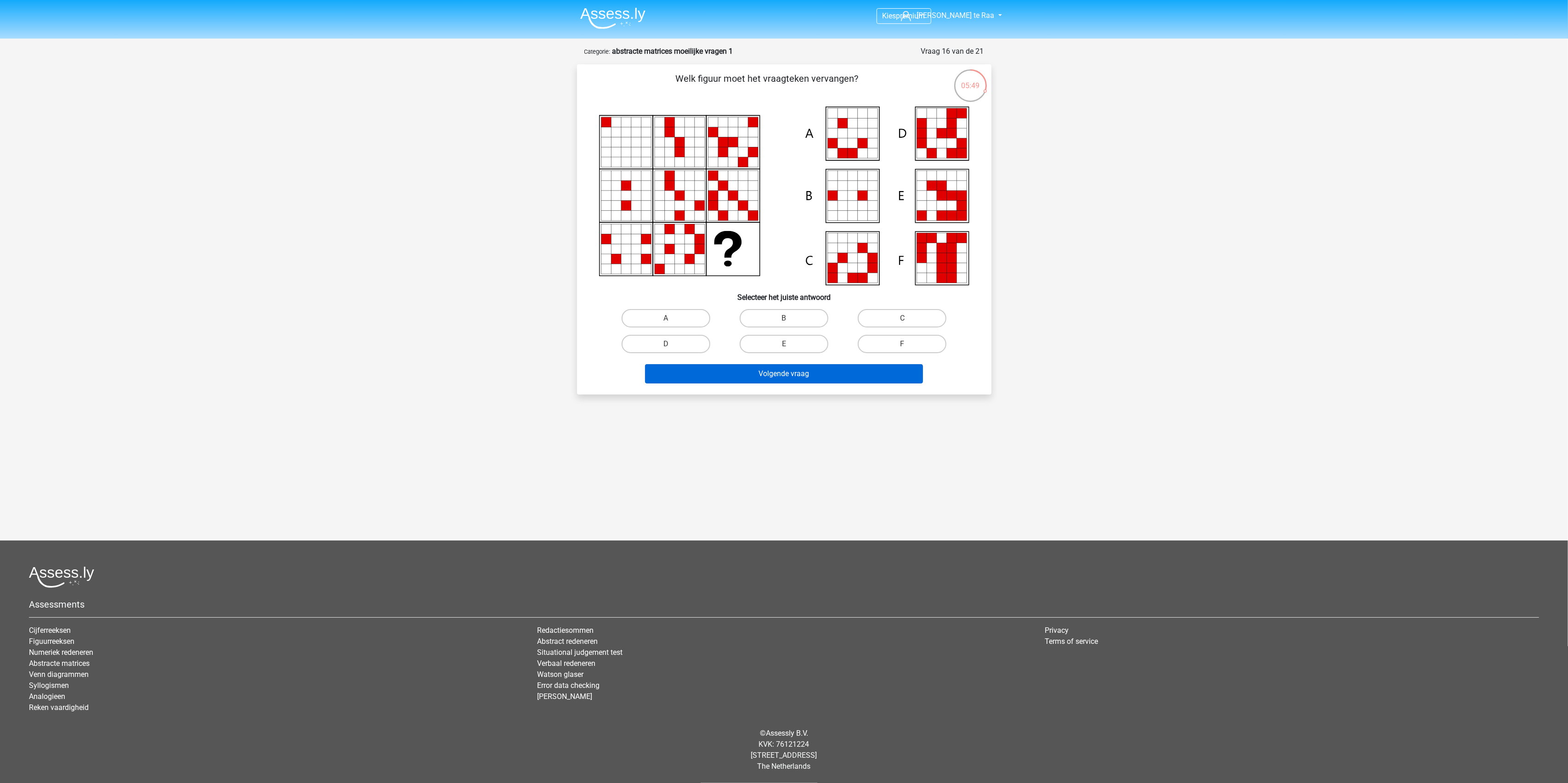
drag, startPoint x: 777, startPoint y: 346, endPoint x: 782, endPoint y: 370, distance: 24.5
click at [779, 346] on label "E" at bounding box center [784, 344] width 89 height 18
click at [784, 346] on input "E" at bounding box center [786, 346] width 6 height 6
radio input "true"
click at [777, 372] on button "Volgende vraag" at bounding box center [783, 373] width 278 height 19
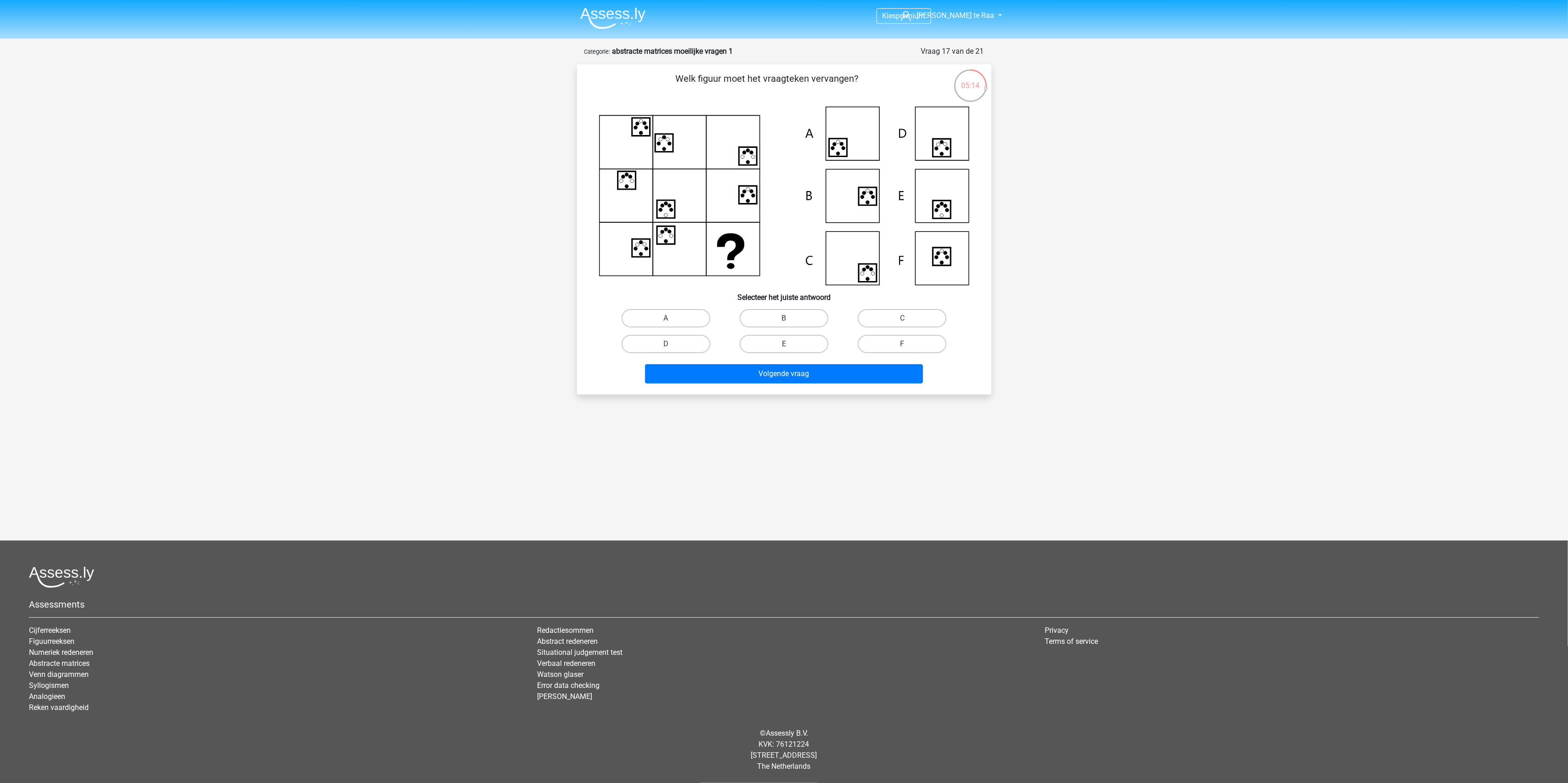
drag, startPoint x: 934, startPoint y: 230, endPoint x: 756, endPoint y: 298, distance: 190.5
click at [756, 298] on h6 "Selecteer het juiste antwoord" at bounding box center [784, 294] width 385 height 16
click at [807, 345] on label "E" at bounding box center [784, 344] width 89 height 18
click at [790, 345] on input "E" at bounding box center [786, 346] width 6 height 6
radio input "true"
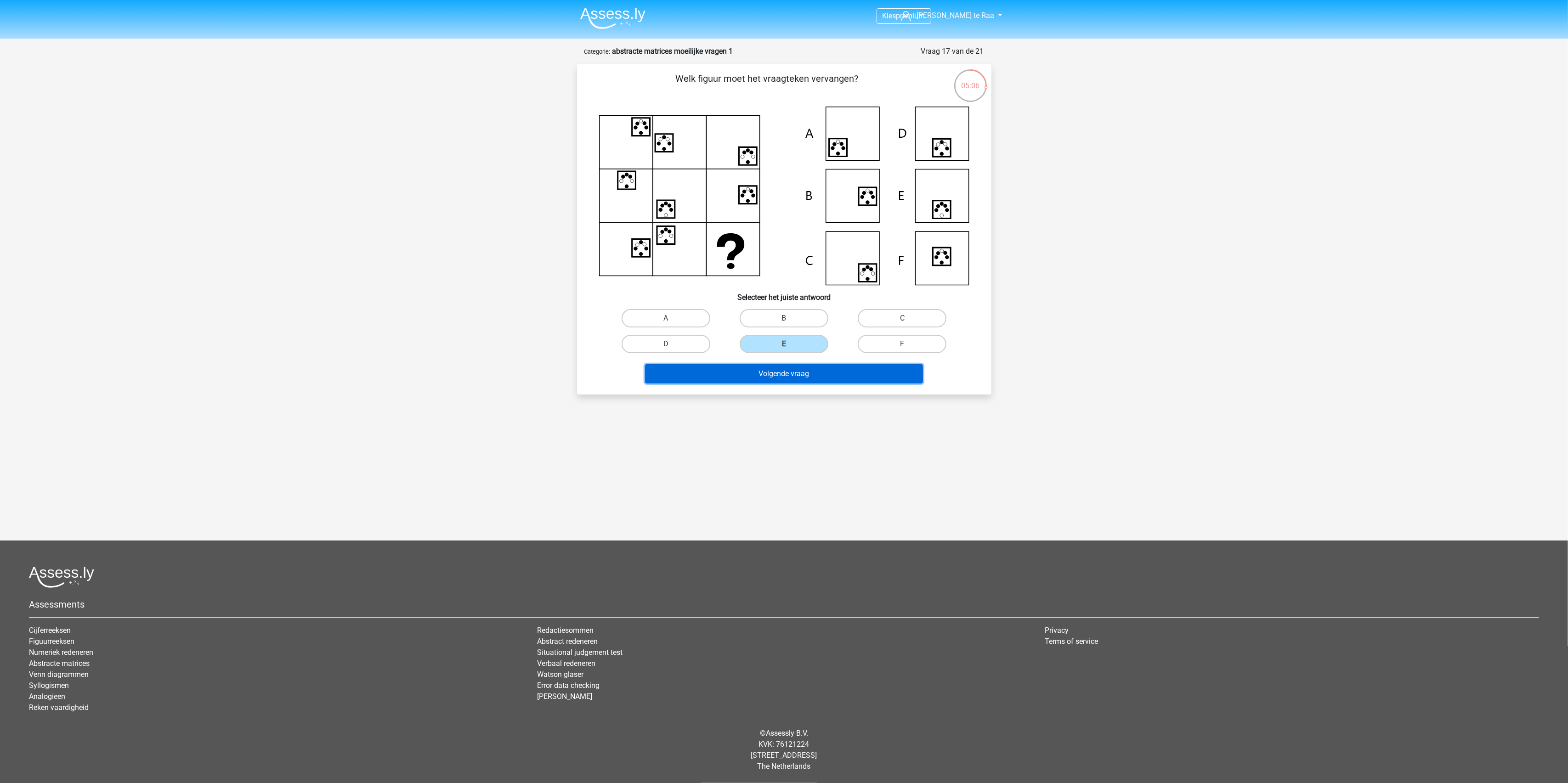
click at [805, 376] on button "Volgende vraag" at bounding box center [783, 373] width 278 height 19
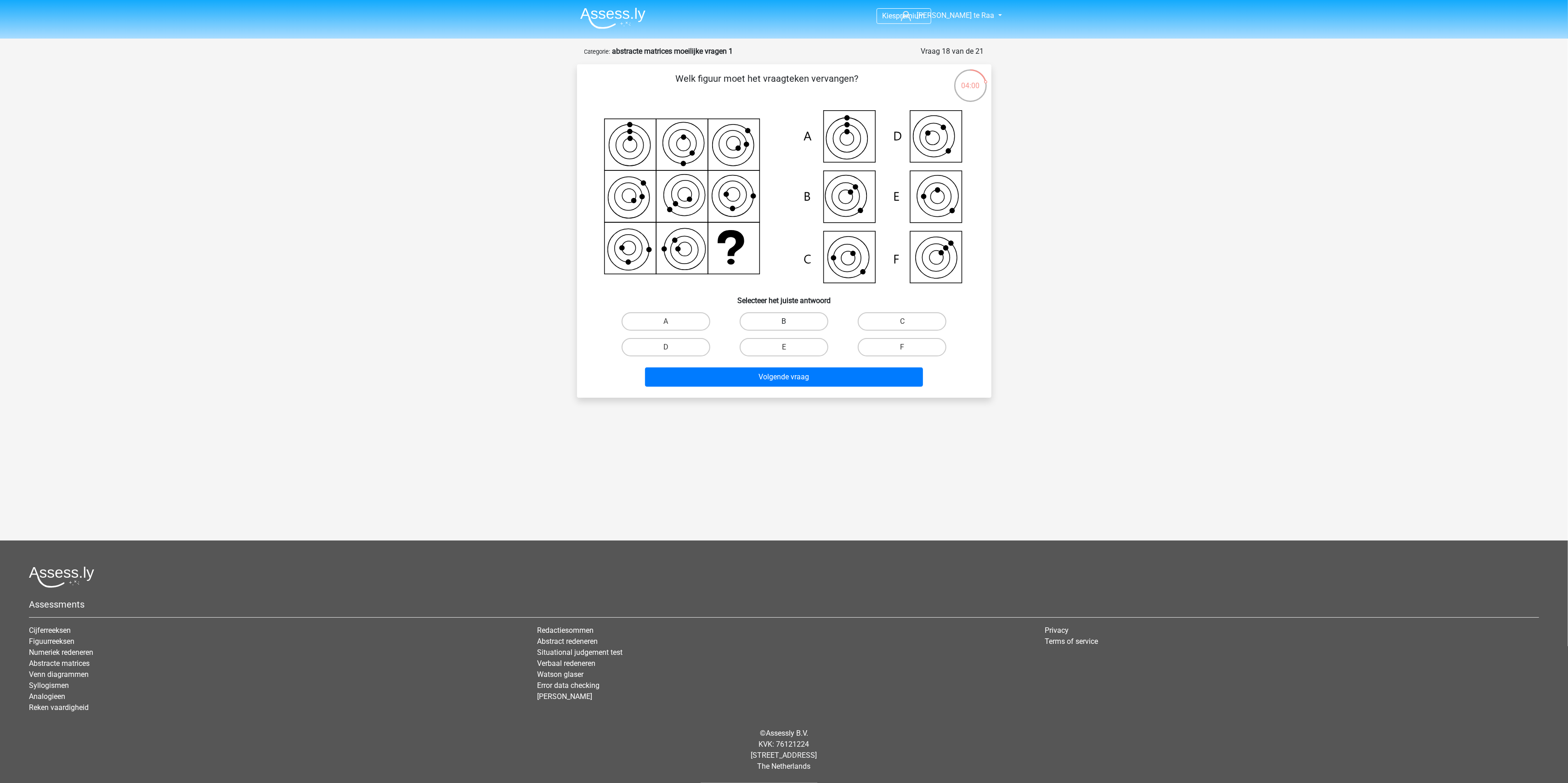
click at [800, 320] on label "B" at bounding box center [784, 321] width 89 height 18
click at [790, 321] on input "B" at bounding box center [786, 324] width 6 height 6
radio input "true"
click at [645, 368] on button "Volgende vraag" at bounding box center [783, 377] width 278 height 19
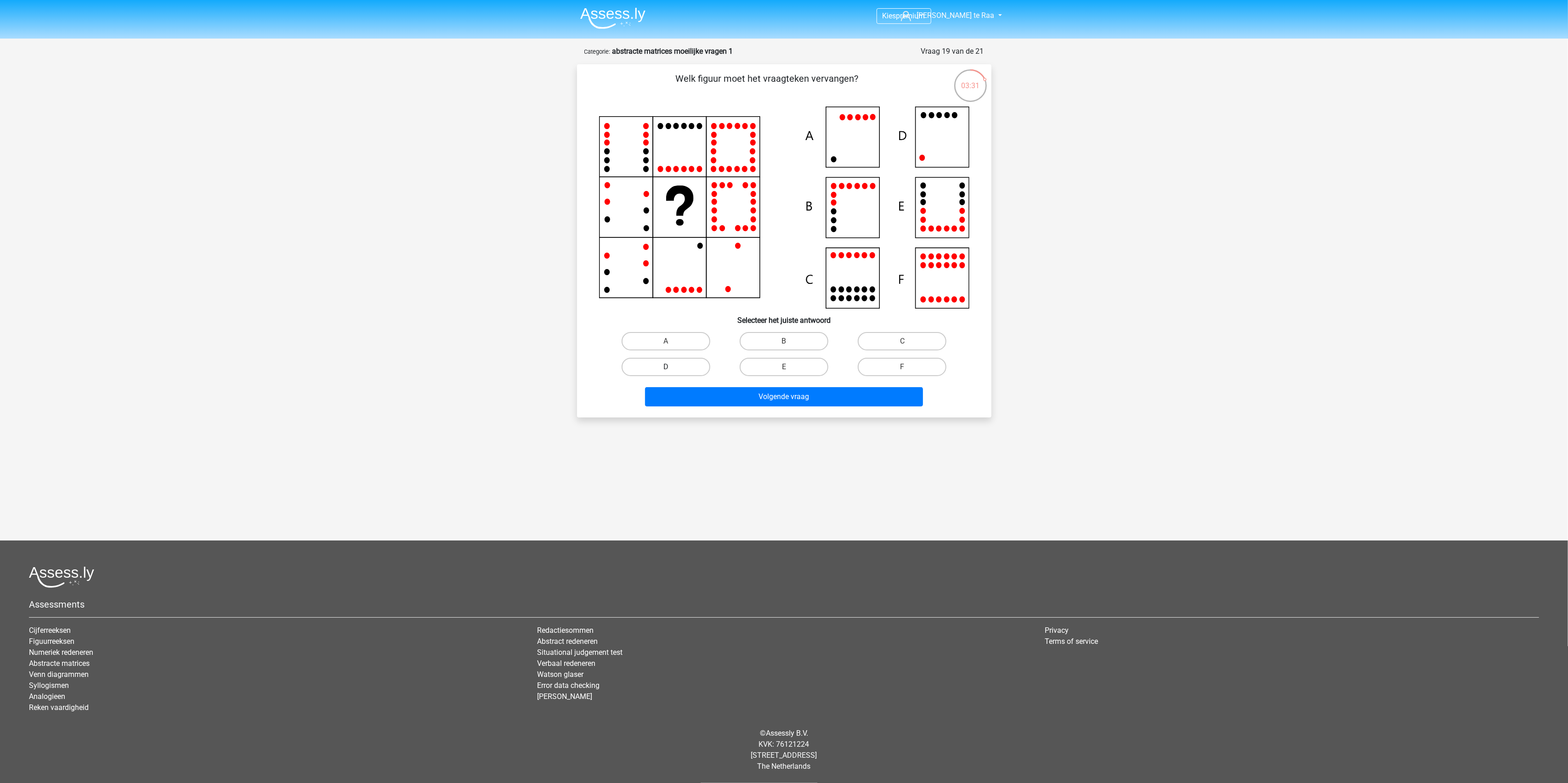
click at [644, 371] on label "D" at bounding box center [666, 367] width 89 height 18
click at [665, 371] on input "D" at bounding box center [668, 369] width 6 height 6
radio input "true"
click at [765, 396] on button "Volgende vraag" at bounding box center [783, 396] width 278 height 19
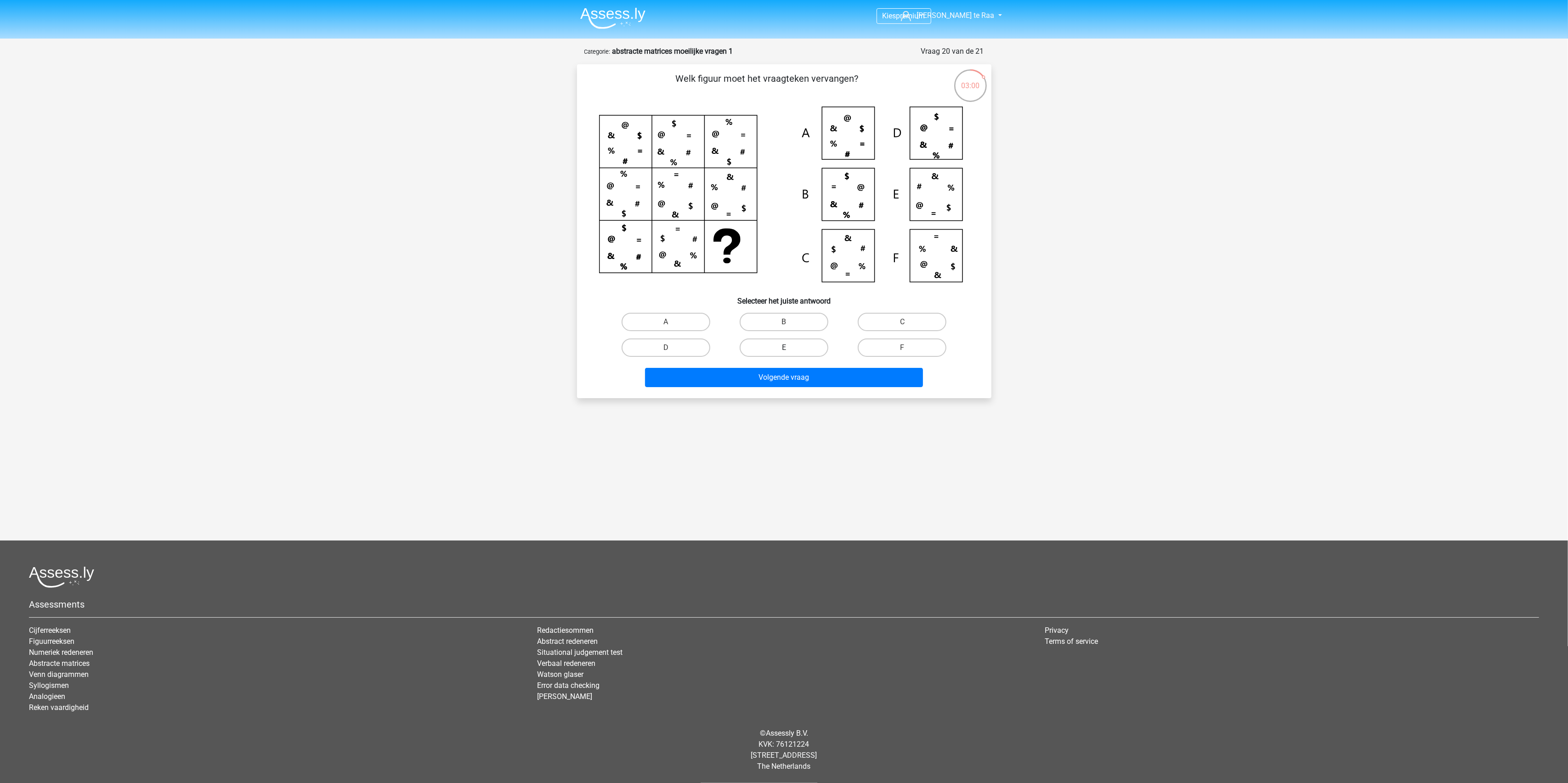
click at [774, 345] on label "E" at bounding box center [784, 348] width 89 height 18
click at [784, 348] on input "E" at bounding box center [786, 350] width 6 height 6
radio input "true"
click at [866, 315] on label "C" at bounding box center [902, 321] width 89 height 18
click at [902, 322] on input "C" at bounding box center [904, 325] width 6 height 6
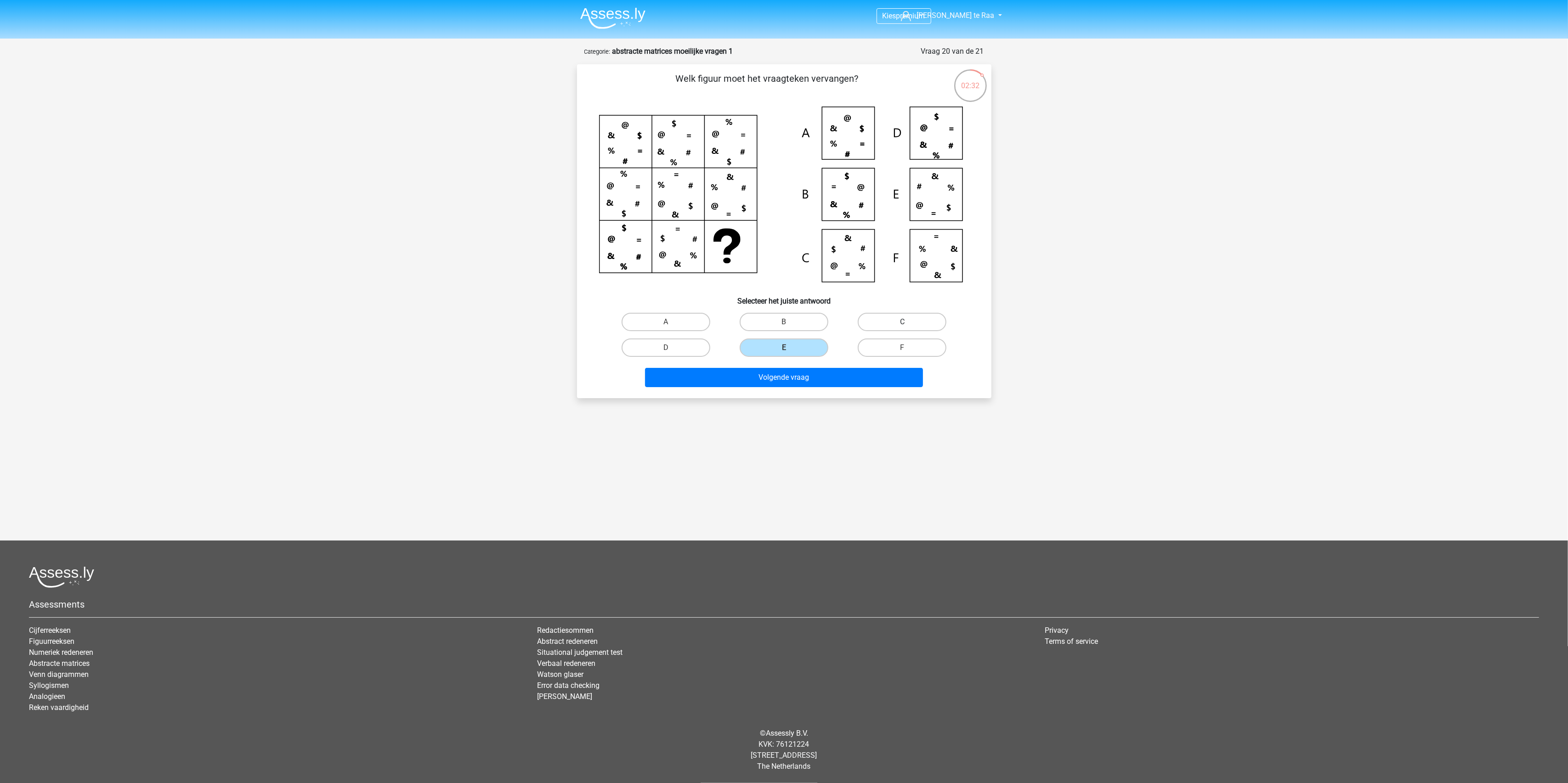
radio input "true"
click at [834, 375] on button "Volgende vraag" at bounding box center [783, 377] width 278 height 19
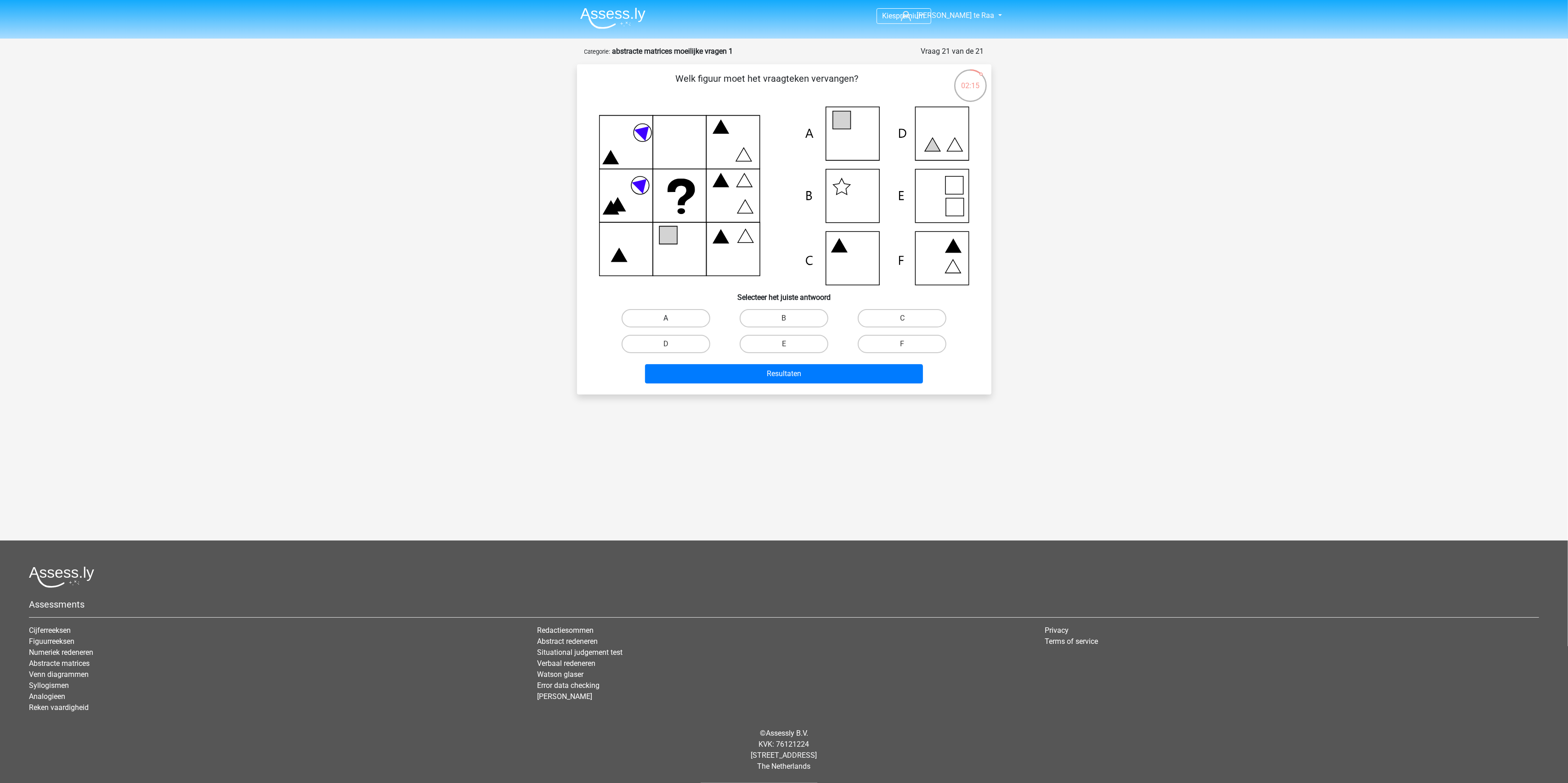
click at [662, 321] on label "A" at bounding box center [666, 318] width 89 height 18
click at [665, 321] on input "A" at bounding box center [668, 321] width 6 height 6
radio input "true"
click at [781, 375] on button "Resultaten" at bounding box center [783, 373] width 278 height 19
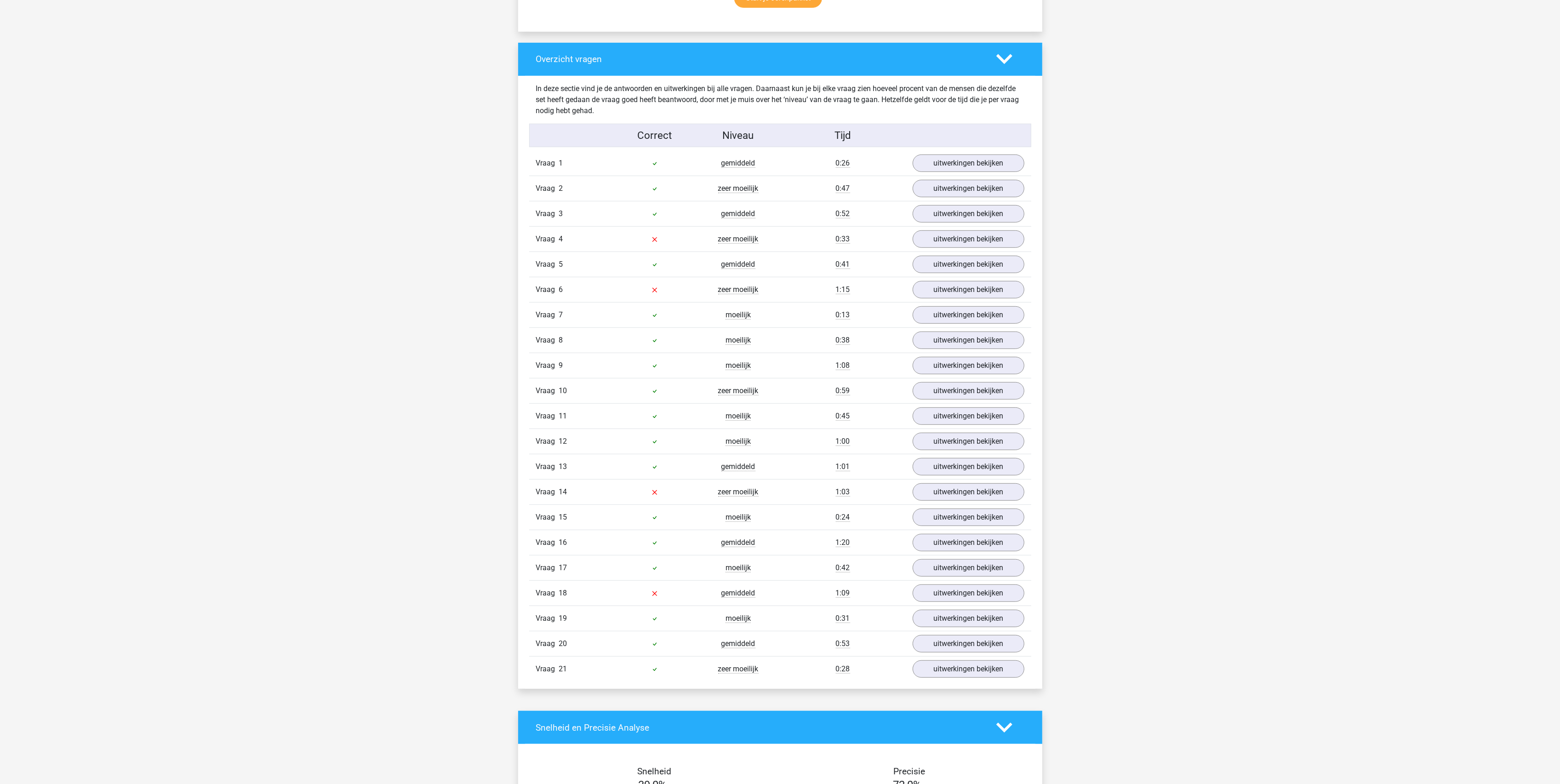
scroll to position [674, 0]
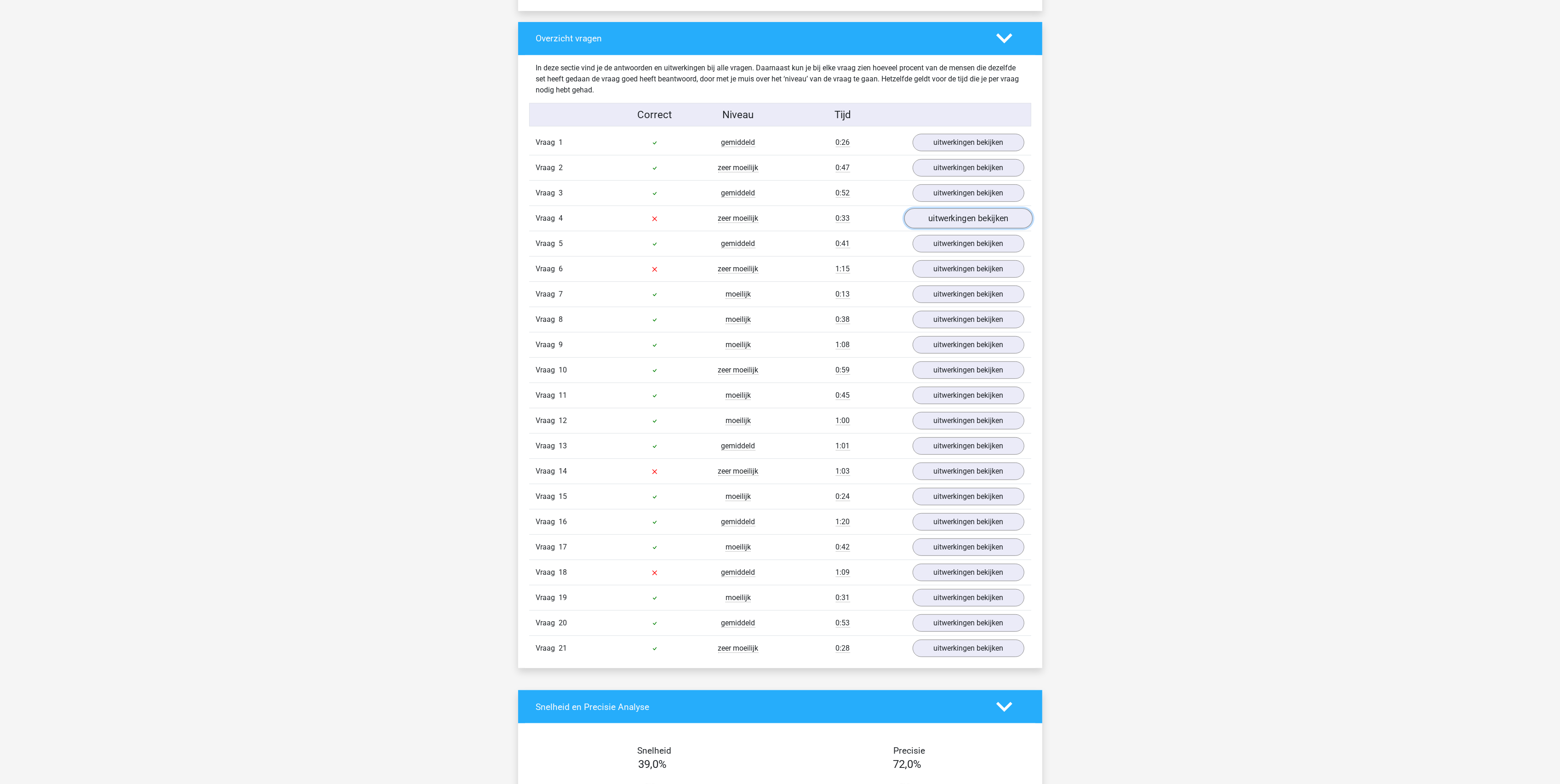
click at [969, 222] on link "uitwerkingen bekijken" at bounding box center [967, 219] width 128 height 21
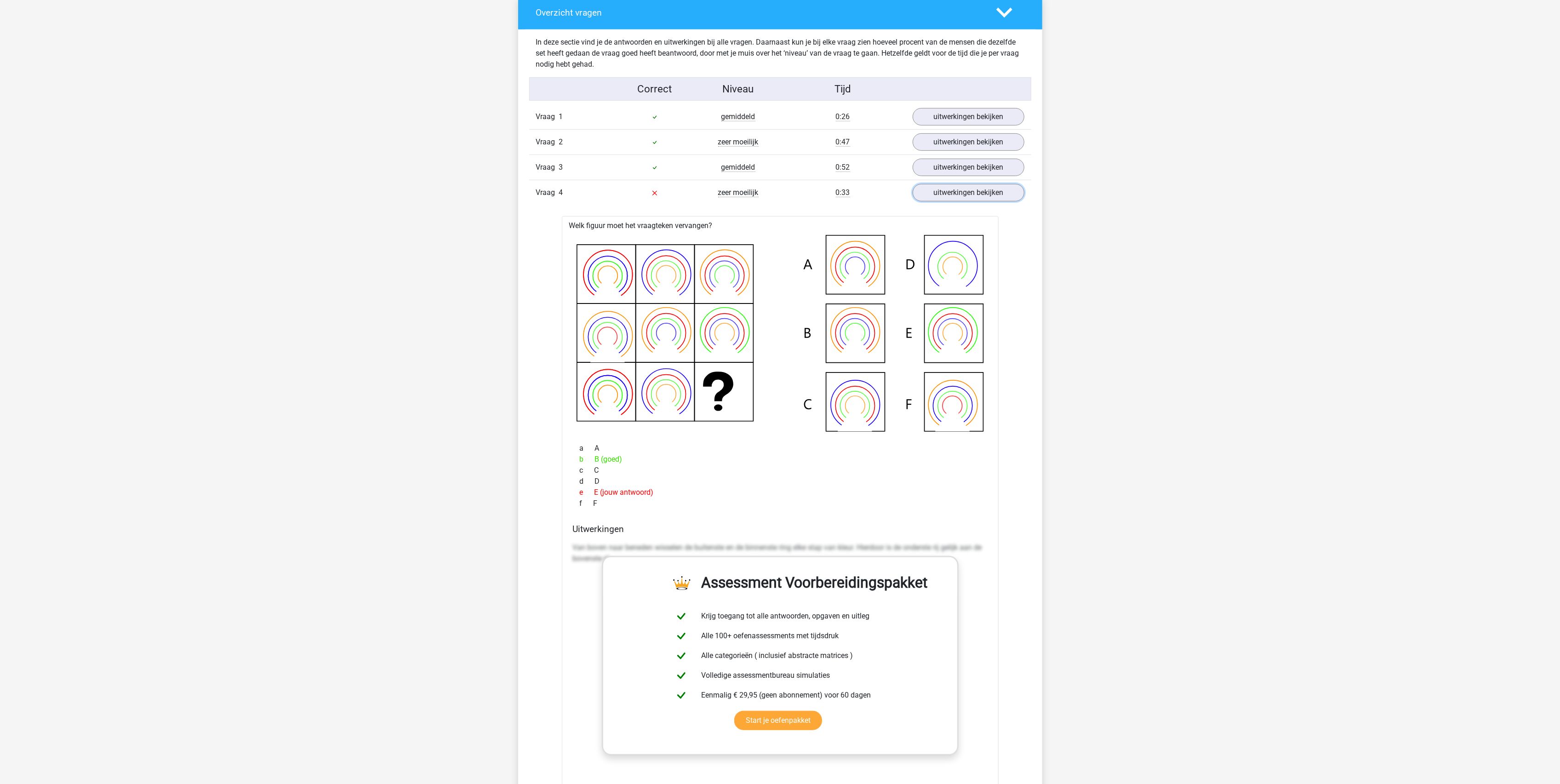
scroll to position [552, 0]
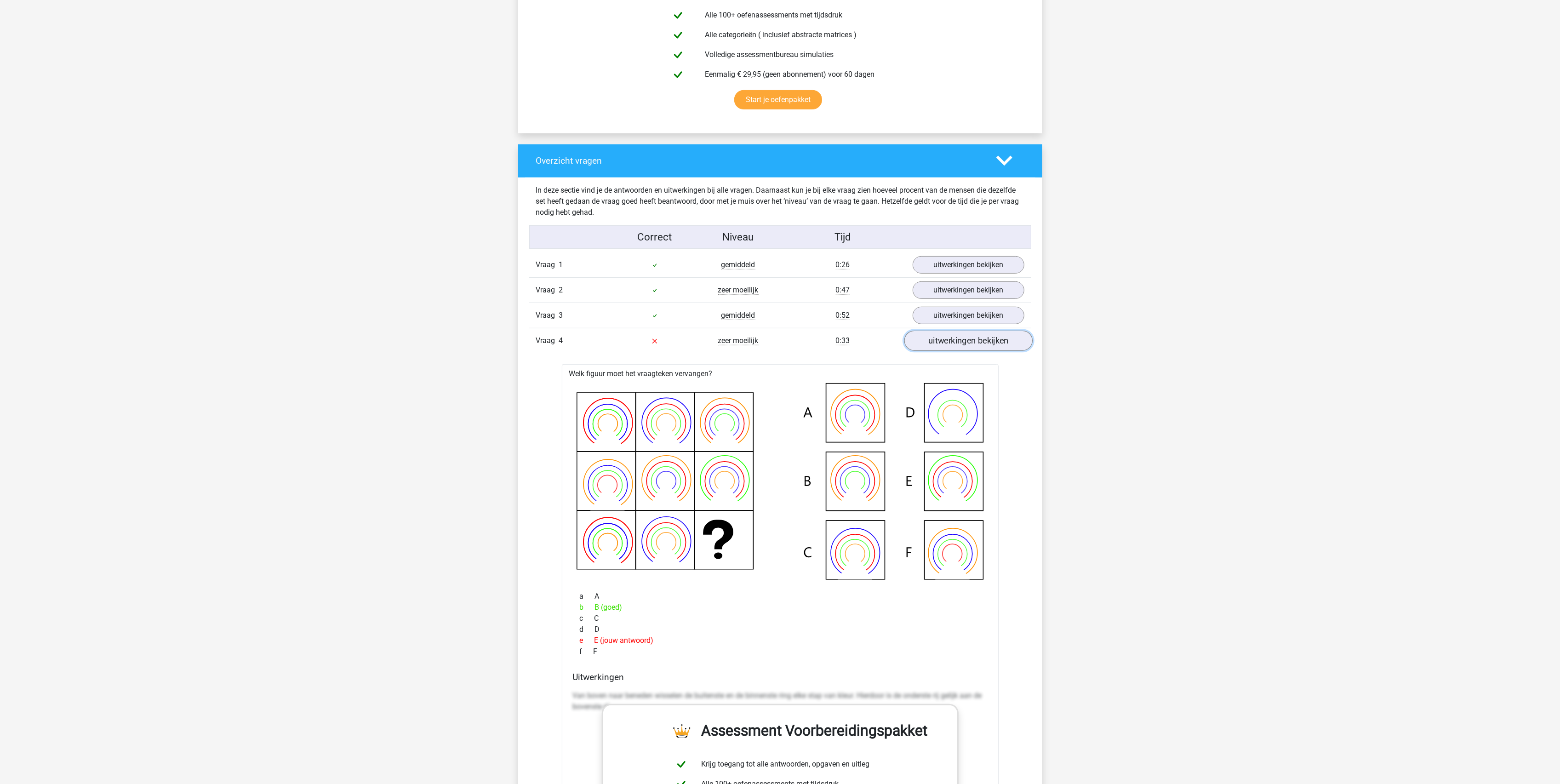
click at [951, 348] on link "uitwerkingen bekijken" at bounding box center [967, 341] width 128 height 21
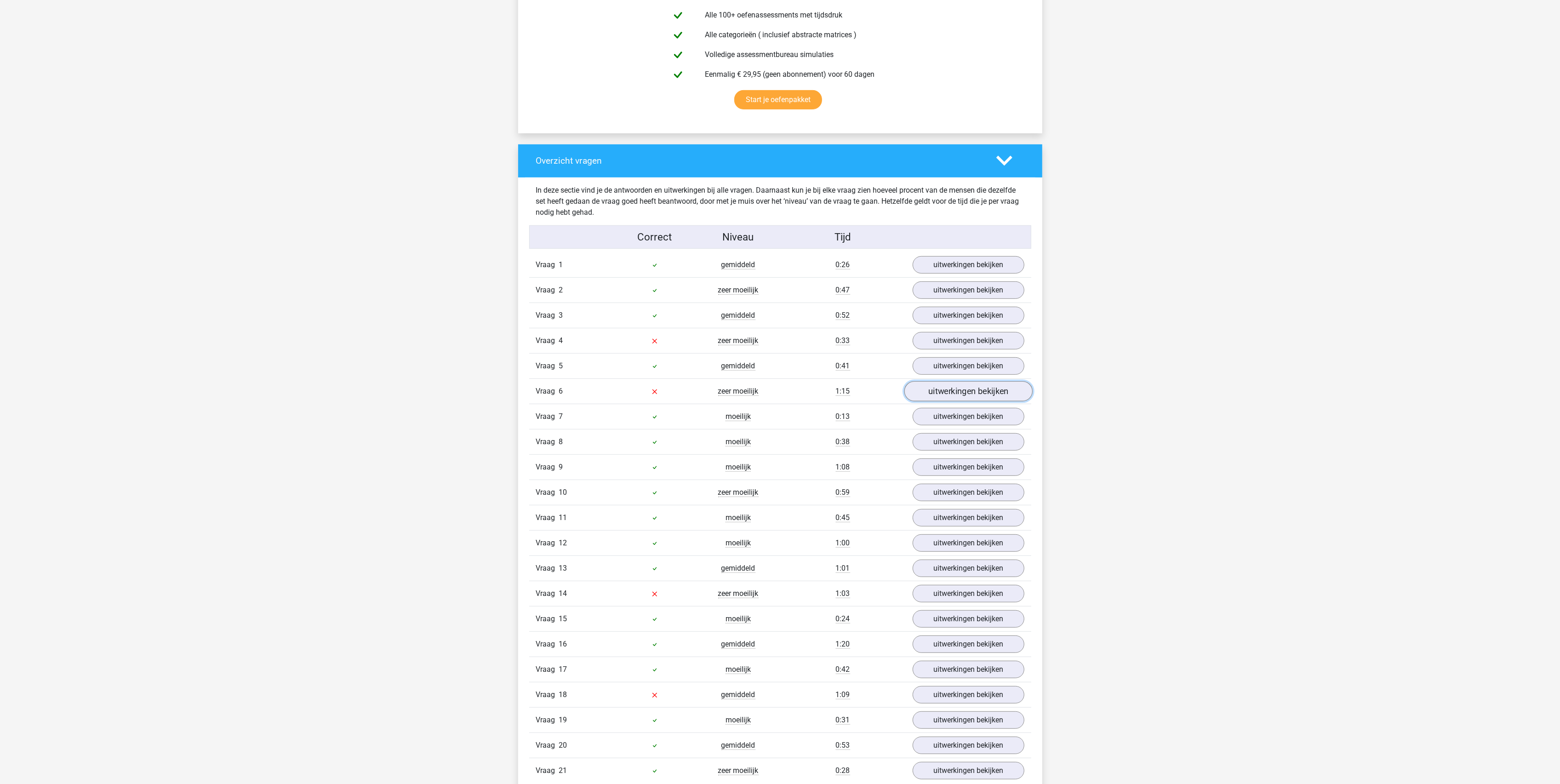
click at [962, 399] on link "uitwerkingen bekijken" at bounding box center [967, 391] width 128 height 21
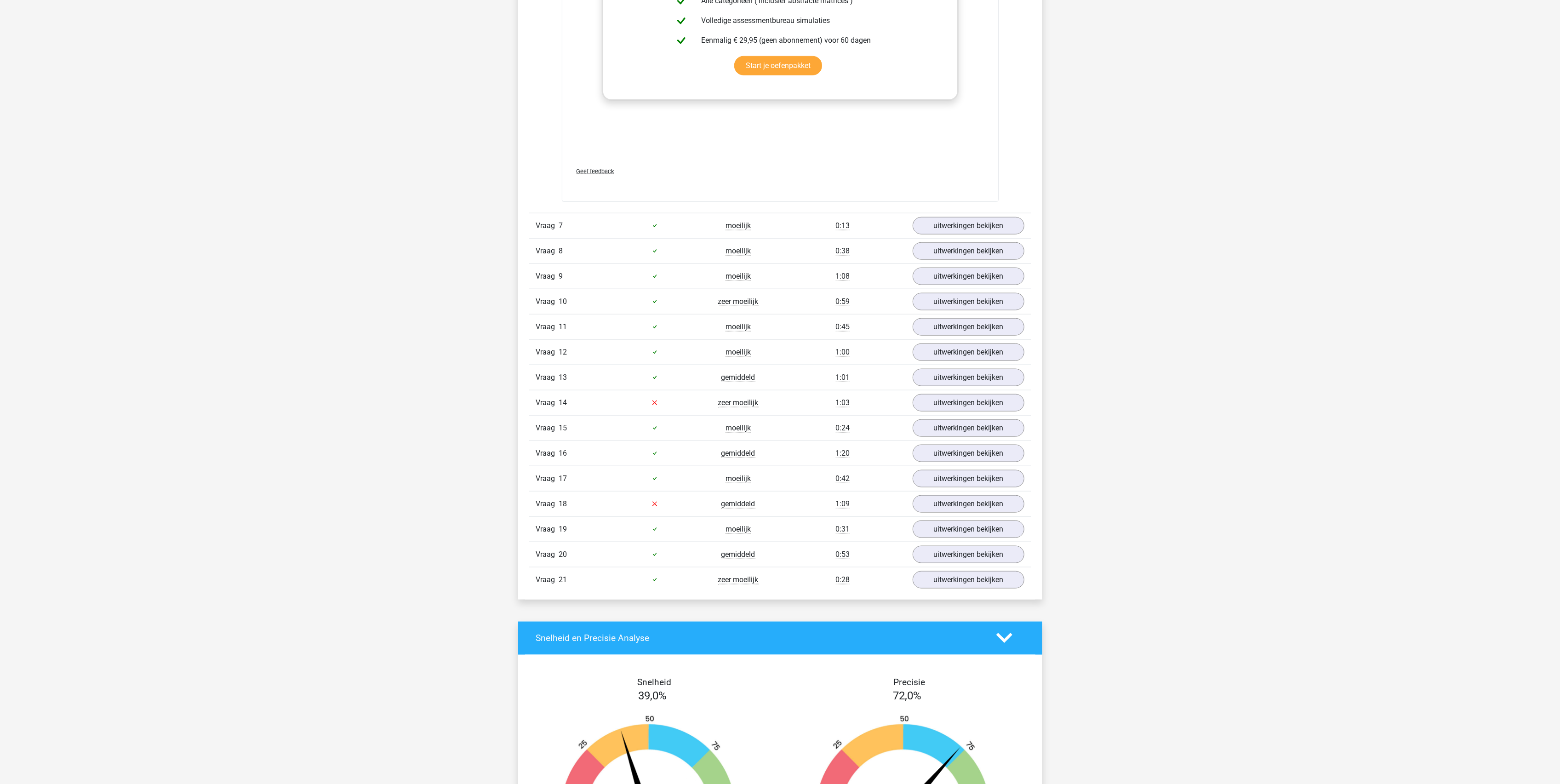
scroll to position [1410, 0]
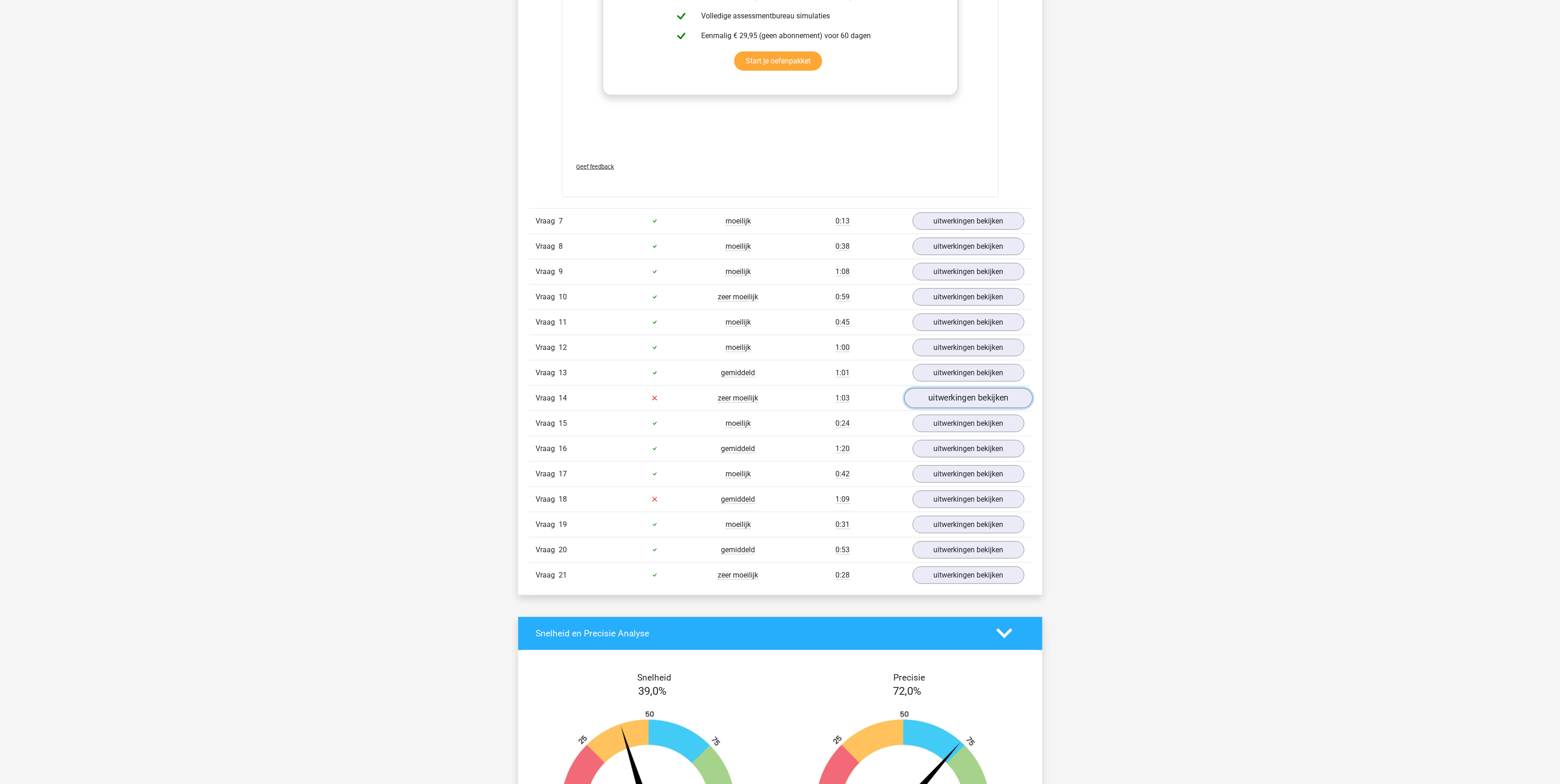
click at [935, 404] on link "uitwerkingen bekijken" at bounding box center [967, 398] width 128 height 21
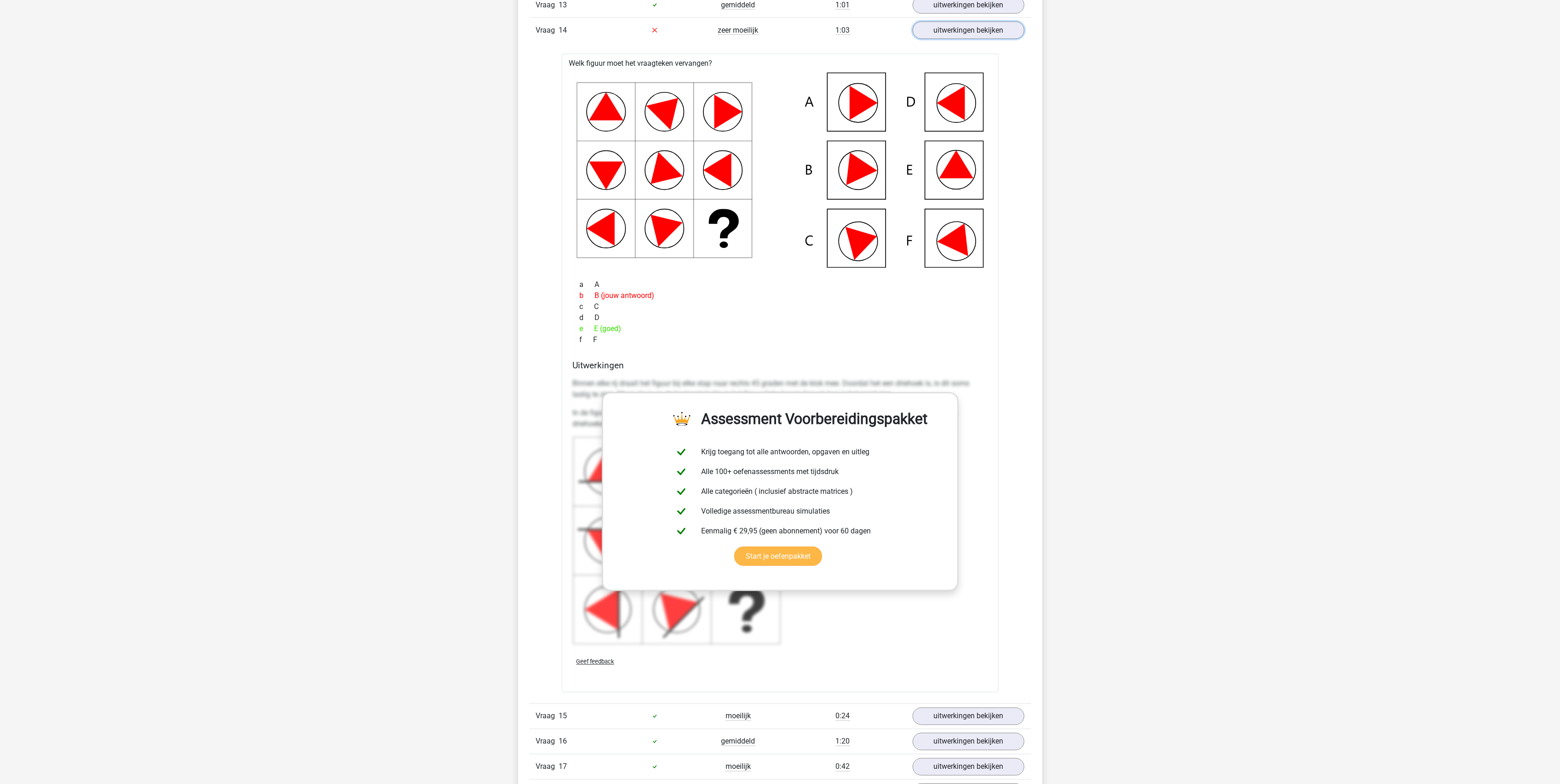
scroll to position [2146, 0]
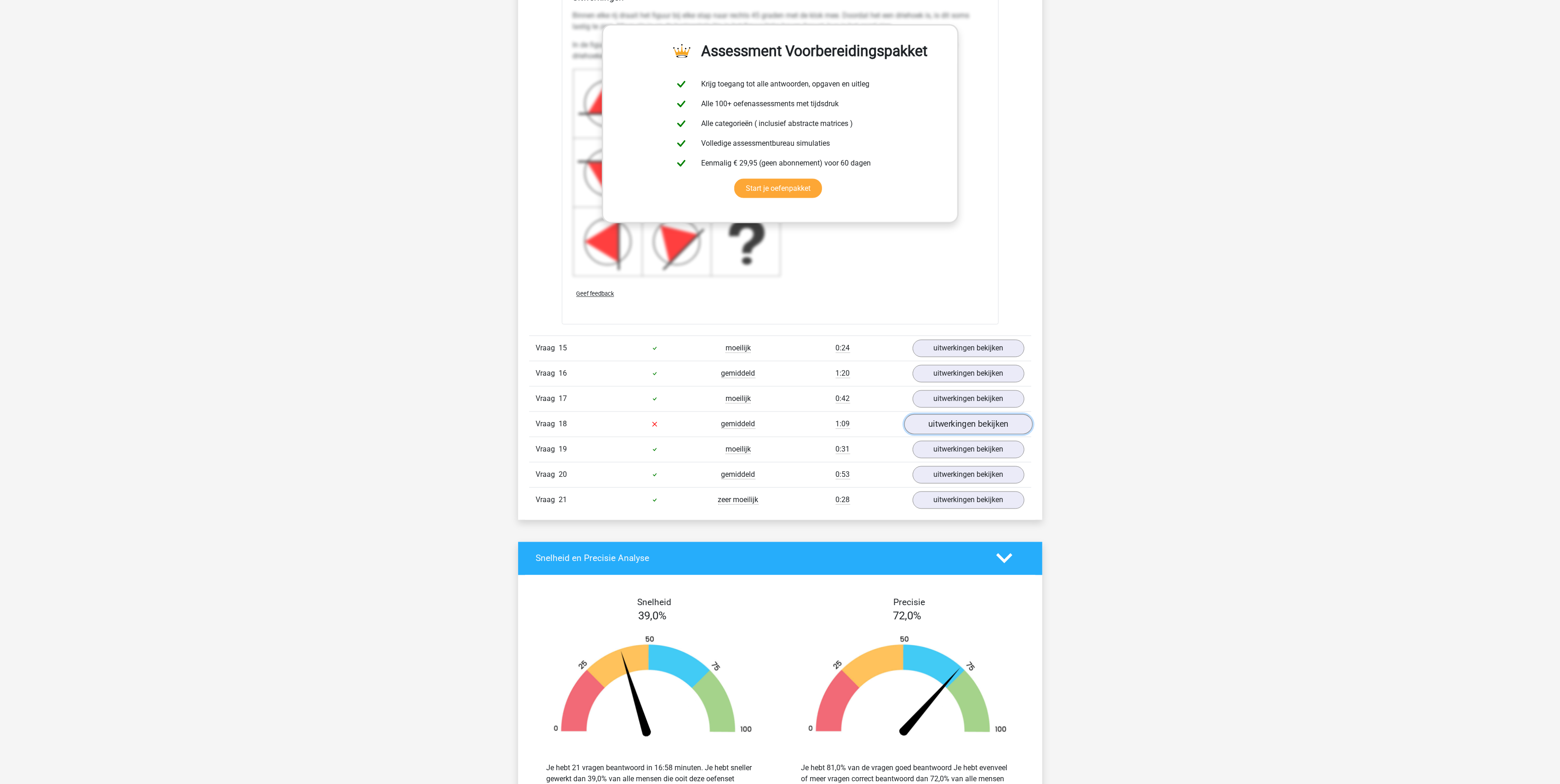
click at [943, 429] on link "uitwerkingen bekijken" at bounding box center [967, 424] width 128 height 21
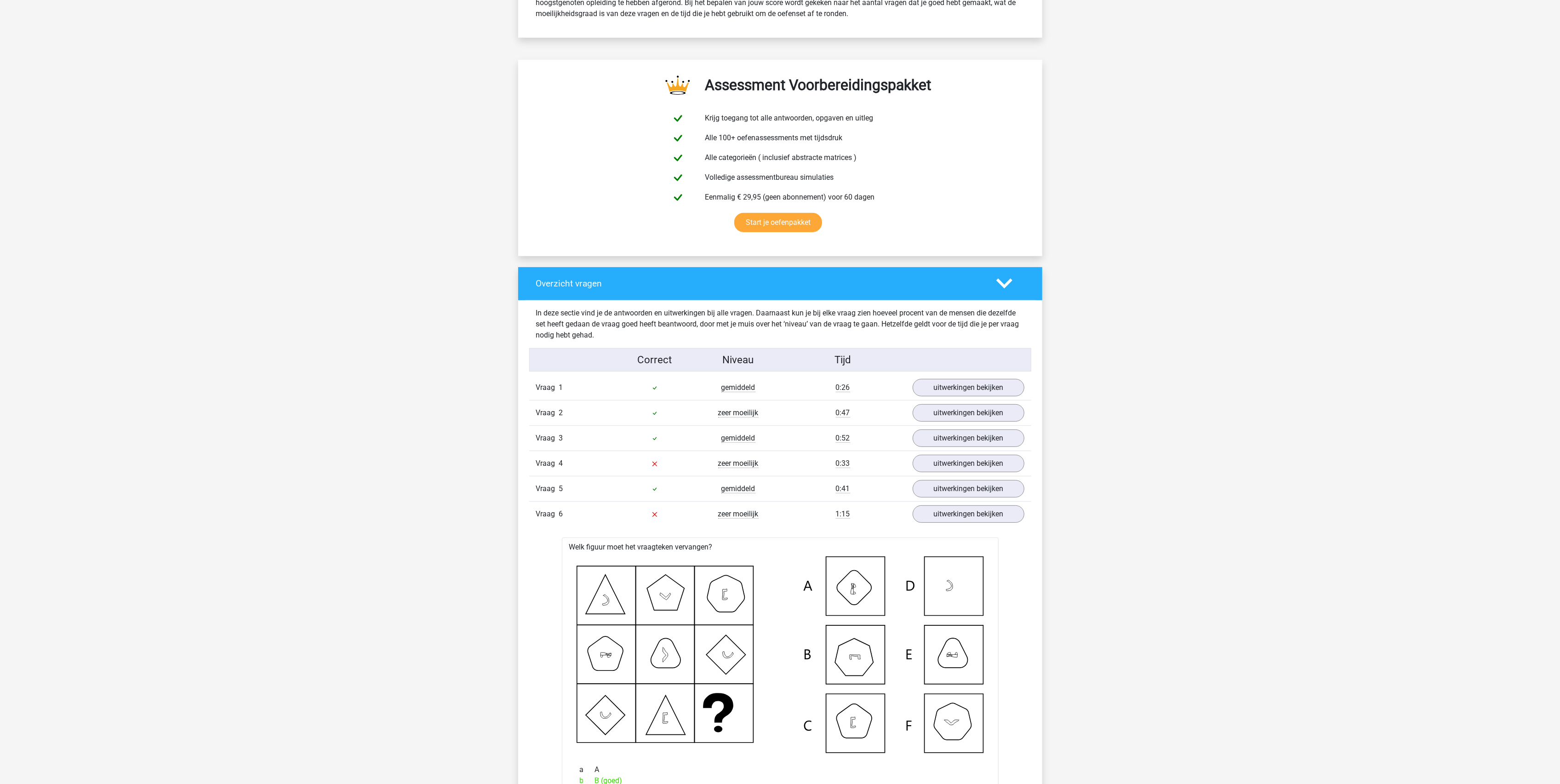
scroll to position [674, 0]
